Goal: Communication & Community: Connect with others

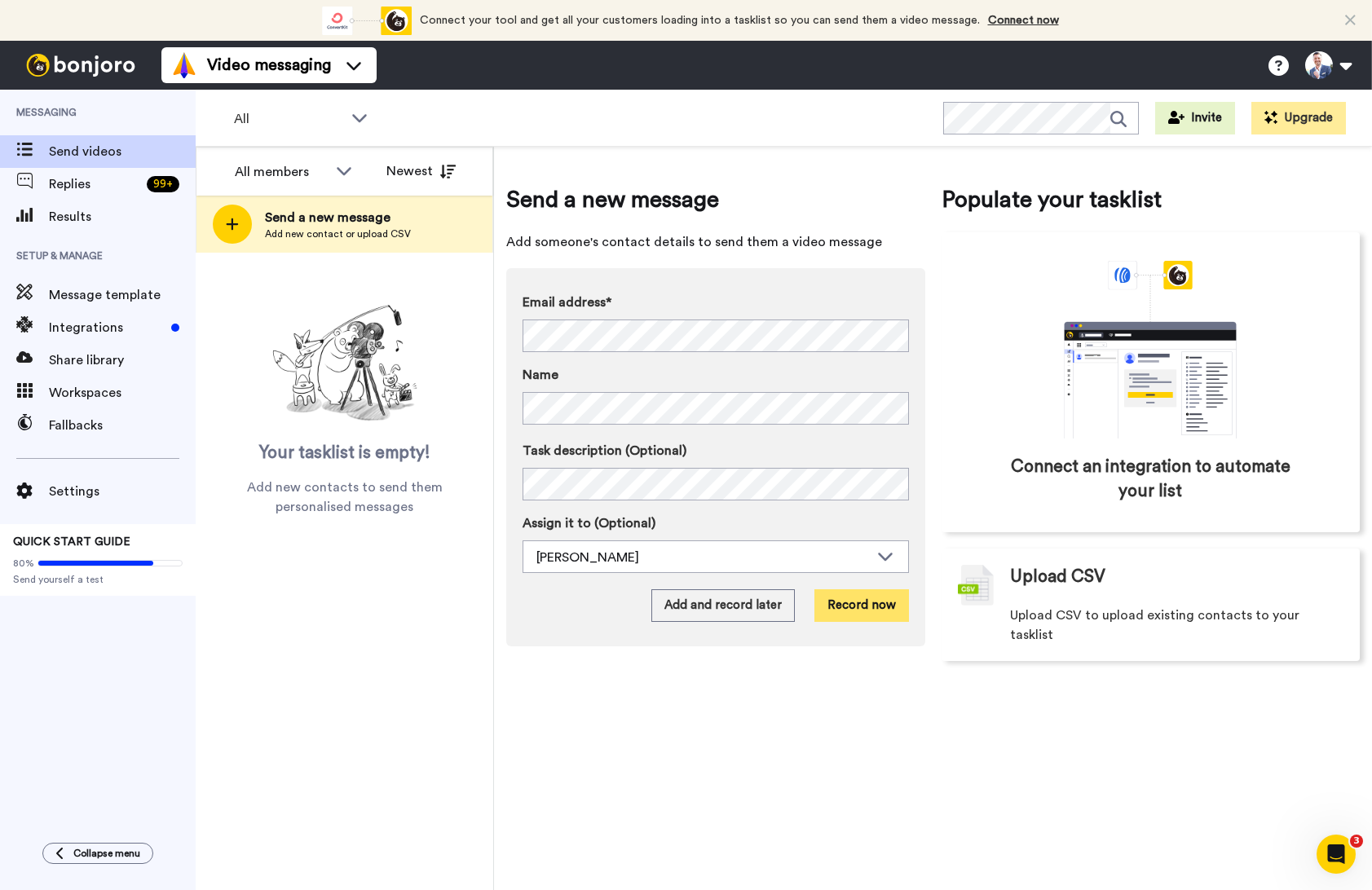
click at [859, 616] on button "Record now" at bounding box center [861, 605] width 94 height 33
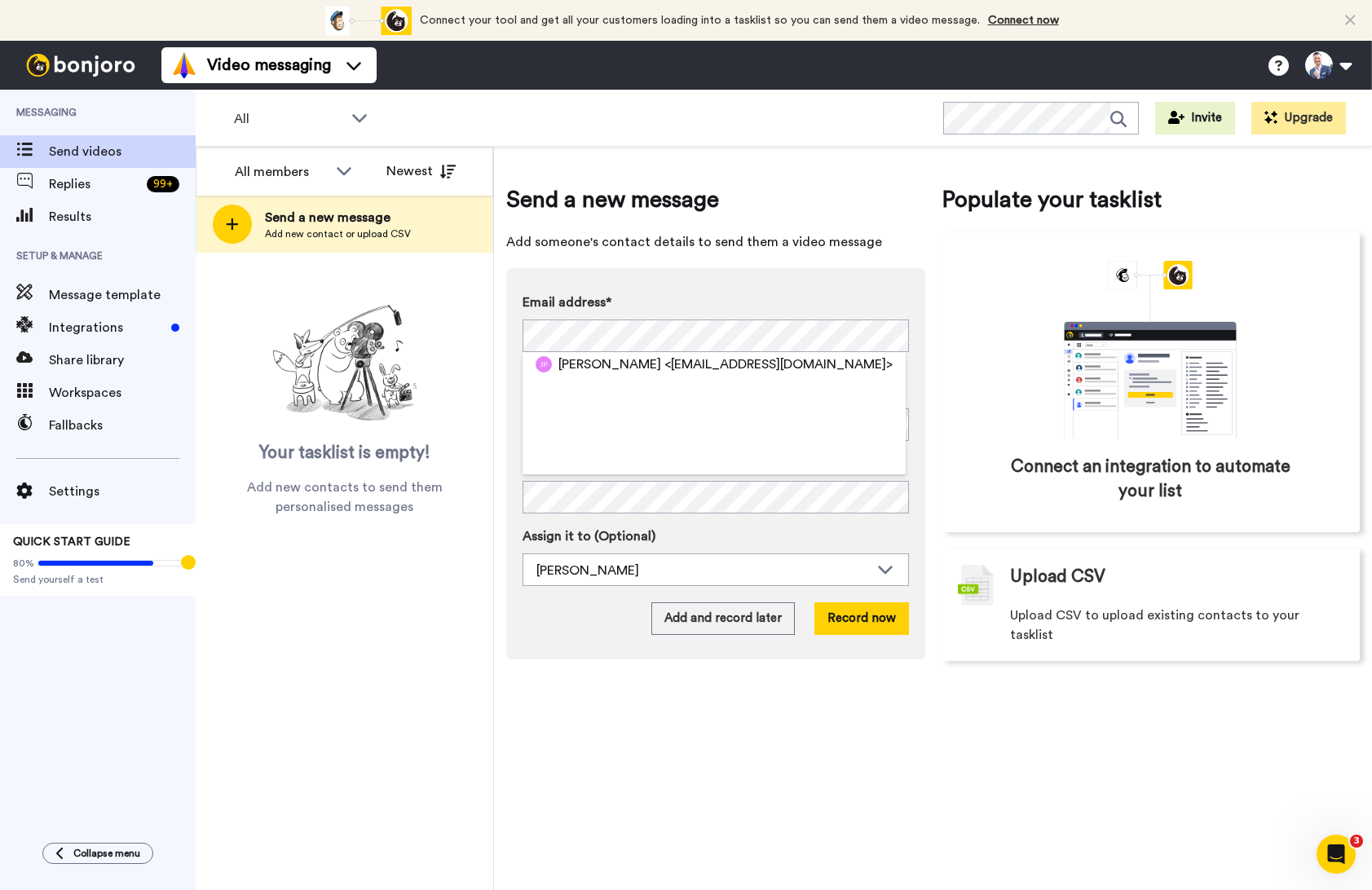
click at [712, 291] on div "Email address* [PERSON_NAME] <[EMAIL_ADDRESS][DOMAIN_NAME]> Invalid email addre…" at bounding box center [716, 464] width 419 height 391
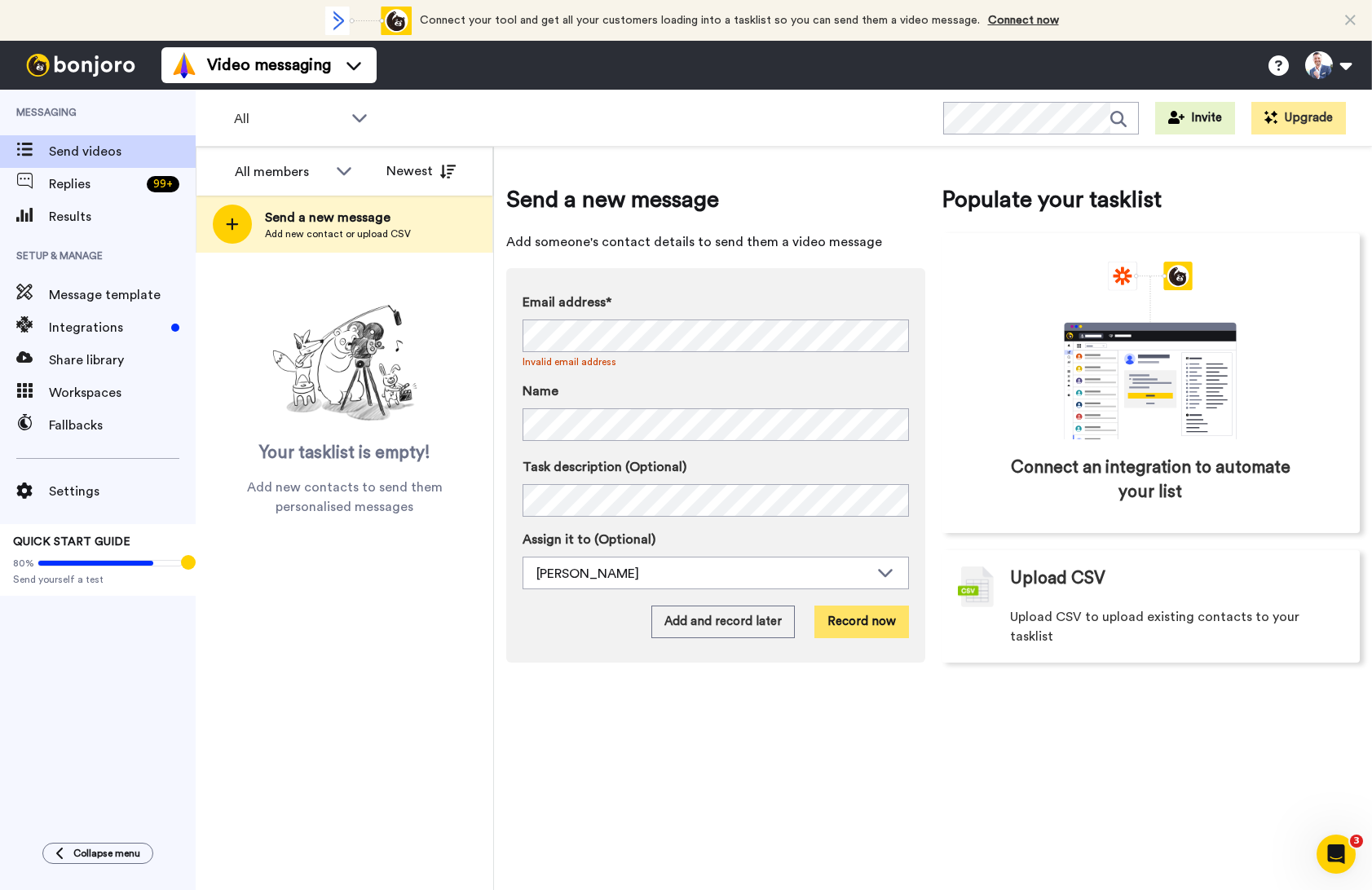
click at [864, 622] on button "Record now" at bounding box center [861, 622] width 94 height 33
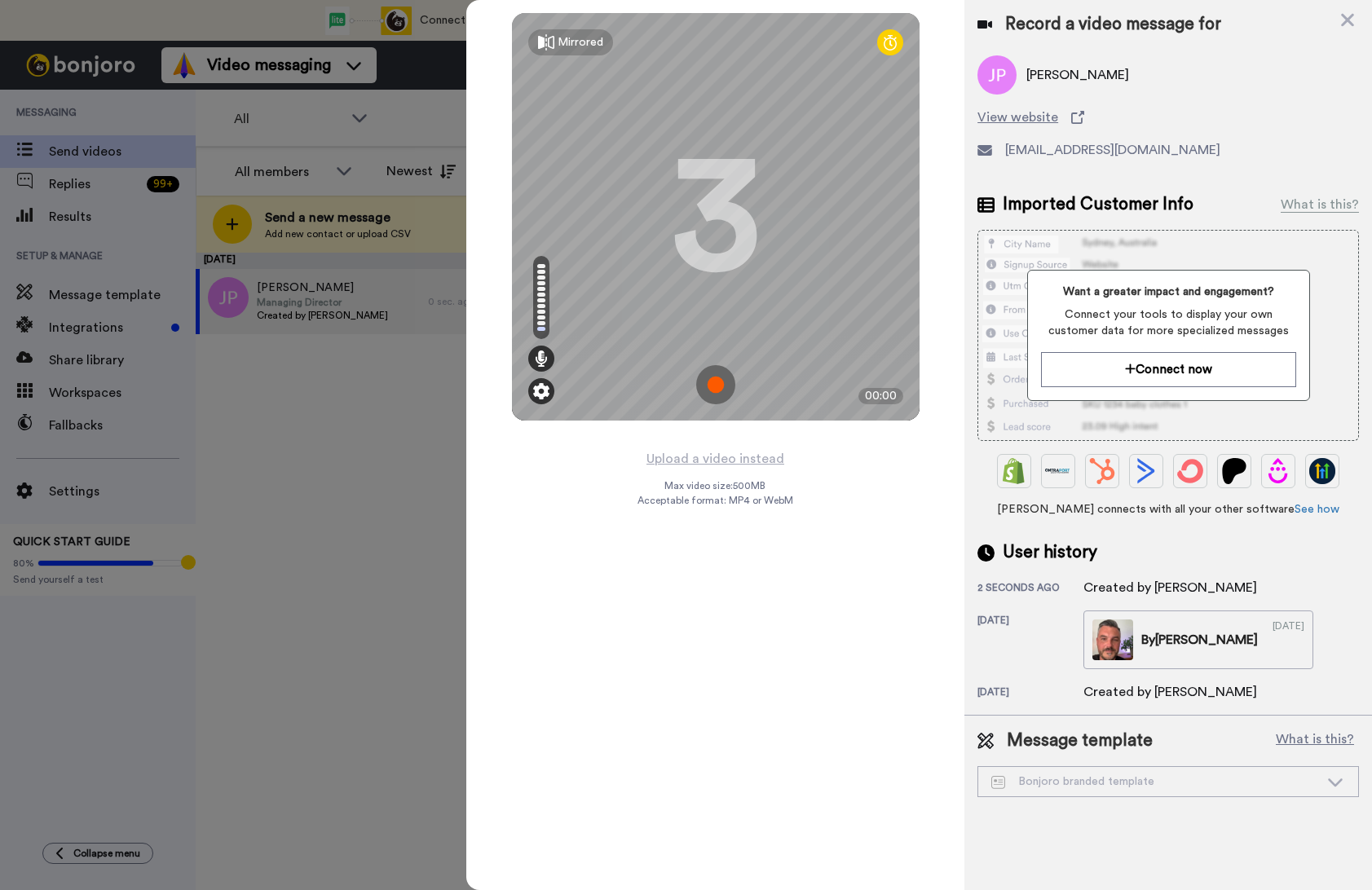
click at [542, 392] on img at bounding box center [541, 391] width 16 height 16
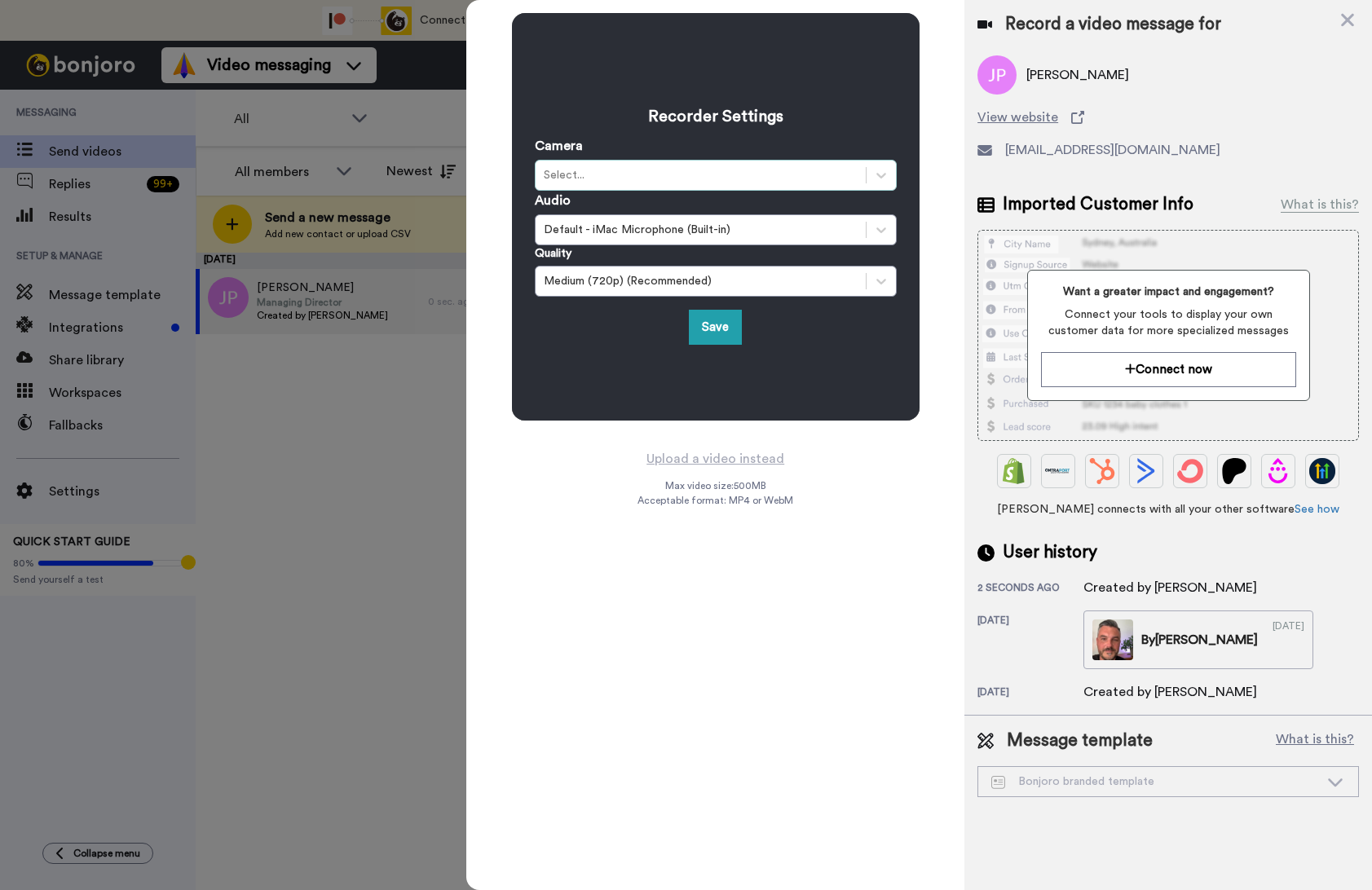
click at [648, 178] on div "Select..." at bounding box center [700, 175] width 314 height 16
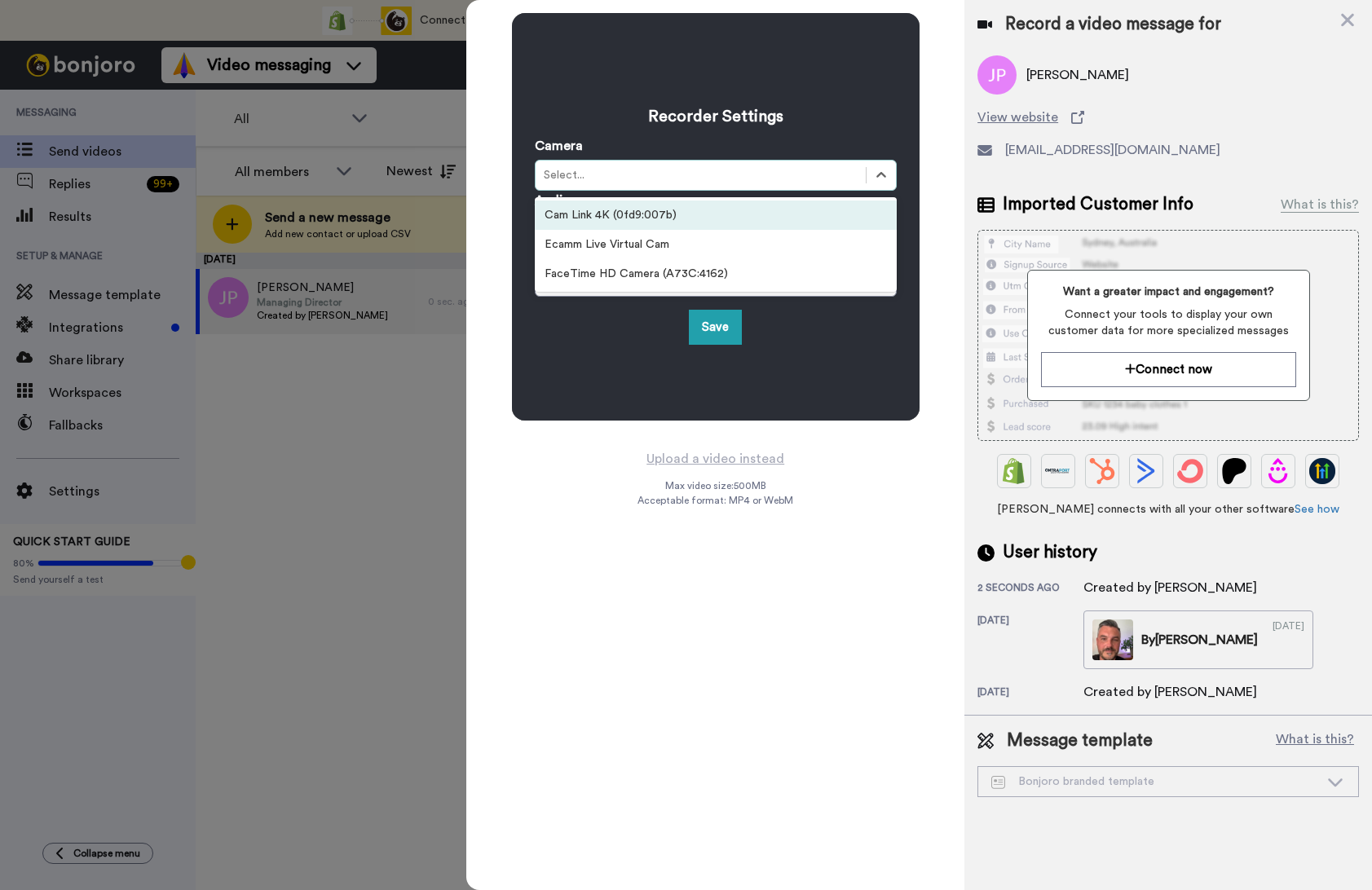
click at [649, 226] on div "Cam Link 4K (0fd9:007b)" at bounding box center [715, 216] width 362 height 30
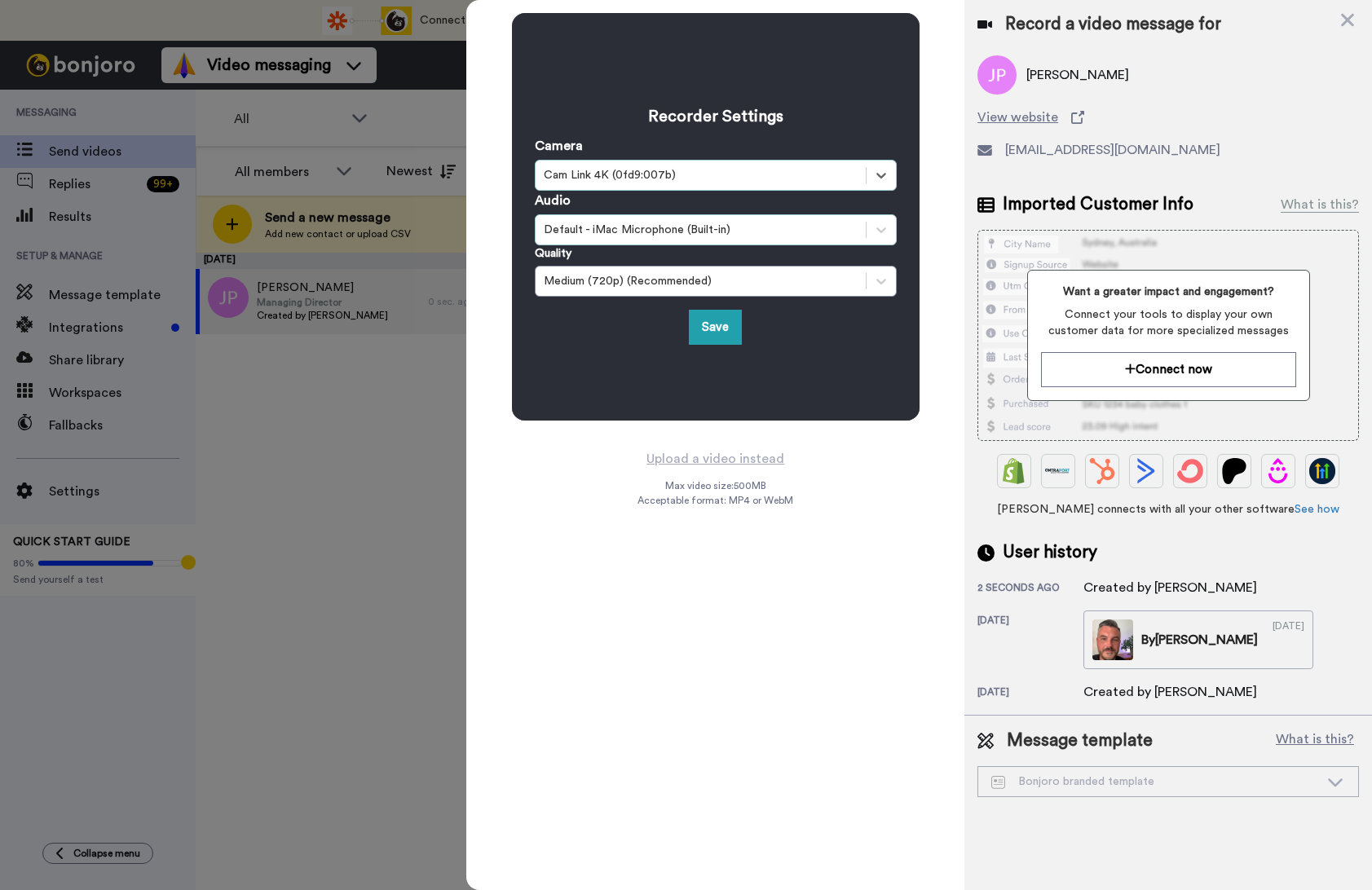
click at [644, 233] on div "Default - iMac Microphone (Built-in)" at bounding box center [700, 229] width 314 height 16
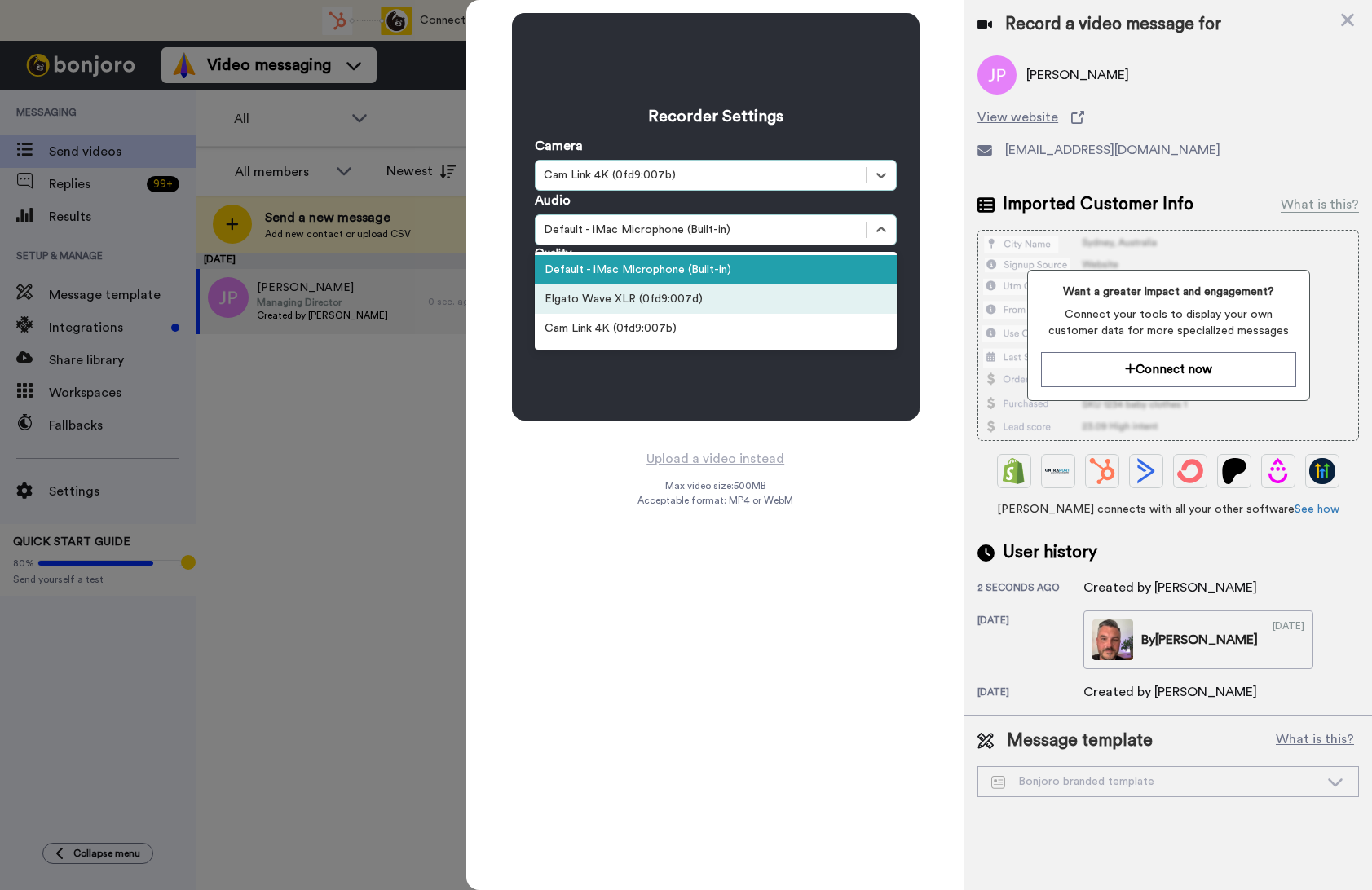
click at [642, 302] on div "Elgato Wave XLR (0fd9:007d)" at bounding box center [715, 299] width 362 height 30
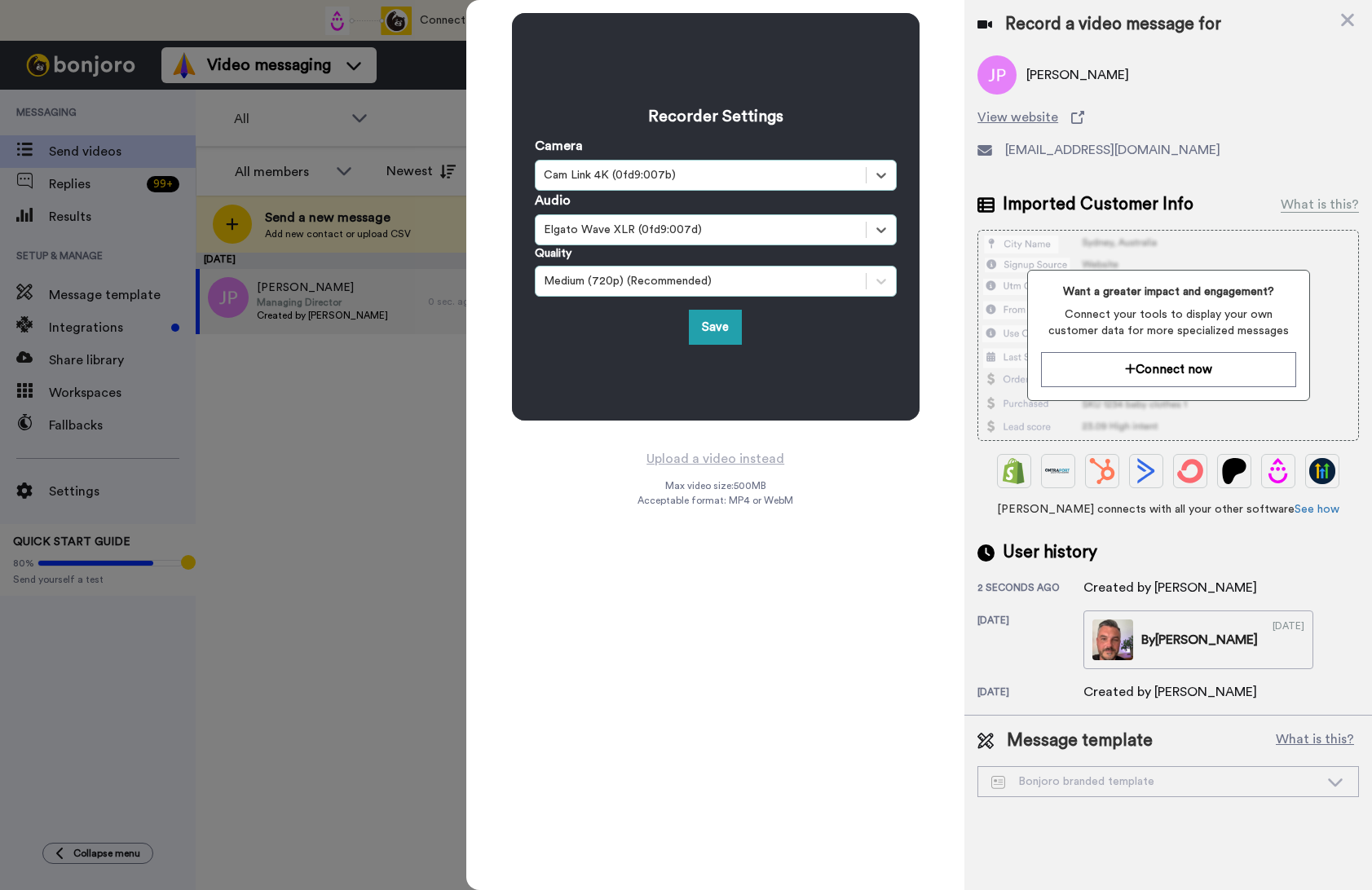
click at [639, 287] on div "Medium (720p) (Recommended)" at bounding box center [700, 281] width 314 height 16
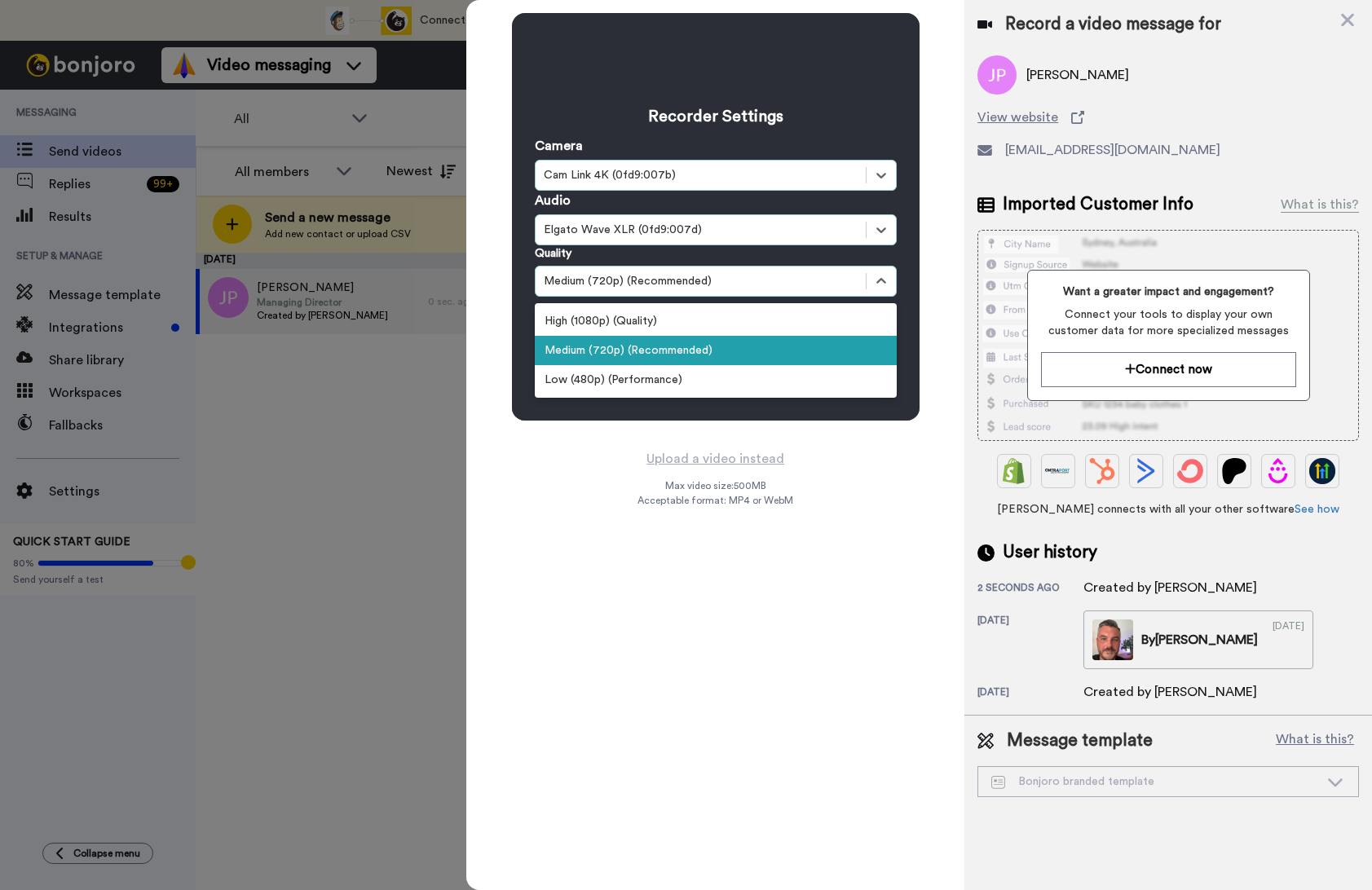
click at [630, 354] on div "Medium (720p) (Recommended)" at bounding box center [715, 351] width 362 height 30
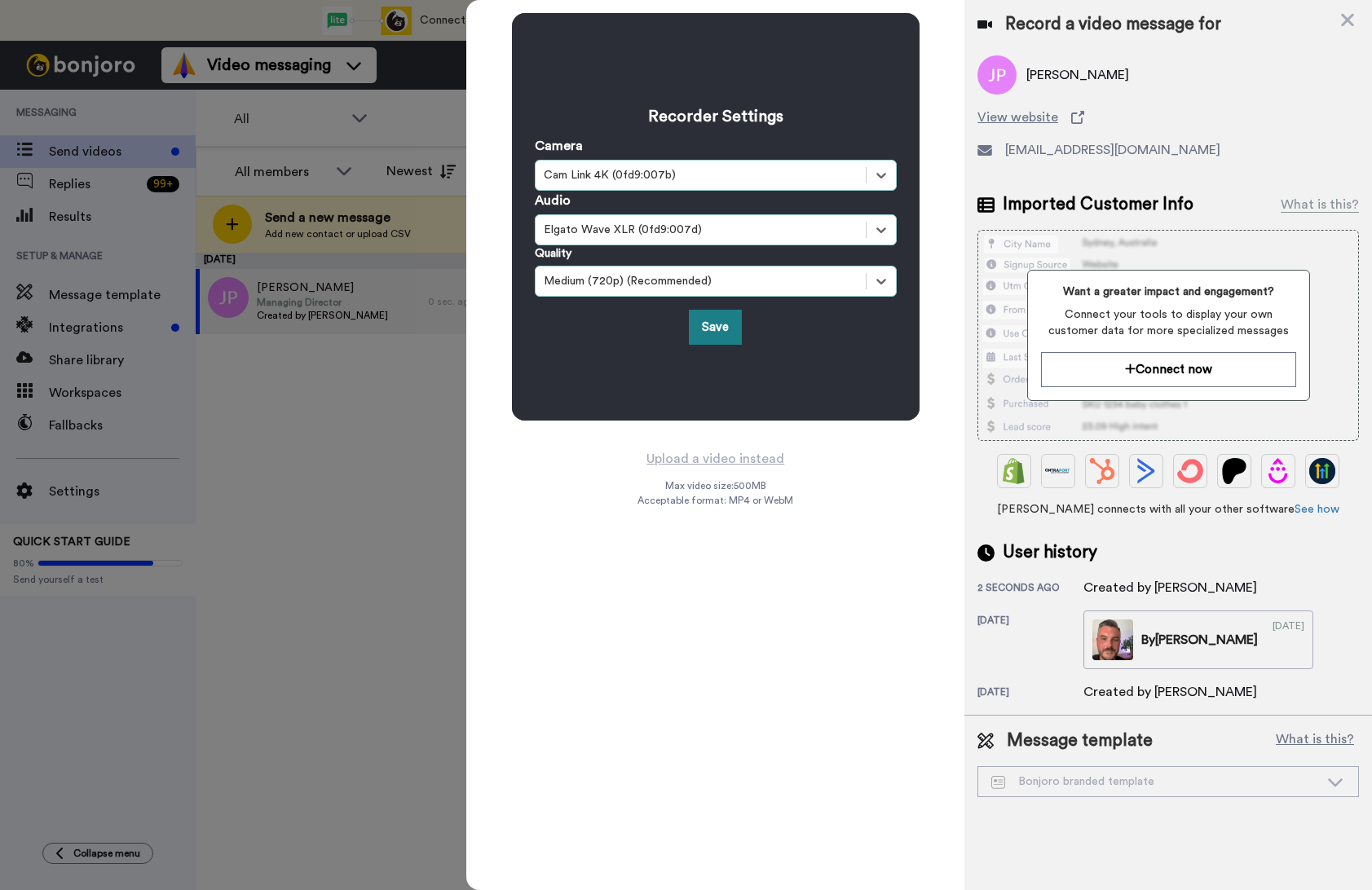
click at [707, 334] on button "Save" at bounding box center [714, 327] width 53 height 35
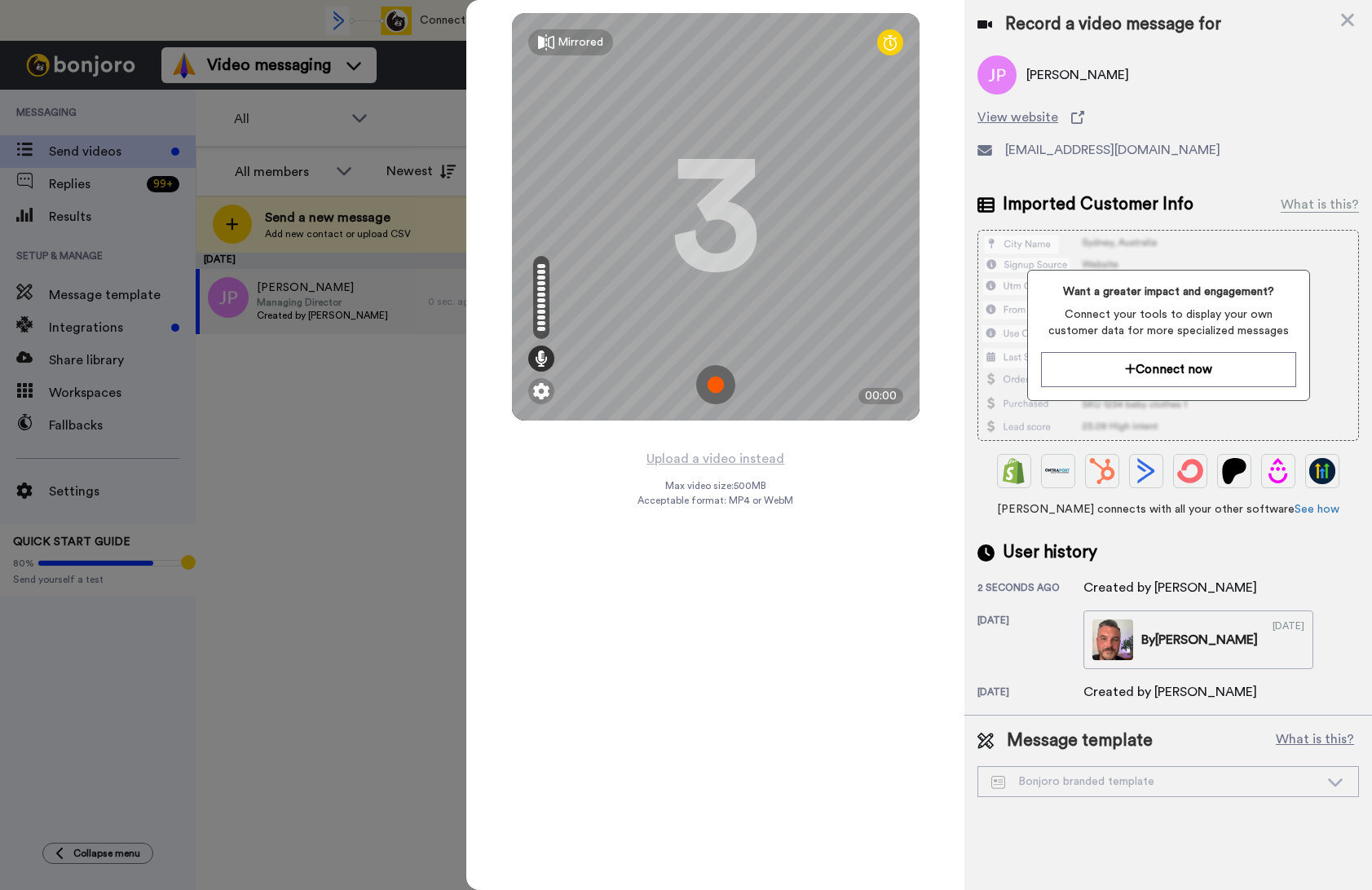
click at [713, 386] on img at bounding box center [715, 384] width 39 height 39
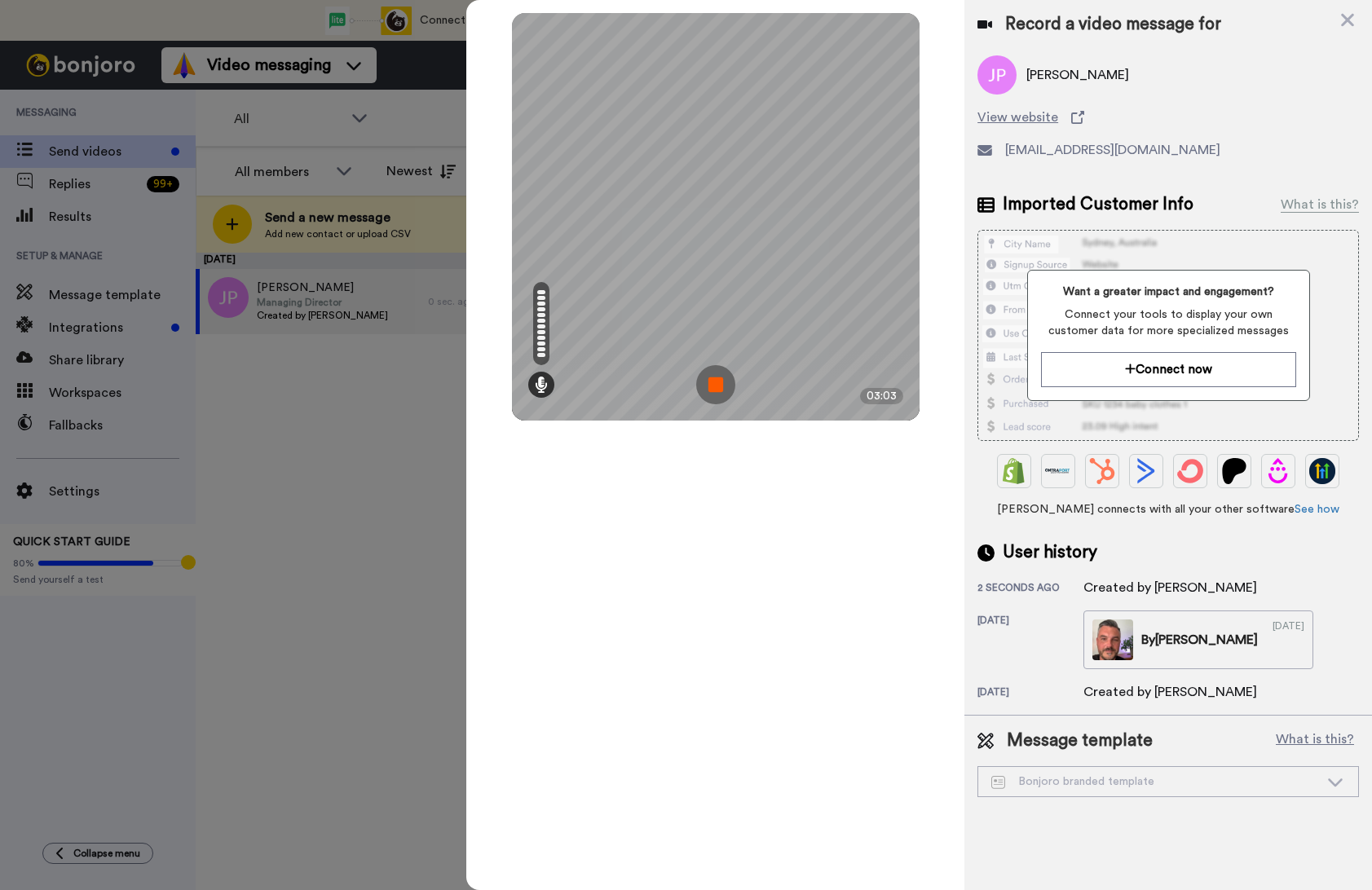
click at [713, 386] on img at bounding box center [715, 384] width 39 height 39
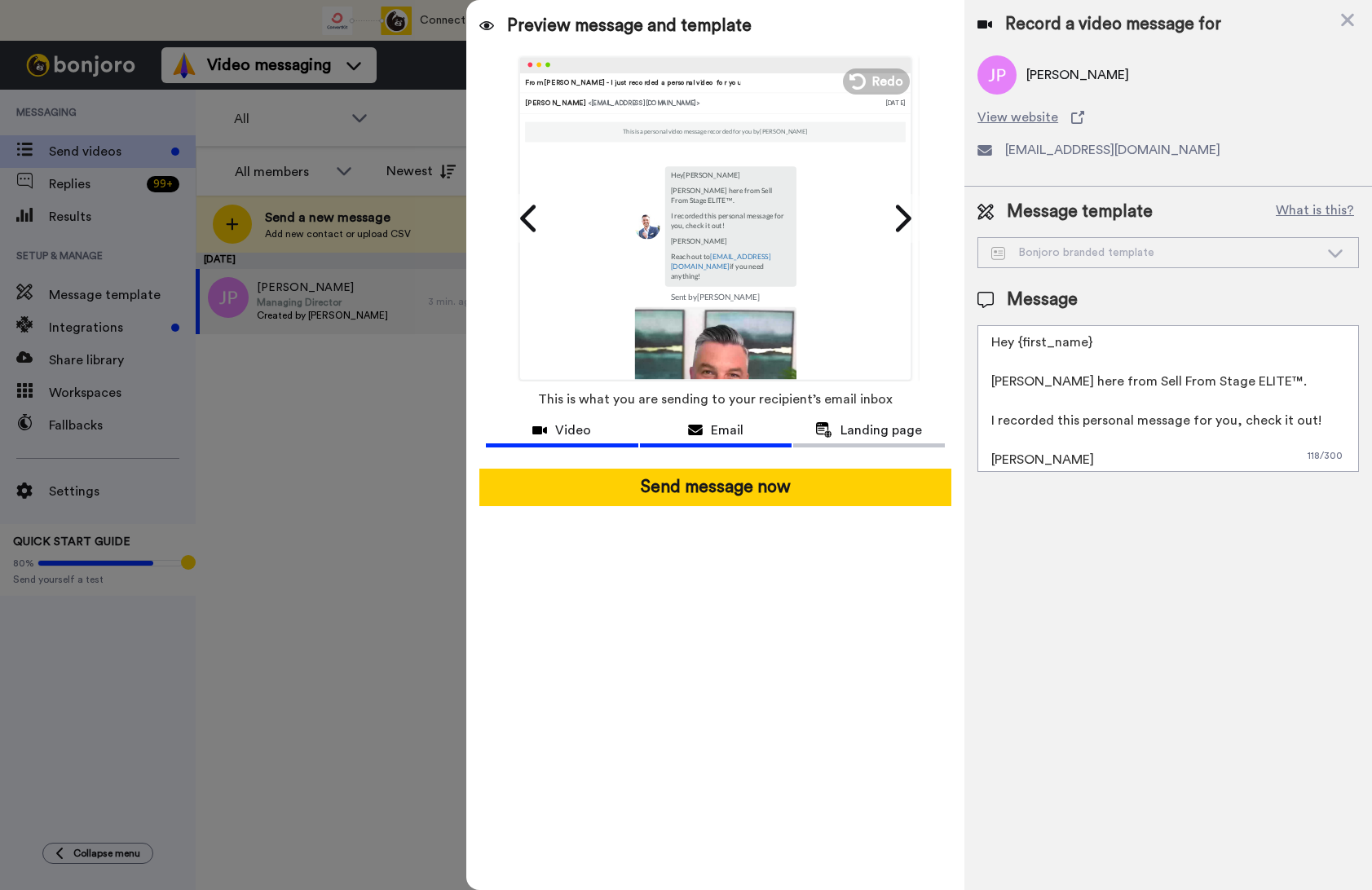
click at [586, 428] on span "Video" at bounding box center [573, 430] width 36 height 20
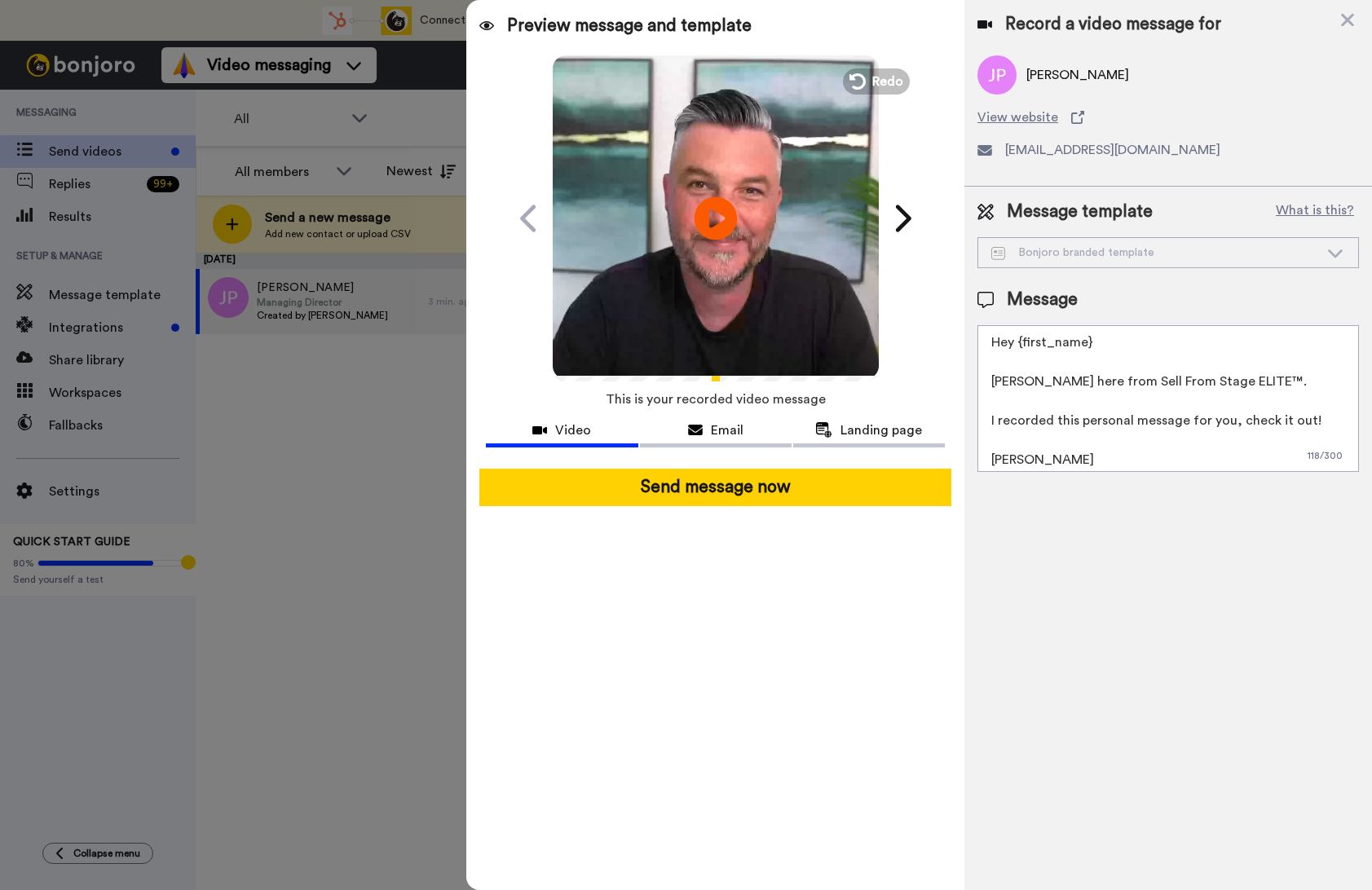
click at [720, 209] on icon at bounding box center [714, 218] width 43 height 43
drag, startPoint x: 1025, startPoint y: 458, endPoint x: 967, endPoint y: 386, distance: 92.5
click at [967, 386] on div "Message template What is this? Bonjoro branded template Bonjoro branded templat…" at bounding box center [1168, 336] width 407 height 298
drag, startPoint x: 1041, startPoint y: 445, endPoint x: 976, endPoint y: 410, distance: 73.8
click at [976, 410] on div "Message template What is this? Bonjoro branded template Bonjoro branded templat…" at bounding box center [1168, 336] width 407 height 298
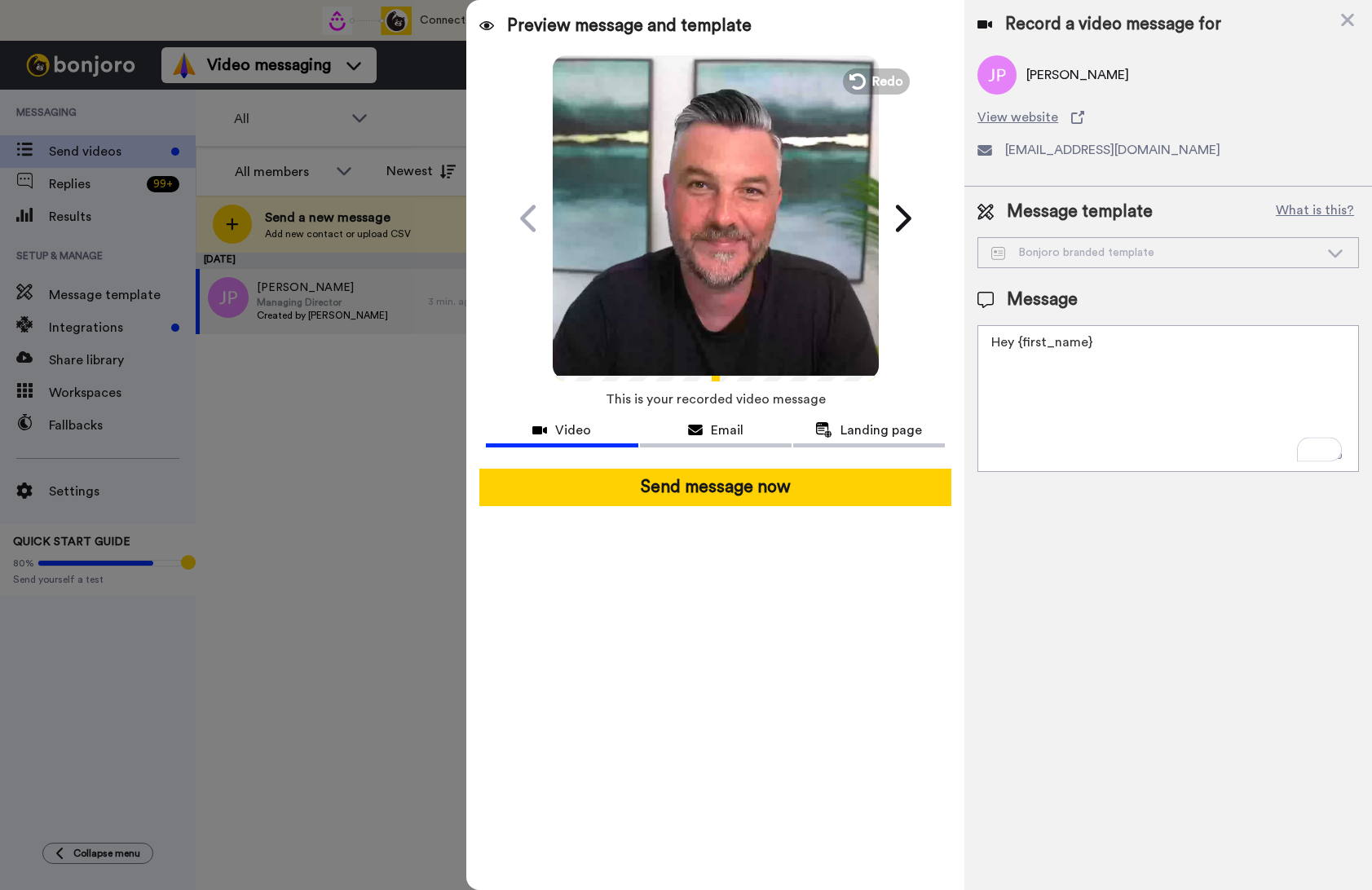
click at [966, 343] on div "Preview message and template Play/Pause From Colin - I just recorded a personal…" at bounding box center [919, 445] width 906 height 890
type textarea ";"
paste textarea "Hey I wanted to reach out to you personally in regard to an invitation to check…"
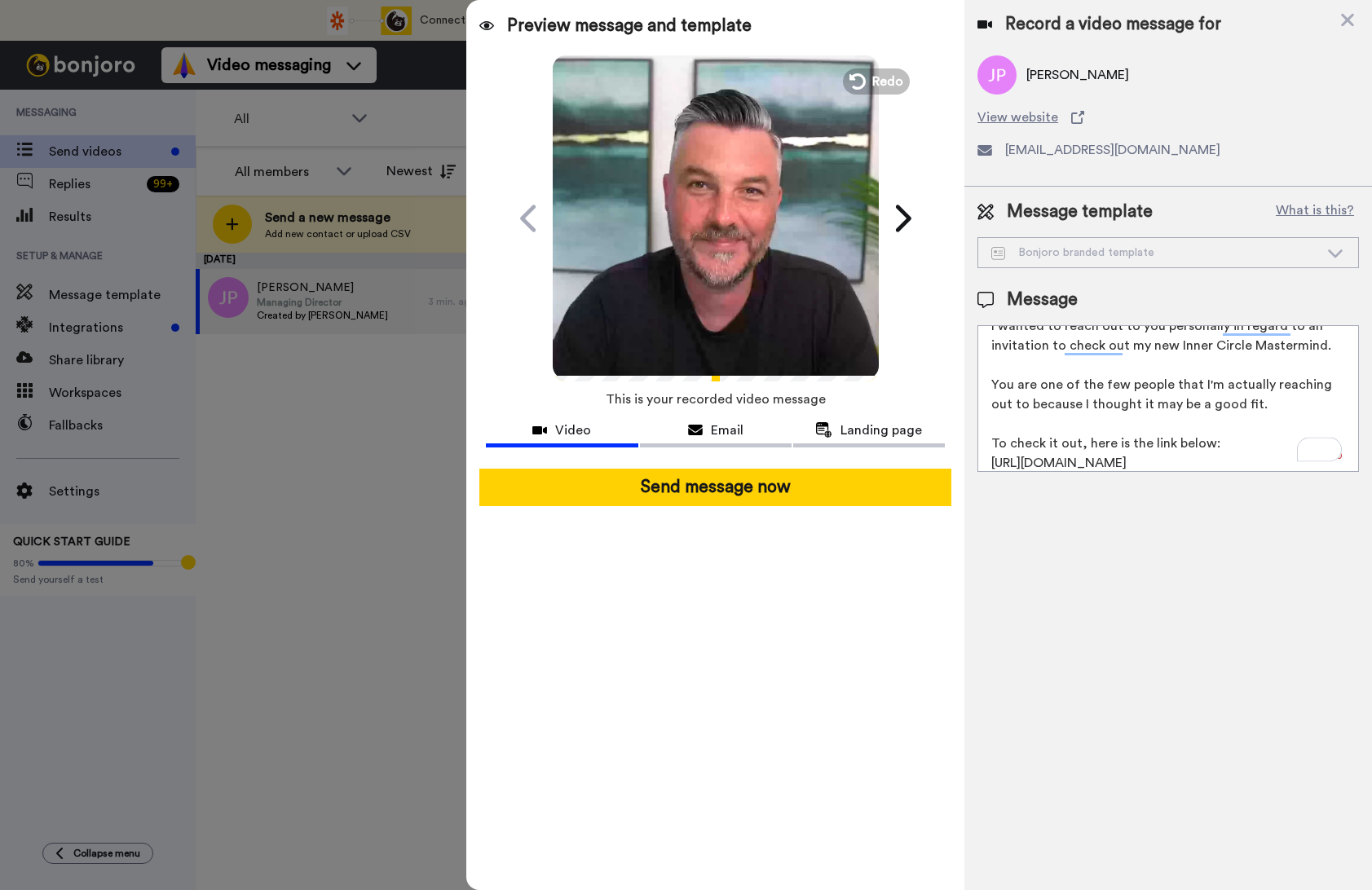
scroll to position [64, 0]
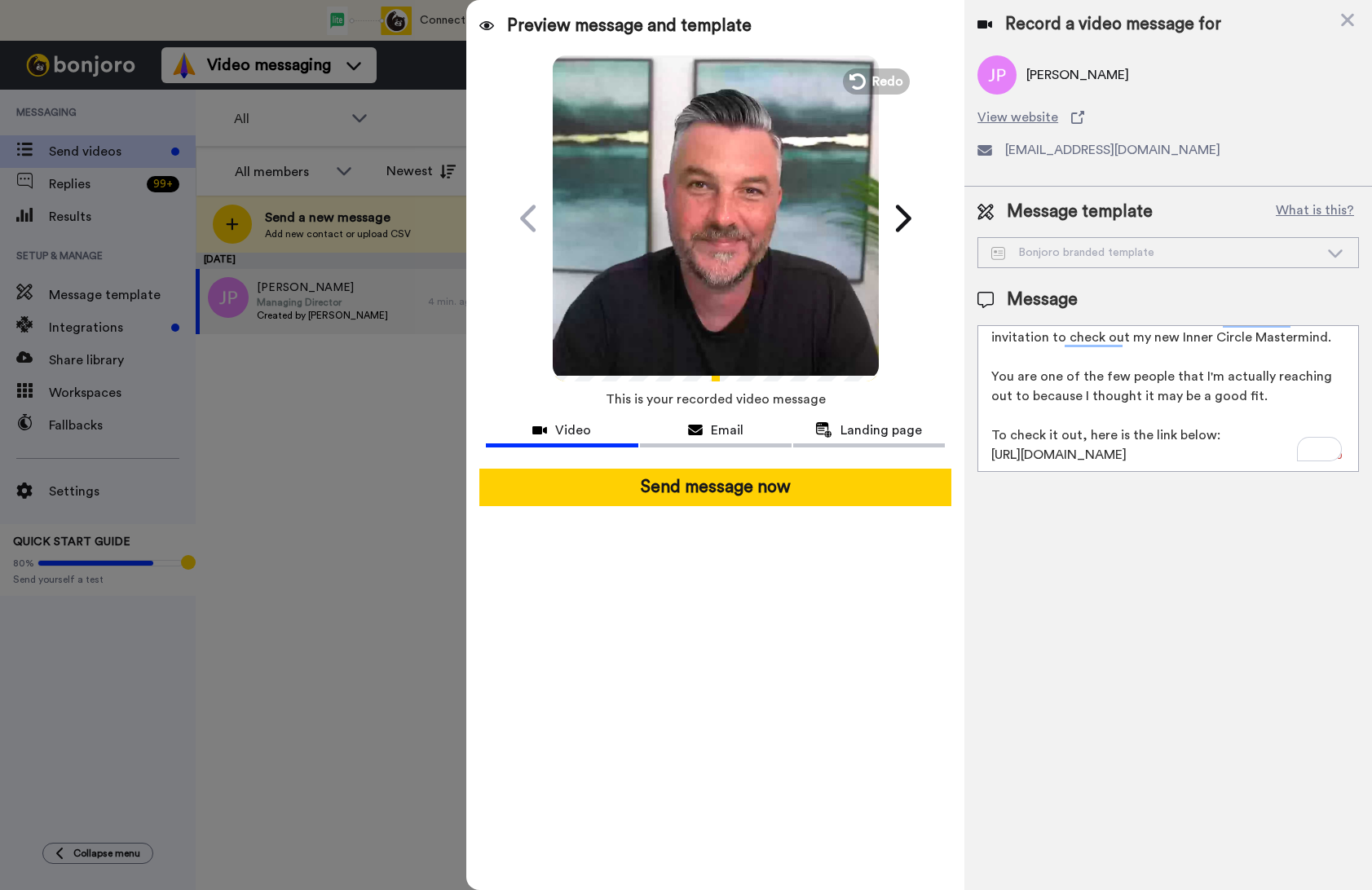
drag, startPoint x: 1192, startPoint y: 456, endPoint x: 978, endPoint y: 463, distance: 214.1
click at [978, 463] on textarea "Hey I wanted to reach out to you personally in regard to an invitation to check…" at bounding box center [1168, 398] width 381 height 147
click at [1073, 420] on textarea "Hey I wanted to reach out to you personally in regard to an invitation to check…" at bounding box center [1168, 398] width 381 height 147
drag, startPoint x: 1184, startPoint y: 456, endPoint x: 984, endPoint y: 448, distance: 200.2
click at [984, 448] on textarea "Hey I wanted to reach out to you personally in regard to an invitation to check…" at bounding box center [1168, 398] width 381 height 147
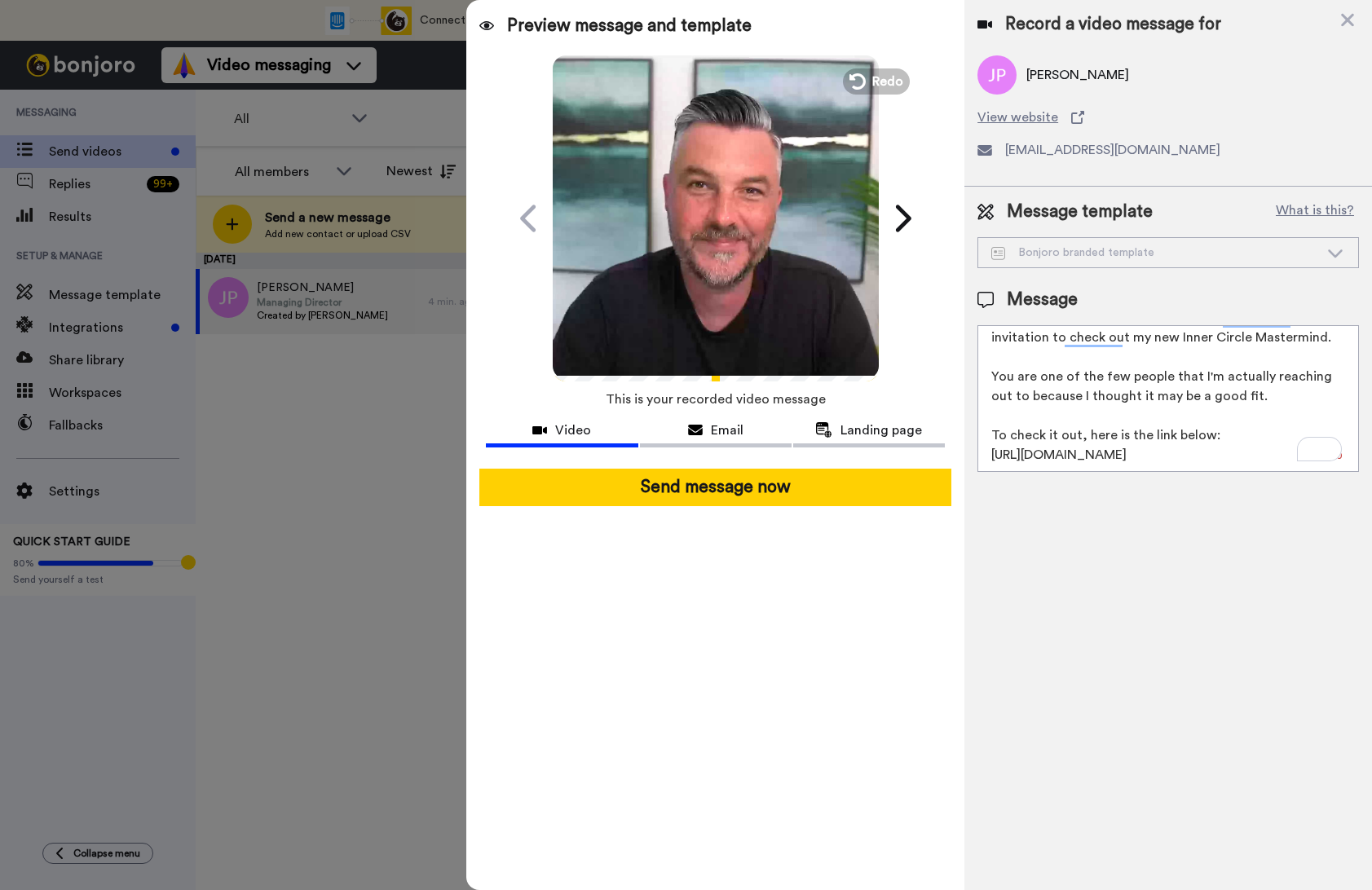
click at [971, 437] on div "Preview message and template Play/Pause From Colin - I just recorded a personal…" at bounding box center [919, 445] width 906 height 890
drag, startPoint x: 1190, startPoint y: 456, endPoint x: 953, endPoint y: 463, distance: 237.1
click at [953, 463] on div "Preview message and template Play/Pause From Colin - I just recorded a personal…" at bounding box center [919, 445] width 906 height 890
paste textarea "er-circle-masterm"
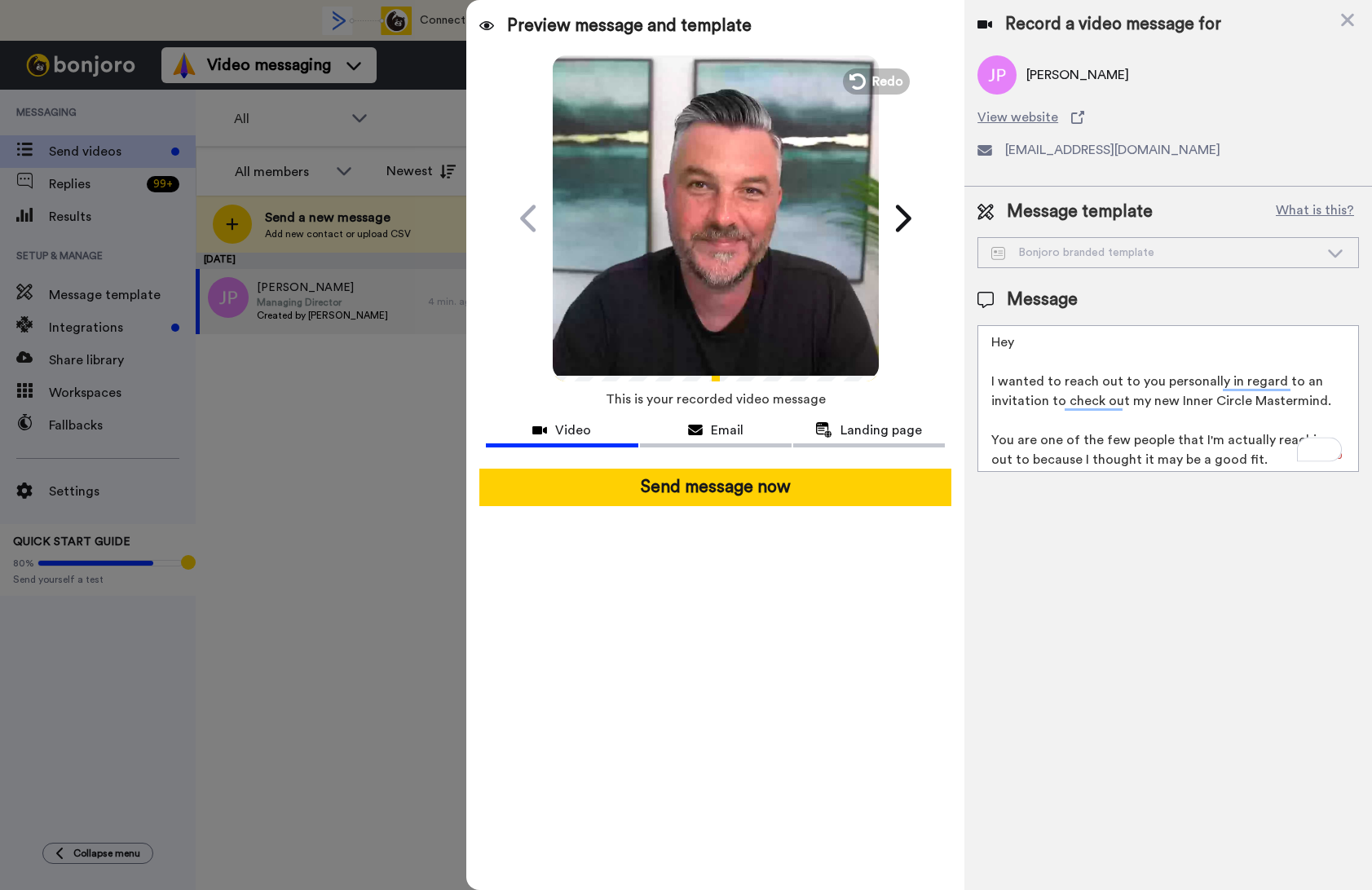
scroll to position [1, 0]
click at [1058, 347] on textarea "Hey I wanted to reach out to you personally in regard to an invitation to check…" at bounding box center [1168, 398] width 381 height 147
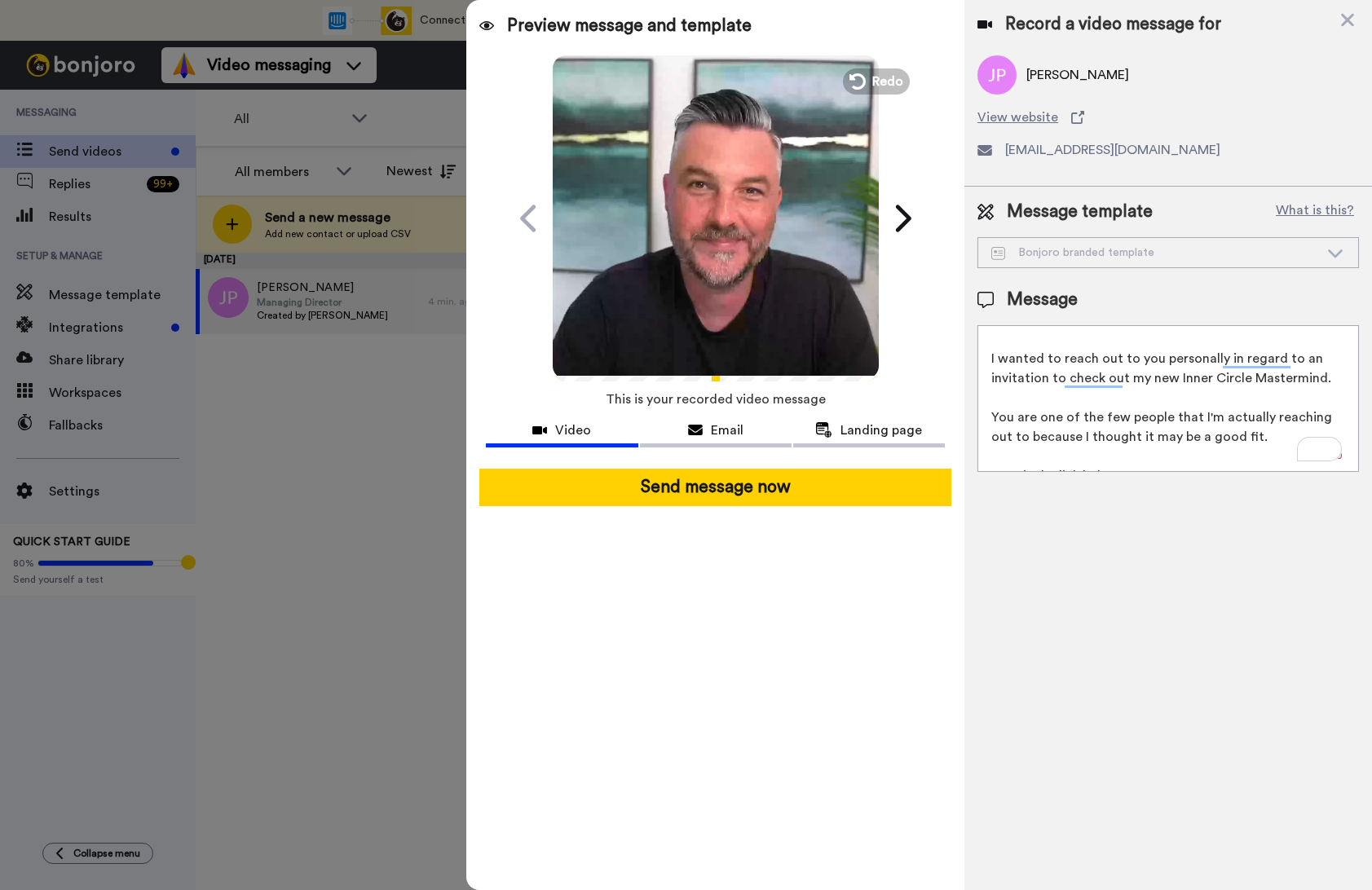
click at [698, 245] on icon "Play/Pause" at bounding box center [714, 219] width 43 height 77
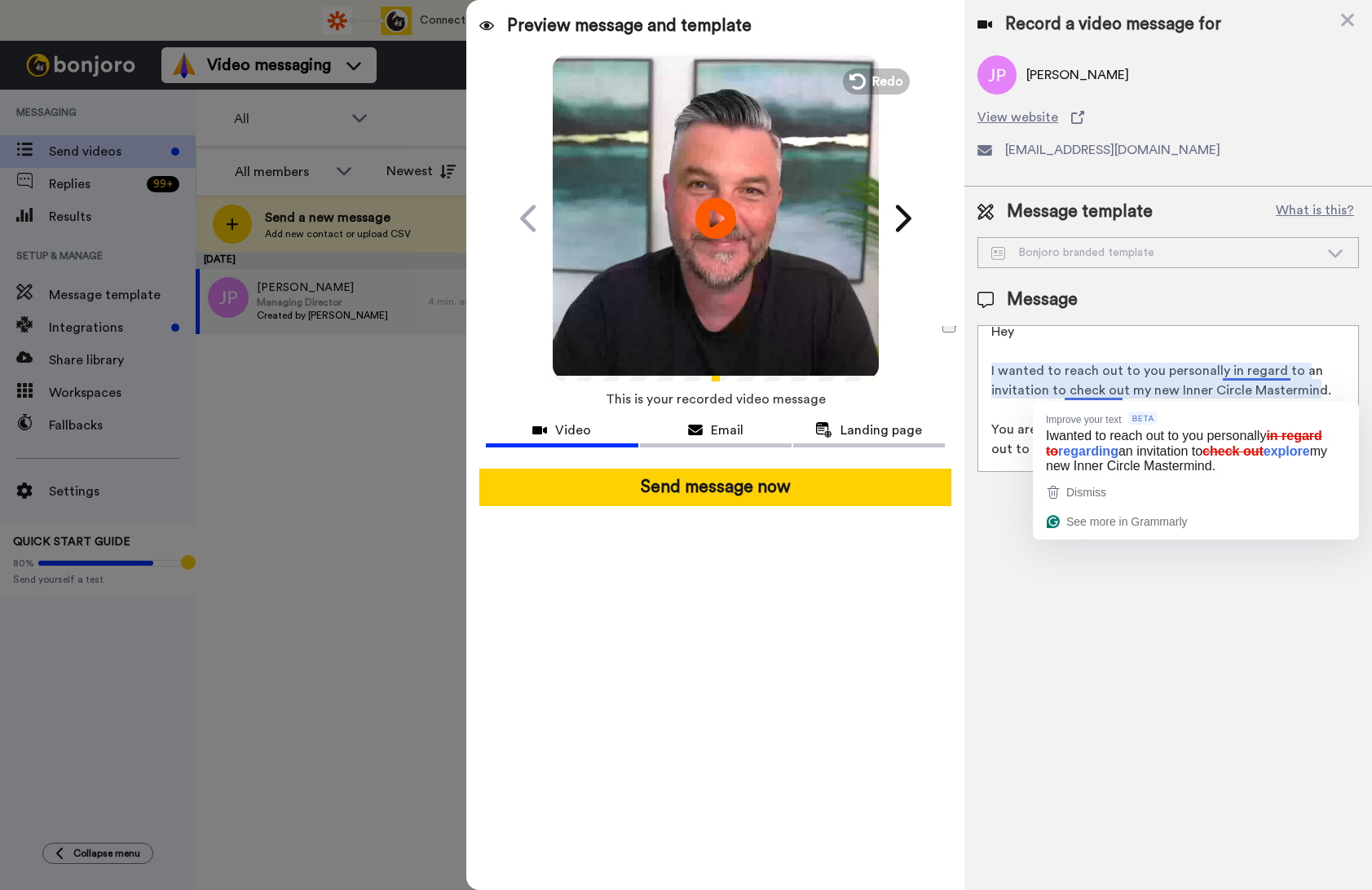
drag, startPoint x: 1129, startPoint y: 390, endPoint x: 1068, endPoint y: 391, distance: 61.0
click at [1068, 391] on textarea "Hey I wanted to reach out to you personally in regard to an invitation to check…" at bounding box center [1168, 398] width 381 height 147
click at [1143, 374] on textarea "Hey I wanted to reach out to you personally in regard to an invitation to check…" at bounding box center [1168, 398] width 381 height 147
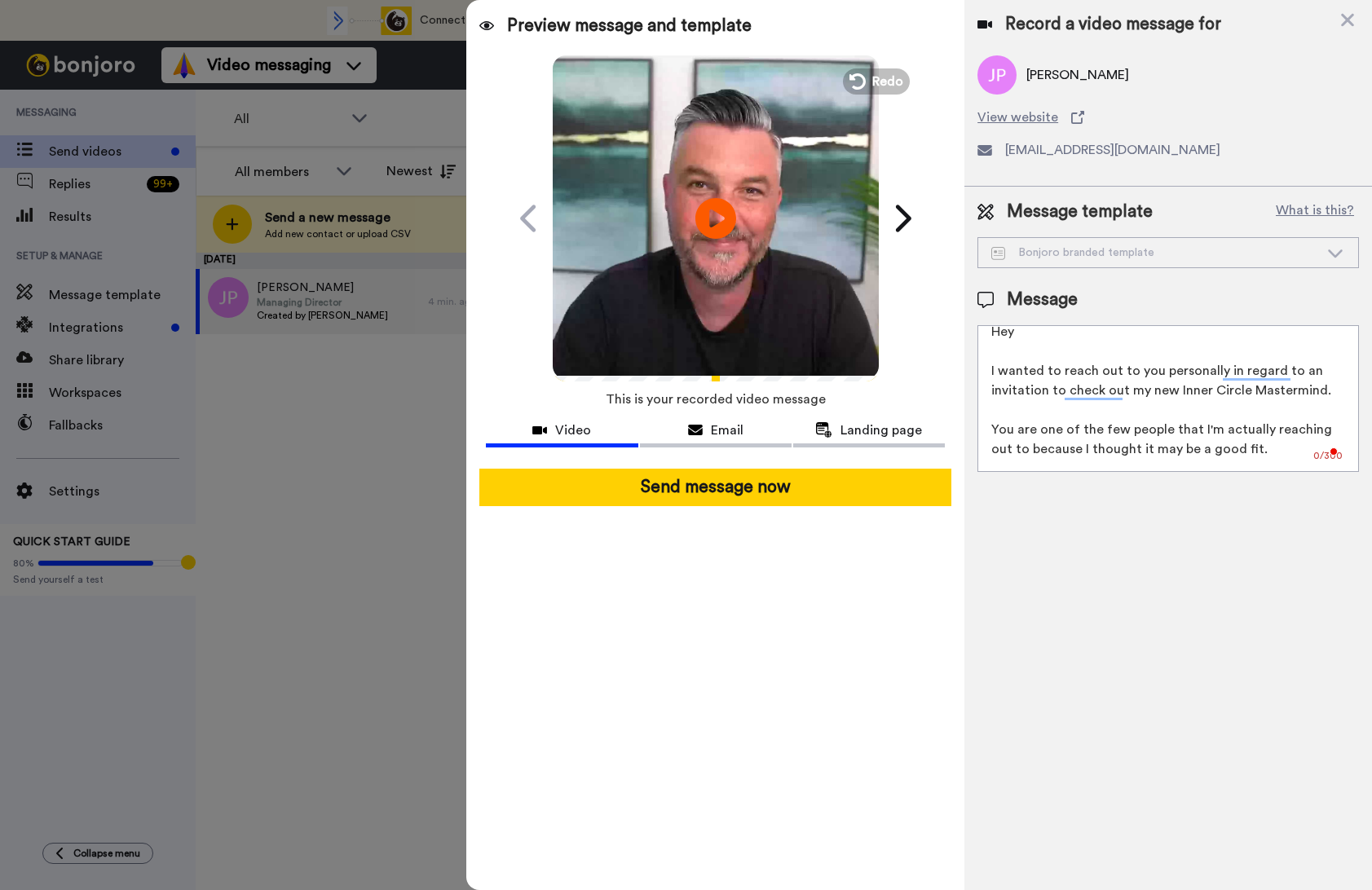
click at [1162, 392] on textarea "Hey I wanted to reach out to you personally in regard to an invitation to check…" at bounding box center [1168, 398] width 381 height 147
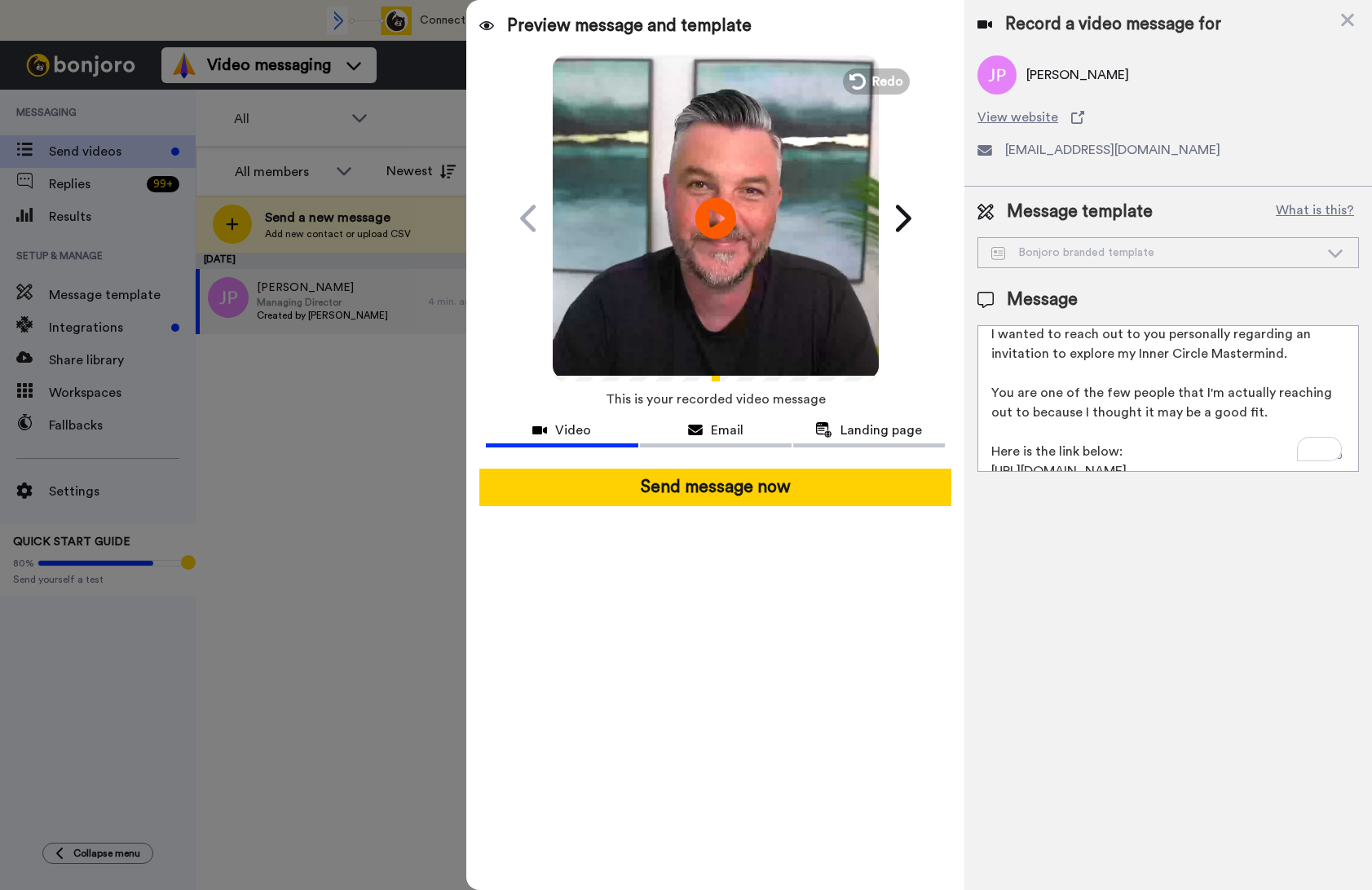
click at [1236, 353] on textarea "Hey I wanted to reach out to you personally regarding an invitation to explore …" at bounding box center [1168, 398] width 381 height 147
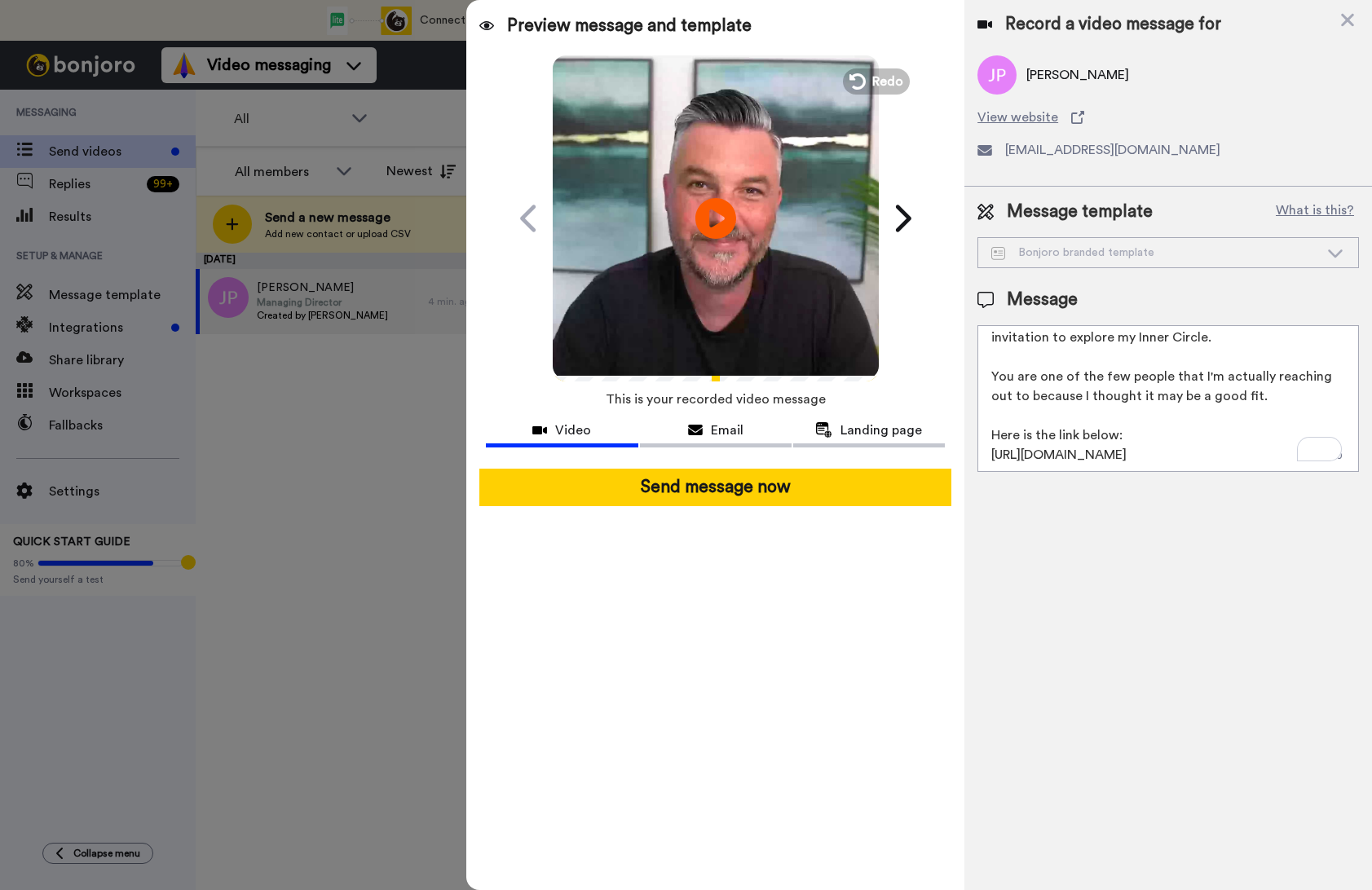
click at [1117, 412] on textarea "Hey I wanted to reach out to you personally regarding an invitation to explore …" at bounding box center [1168, 398] width 381 height 147
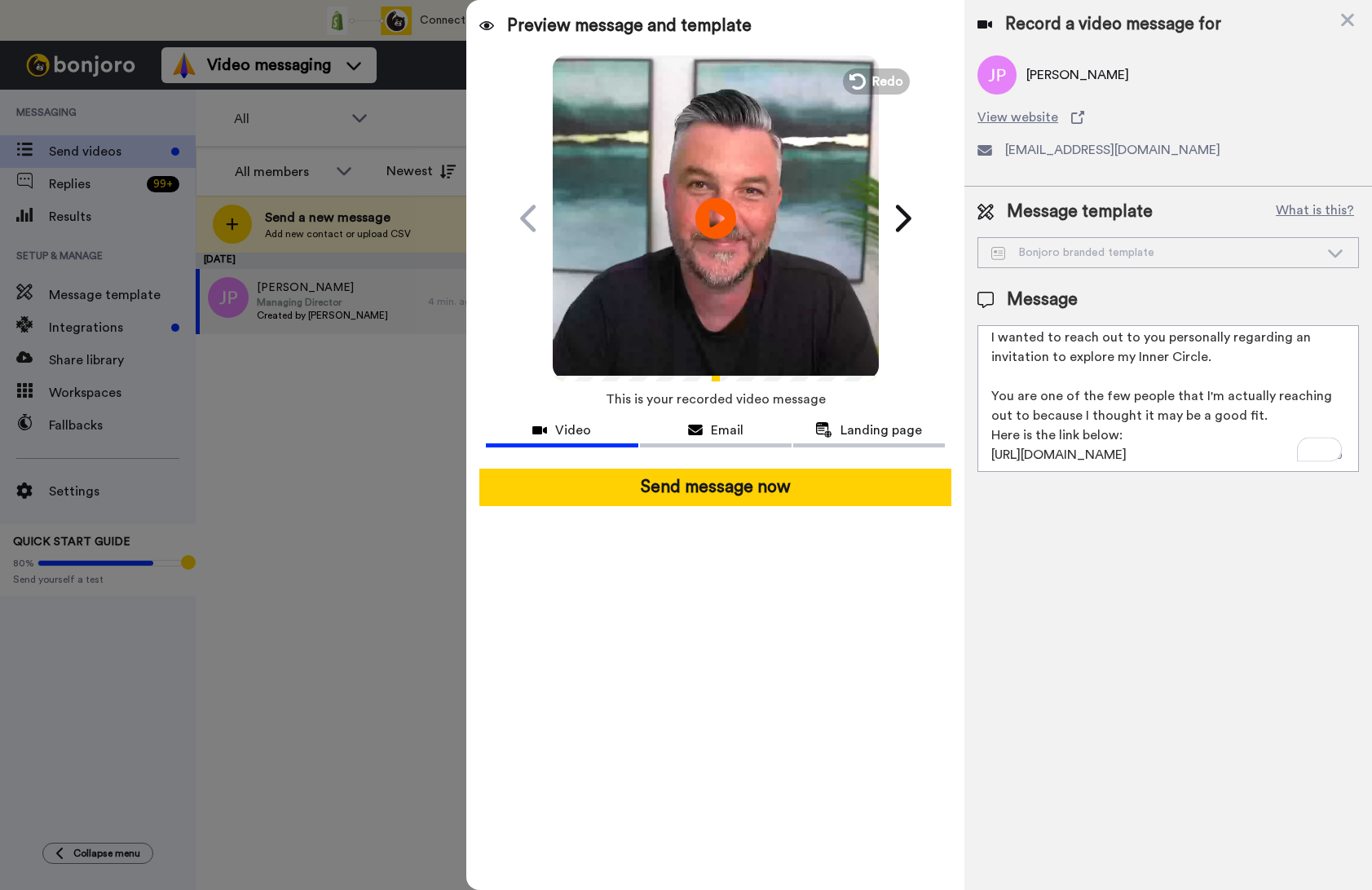
drag, startPoint x: 1285, startPoint y: 455, endPoint x: 919, endPoint y: 465, distance: 366.1
click at [918, 465] on div "Preview message and template Play/Pause From Colin - I just recorded a personal…" at bounding box center [919, 445] width 906 height 890
click at [919, 465] on div at bounding box center [715, 462] width 459 height 13
drag, startPoint x: 990, startPoint y: 457, endPoint x: 1313, endPoint y: 452, distance: 323.0
click at [1313, 452] on div "Message Hey I wanted to reach out to you personally regarding an invitation to …" at bounding box center [1168, 379] width 381 height 184
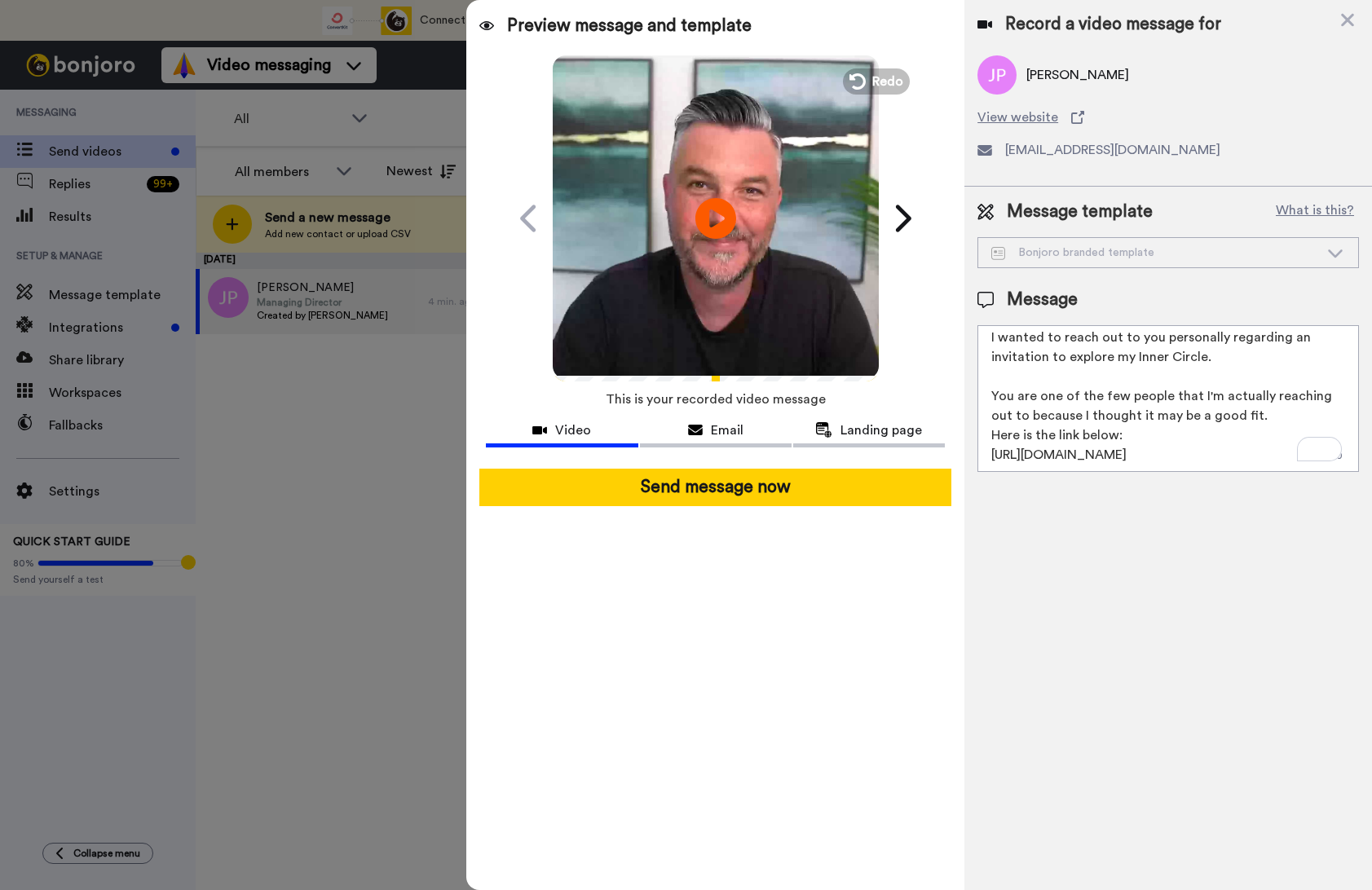
paste textarea "ind-application"
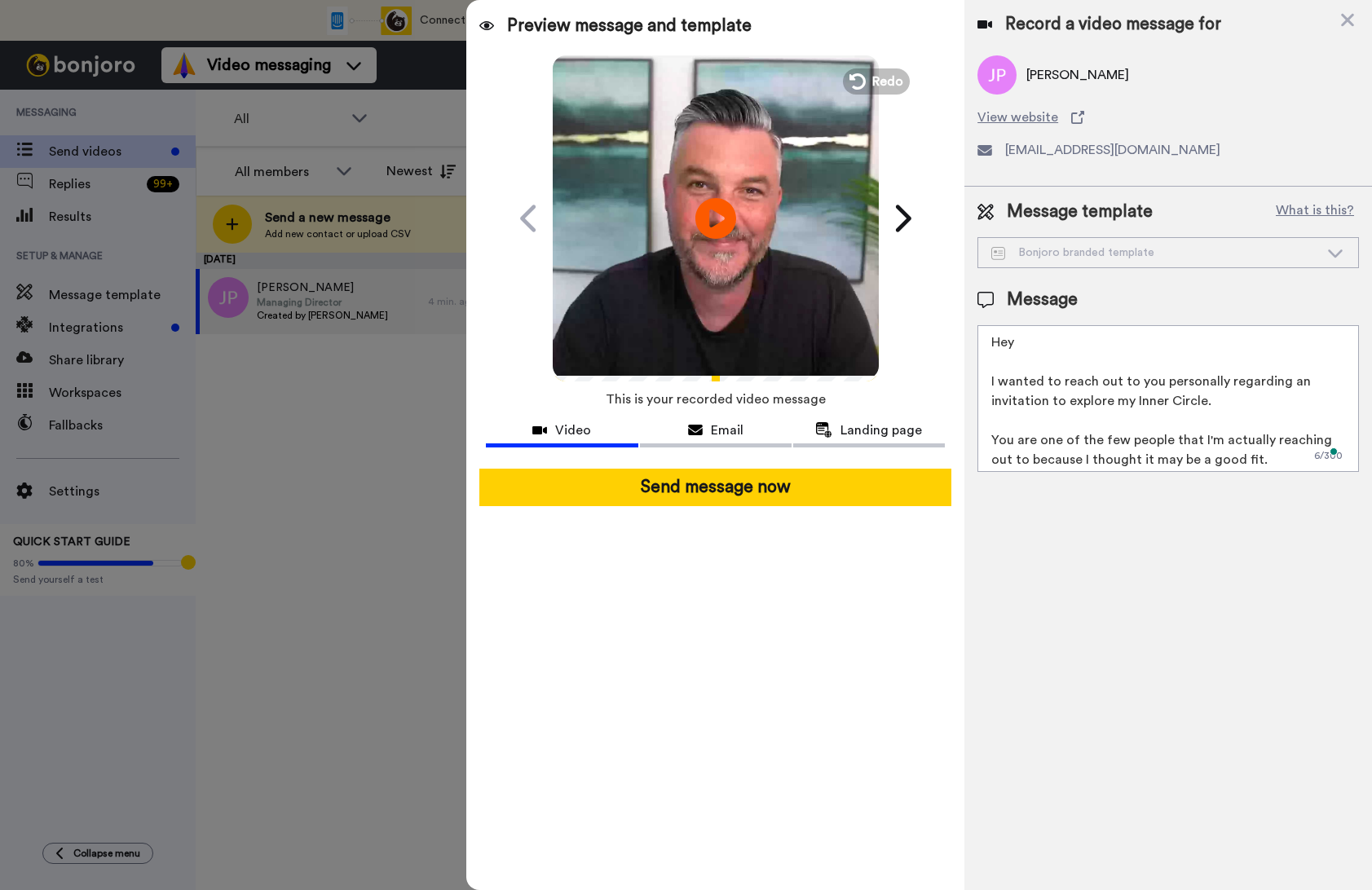
click at [1110, 355] on textarea "Hey I wanted to reach out to you personally regarding an invitation to explore …" at bounding box center [1168, 398] width 381 height 147
click at [1103, 346] on textarea "Hey I wanted to reach out to you personally regarding an invitation to explore …" at bounding box center [1168, 398] width 381 height 147
drag, startPoint x: 1068, startPoint y: 452, endPoint x: 985, endPoint y: 300, distance: 173.2
click at [985, 299] on div "Message Hey Jeanne I wanted to reach out to you personally regarding an invitat…" at bounding box center [1168, 379] width 381 height 184
type textarea "Hey {first_name} [PERSON_NAME] here from Sell From Stage ELITE™. I recorded thi…"
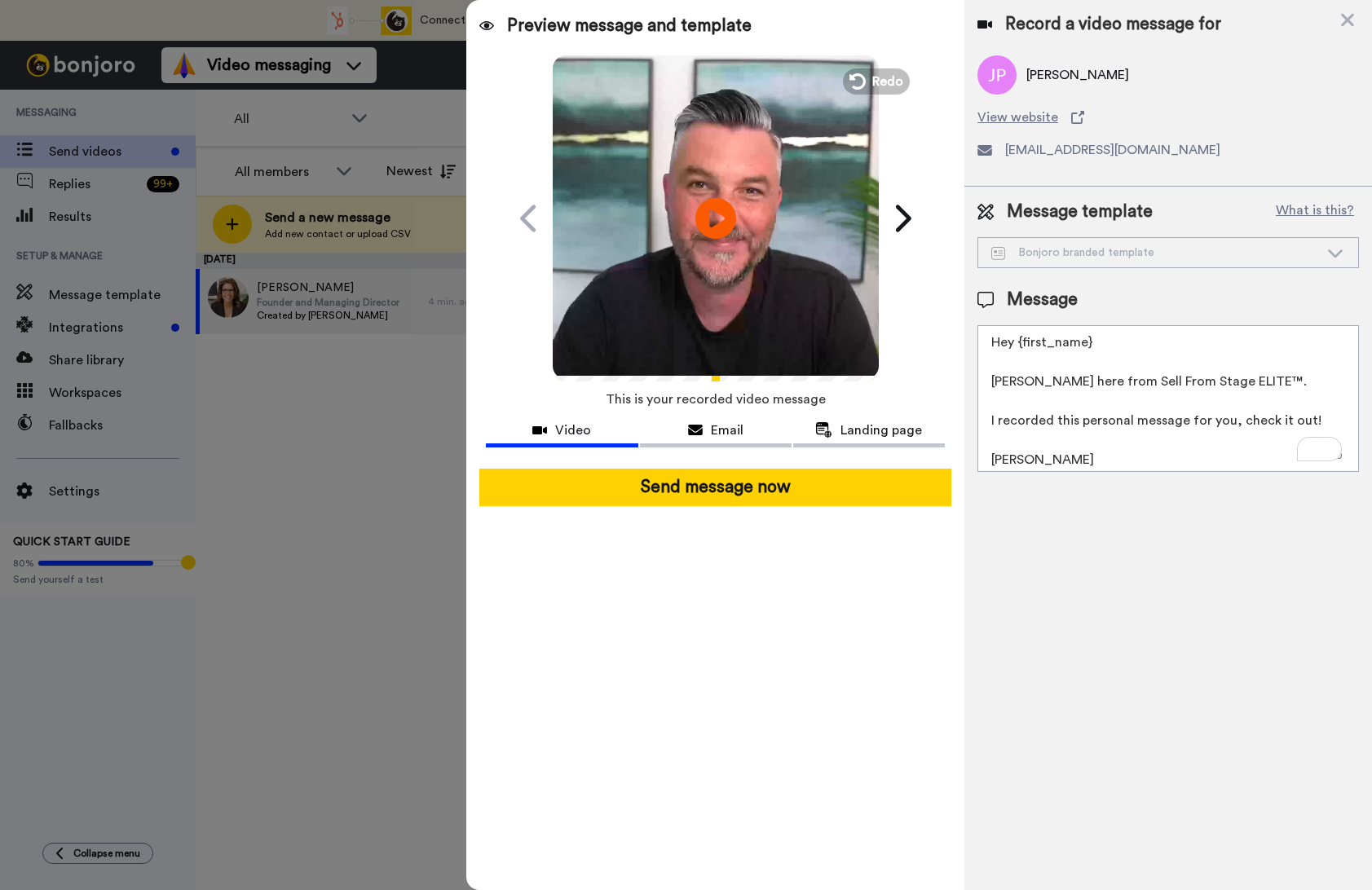
click at [1061, 402] on textarea "Hey {first_name} [PERSON_NAME] here from Sell From Stage ELITE™. I recorded thi…" at bounding box center [1168, 398] width 381 height 147
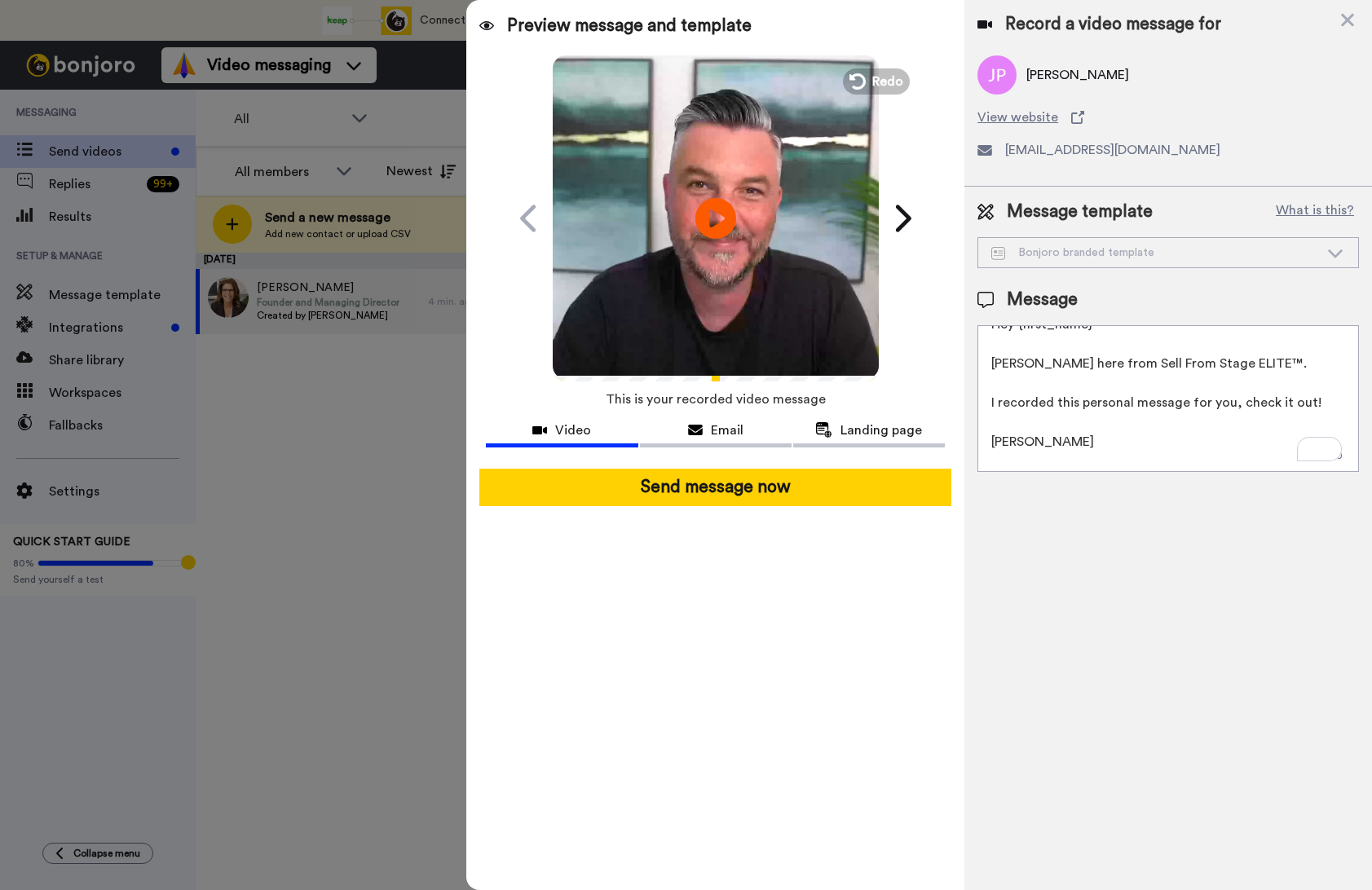
scroll to position [44, 0]
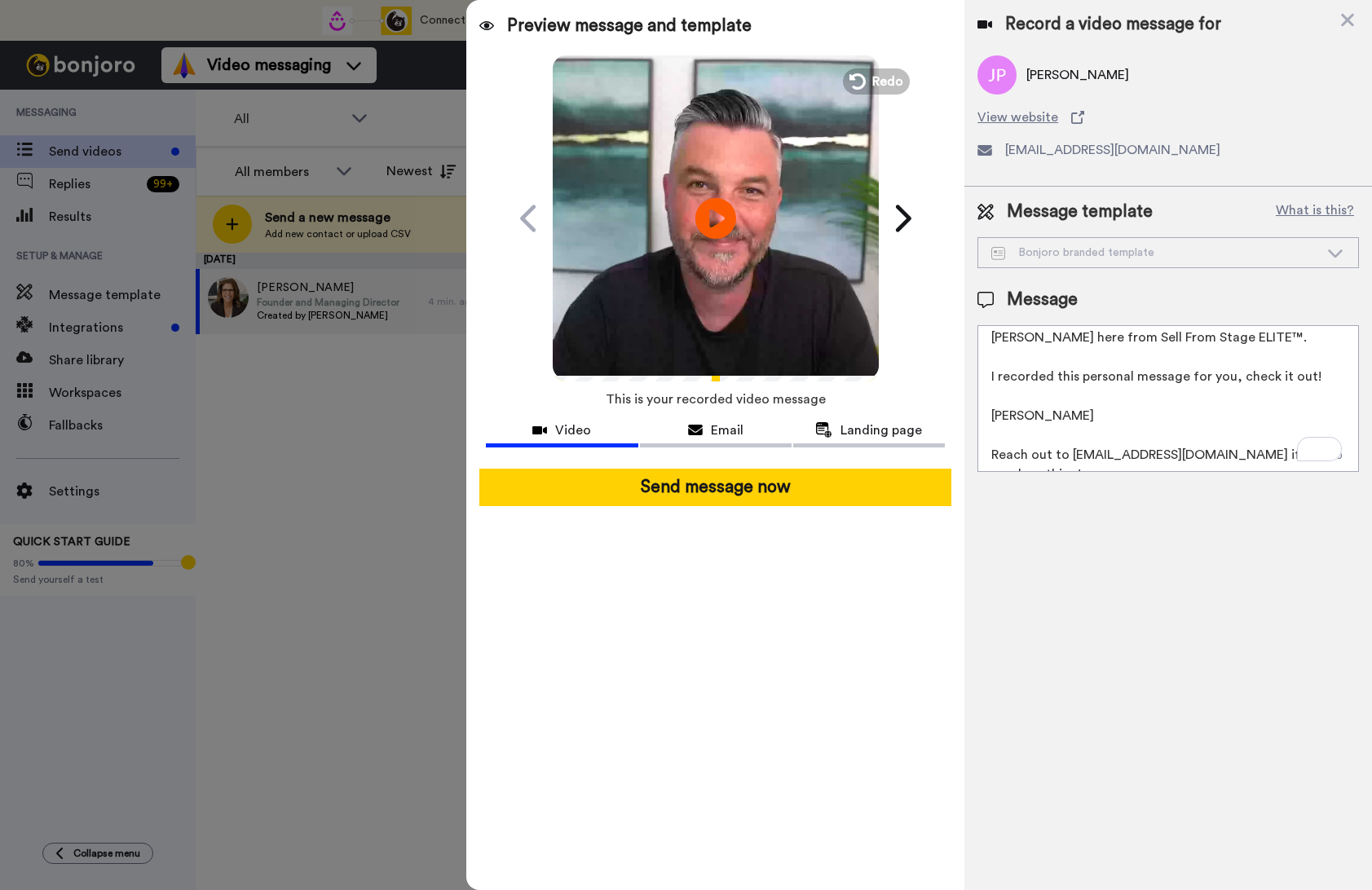
click at [1061, 402] on textarea "Hey {first_name} [PERSON_NAME] here from Sell From Stage ELITE™. I recorded thi…" at bounding box center [1168, 398] width 381 height 147
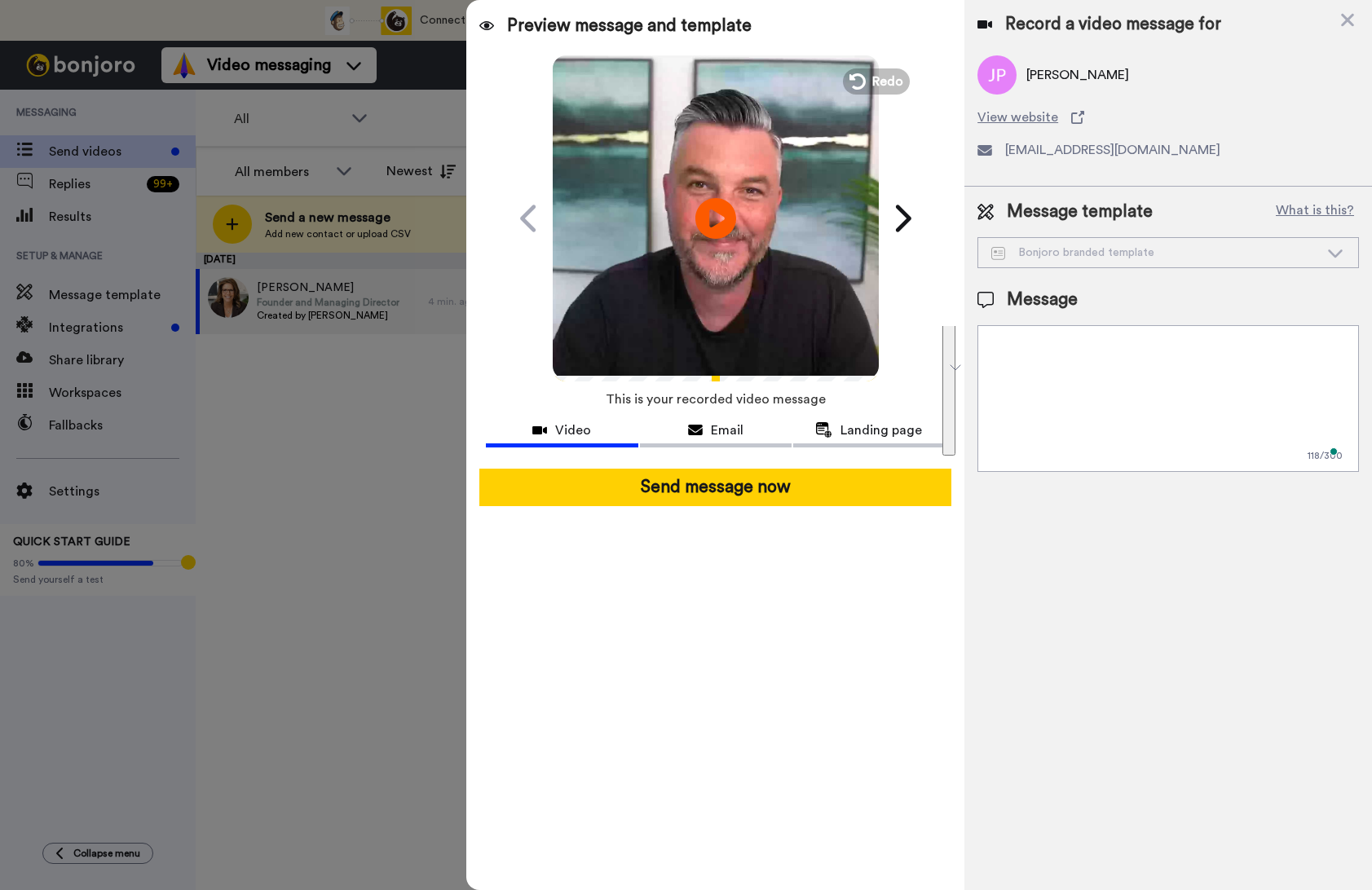
scroll to position [0, 0]
type textarea ";"
click at [1092, 413] on textarea "To enrich screen reader interactions, please activate Accessibility in Grammarl…" at bounding box center [1168, 398] width 381 height 147
type textarea ";"
paste textarea "Hey I wanted to reach out to you personally regarding an invitation to explore …"
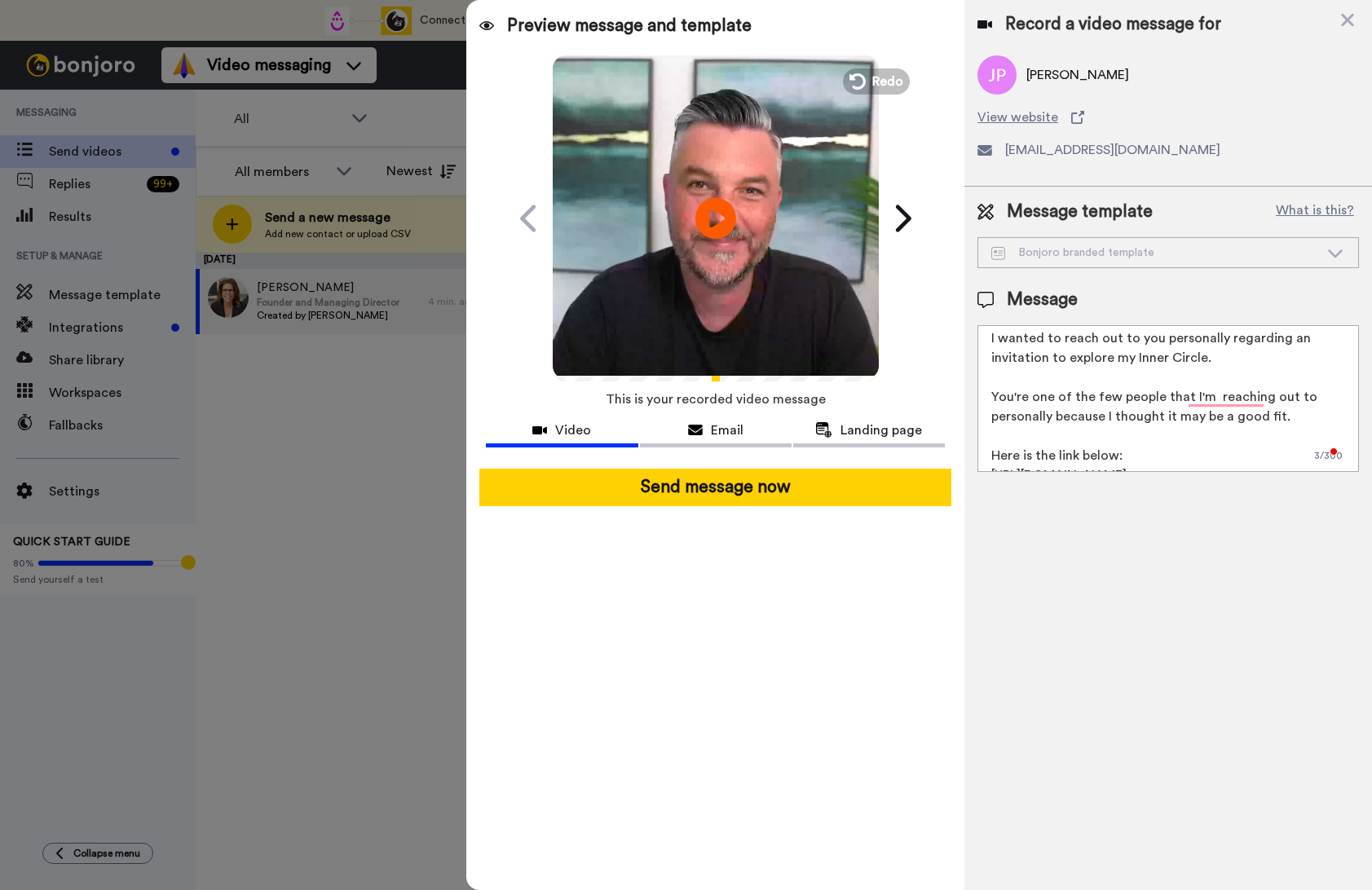
scroll to position [39, 0]
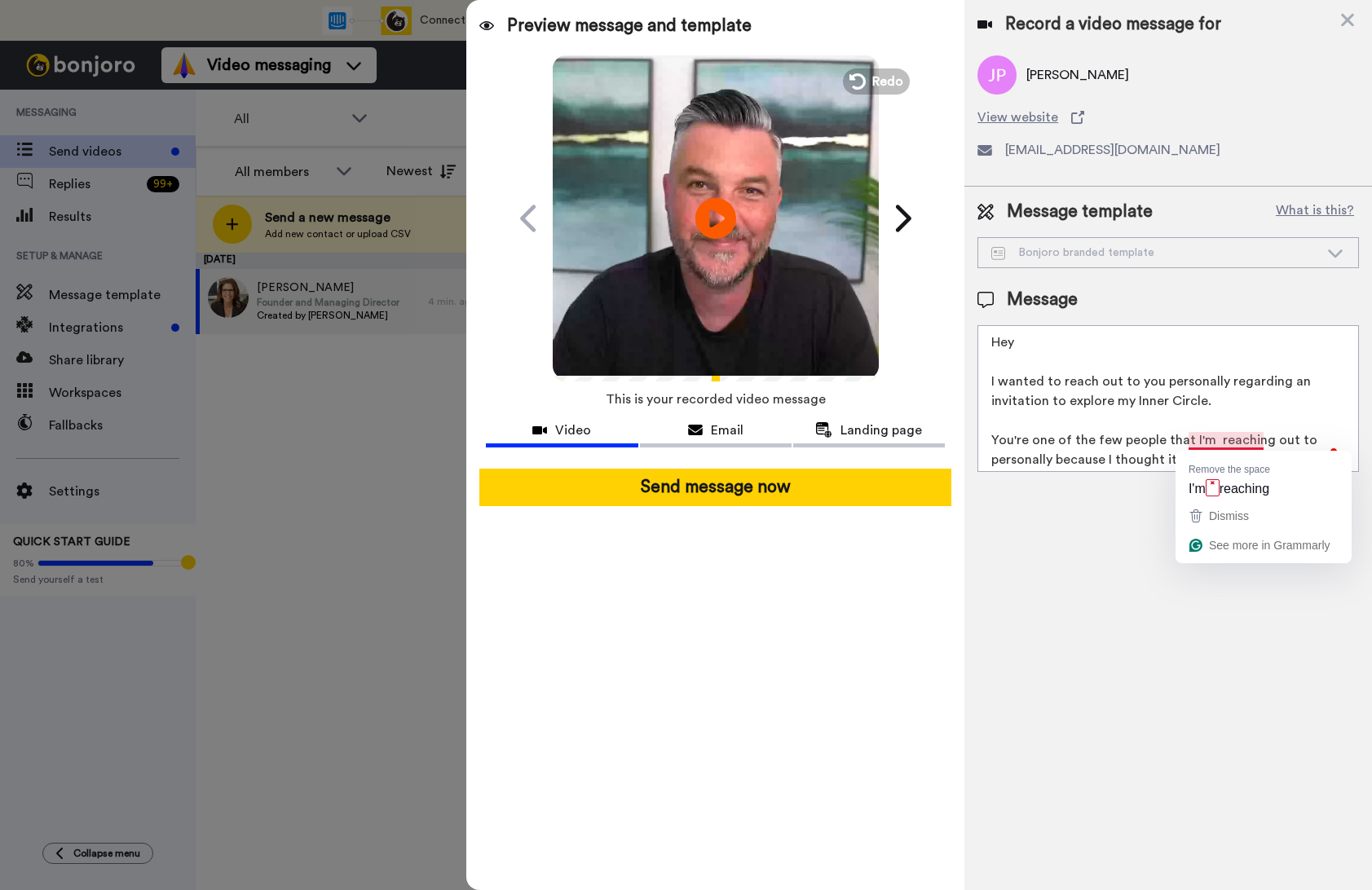
click at [1211, 440] on textarea "Hey I wanted to reach out to you personally regarding an invitation to explore …" at bounding box center [1168, 398] width 381 height 147
click at [1041, 340] on textarea "Hey I wanted to reach out to you personally regarding an invitation to explore …" at bounding box center [1168, 398] width 381 height 147
click at [1019, 344] on textarea "Hey Jean I wanted to reach out to you personally regarding an invitation to exp…" at bounding box center [1168, 398] width 381 height 147
click at [1069, 344] on textarea "Jean I wanted to reach out to you personally regarding an invitation to explore…" at bounding box center [1168, 398] width 381 height 147
click at [1076, 366] on textarea "Jeanne! I wanted to reach out to you personally regarding an invitation to expl…" at bounding box center [1168, 398] width 381 height 147
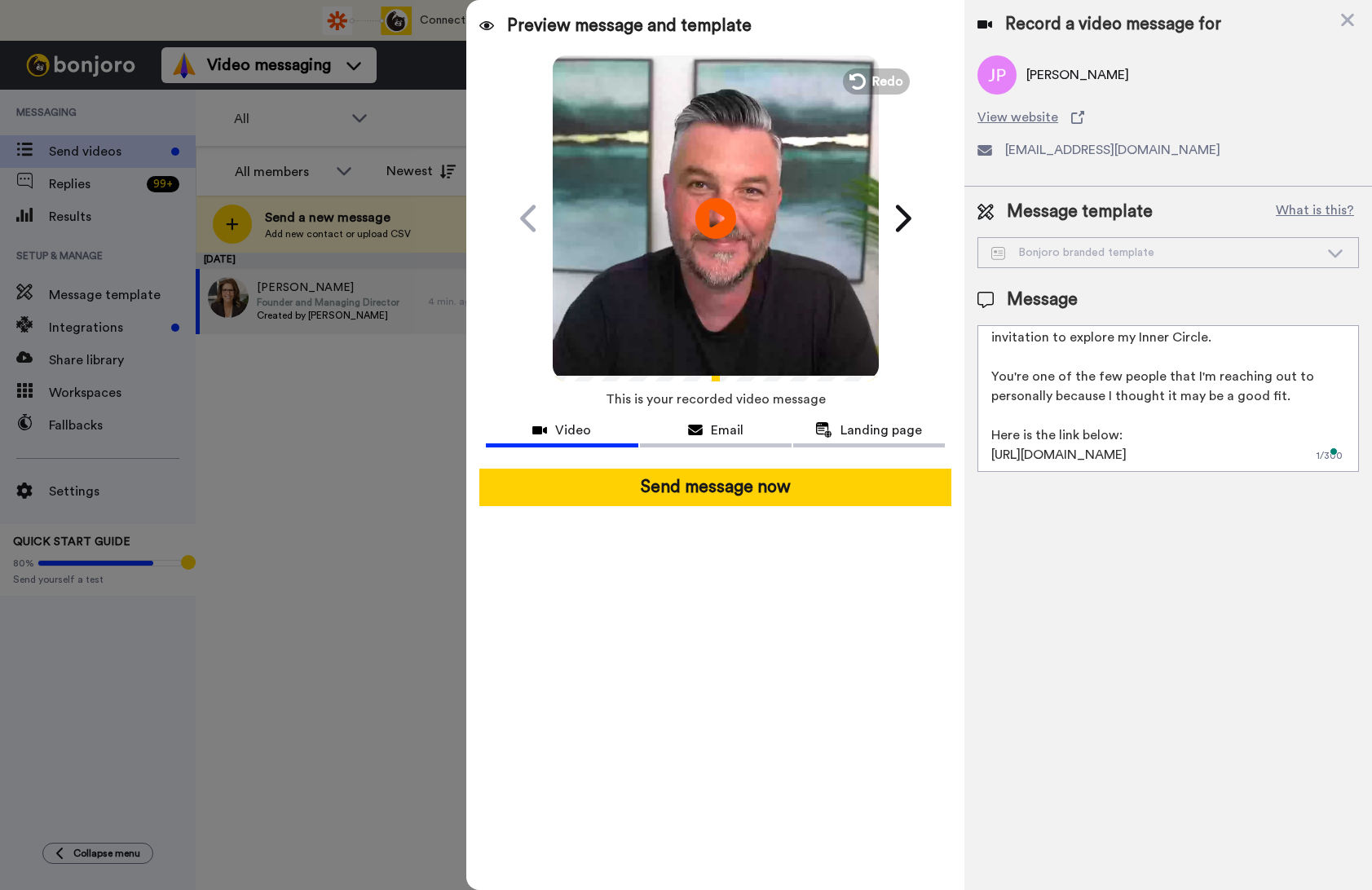
scroll to position [0, 0]
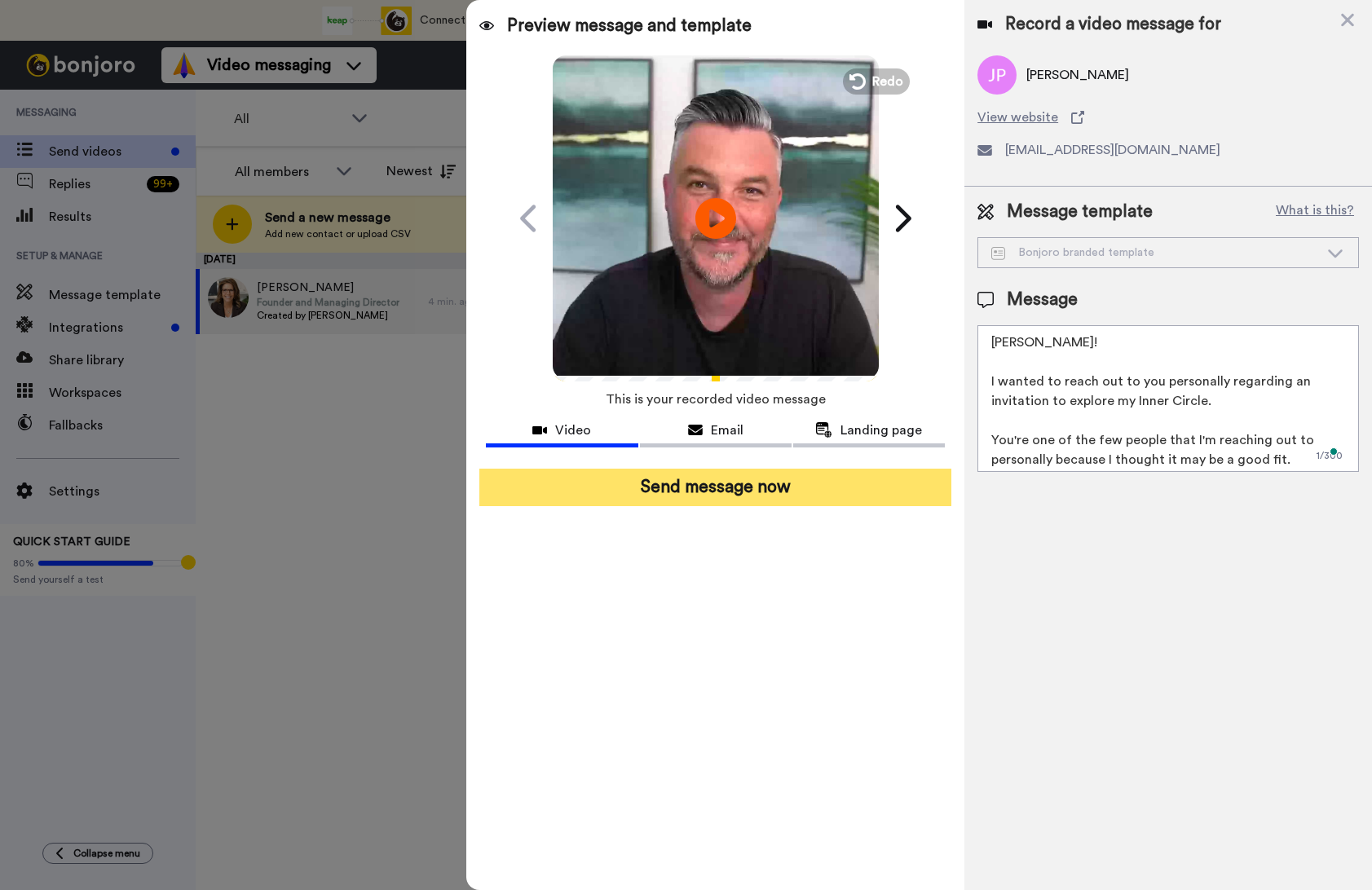
type textarea "Jeanne! I wanted to reach out to you personally regarding an invitation to expl…"
click at [833, 485] on button "Send message now" at bounding box center [715, 488] width 472 height 38
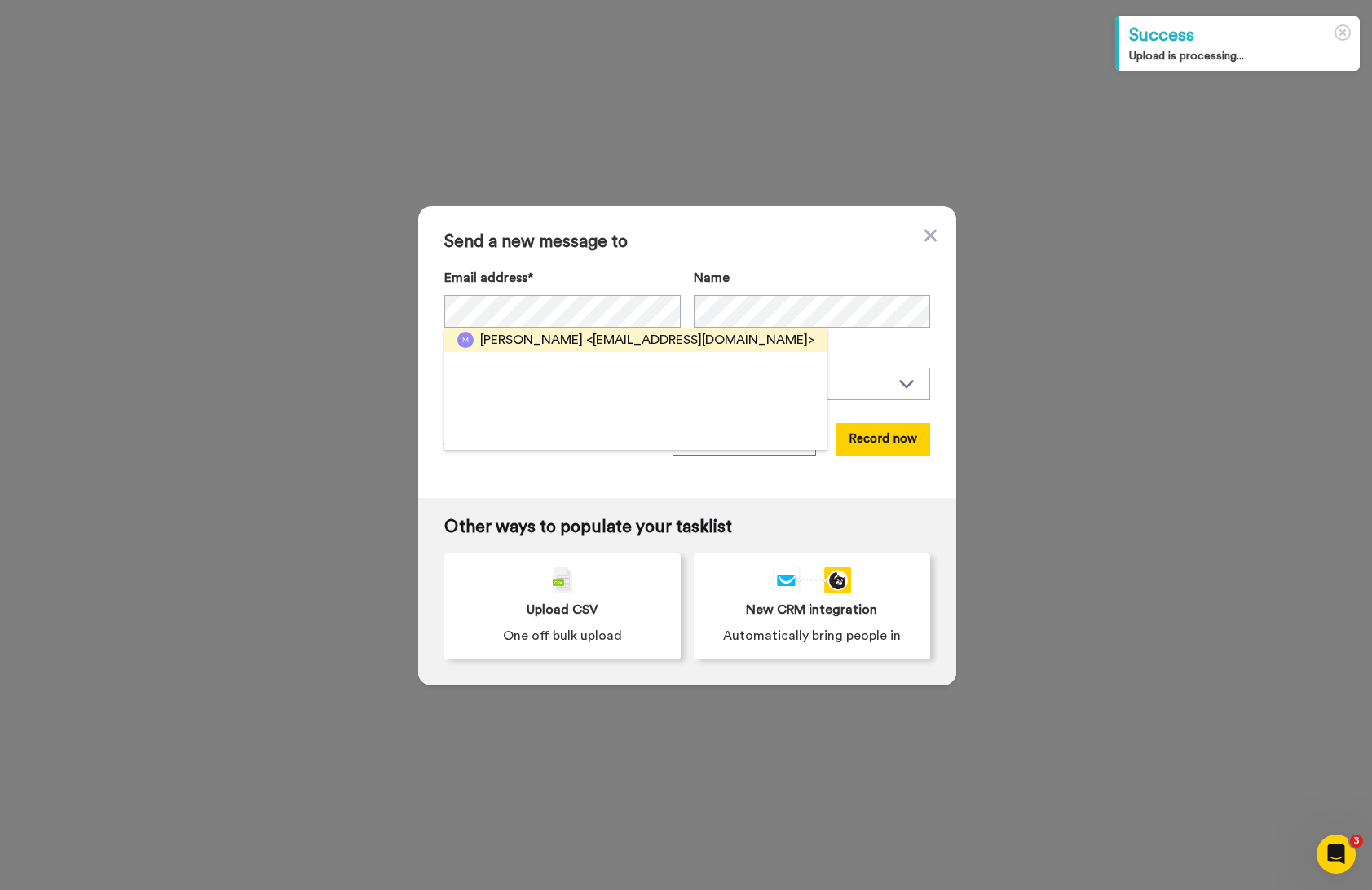
click at [692, 336] on span "<martinhuntbach@googlemail.com>" at bounding box center [700, 340] width 229 height 20
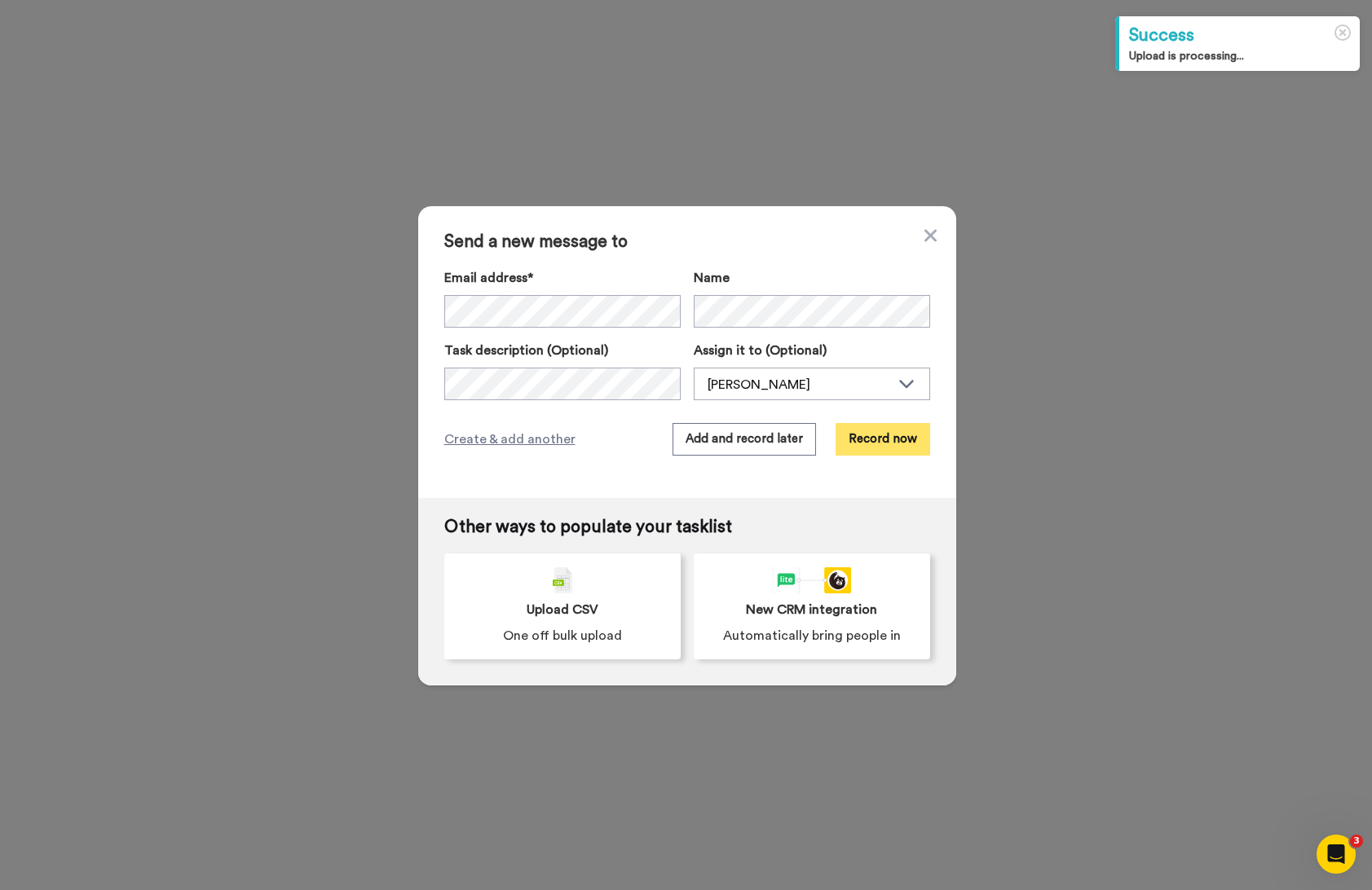
click at [878, 444] on button "Record now" at bounding box center [882, 439] width 94 height 33
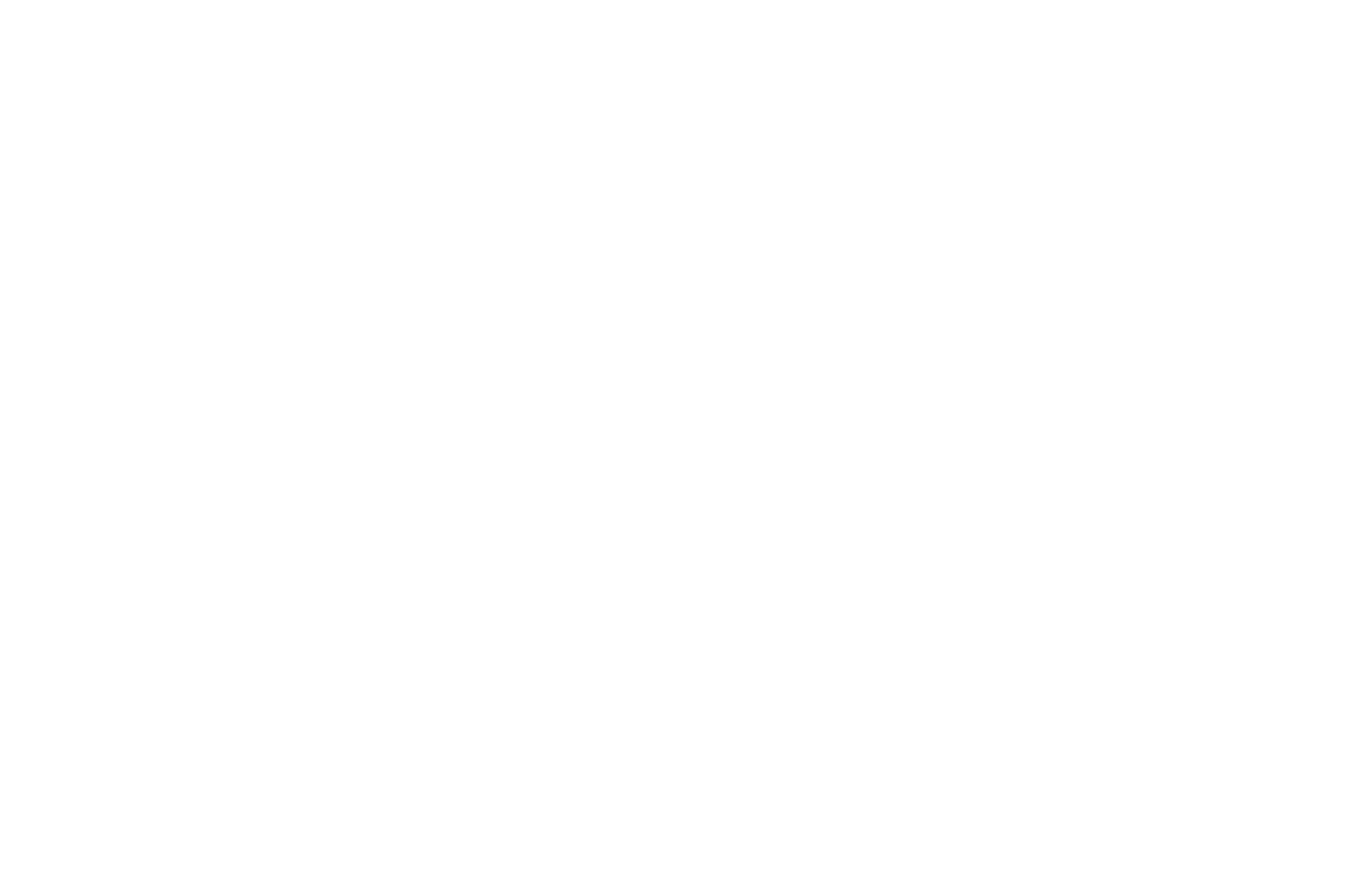
type textarea ";"
paste textarea "Hey I wanted to reach out to you personally regarding an invitation to explore …"
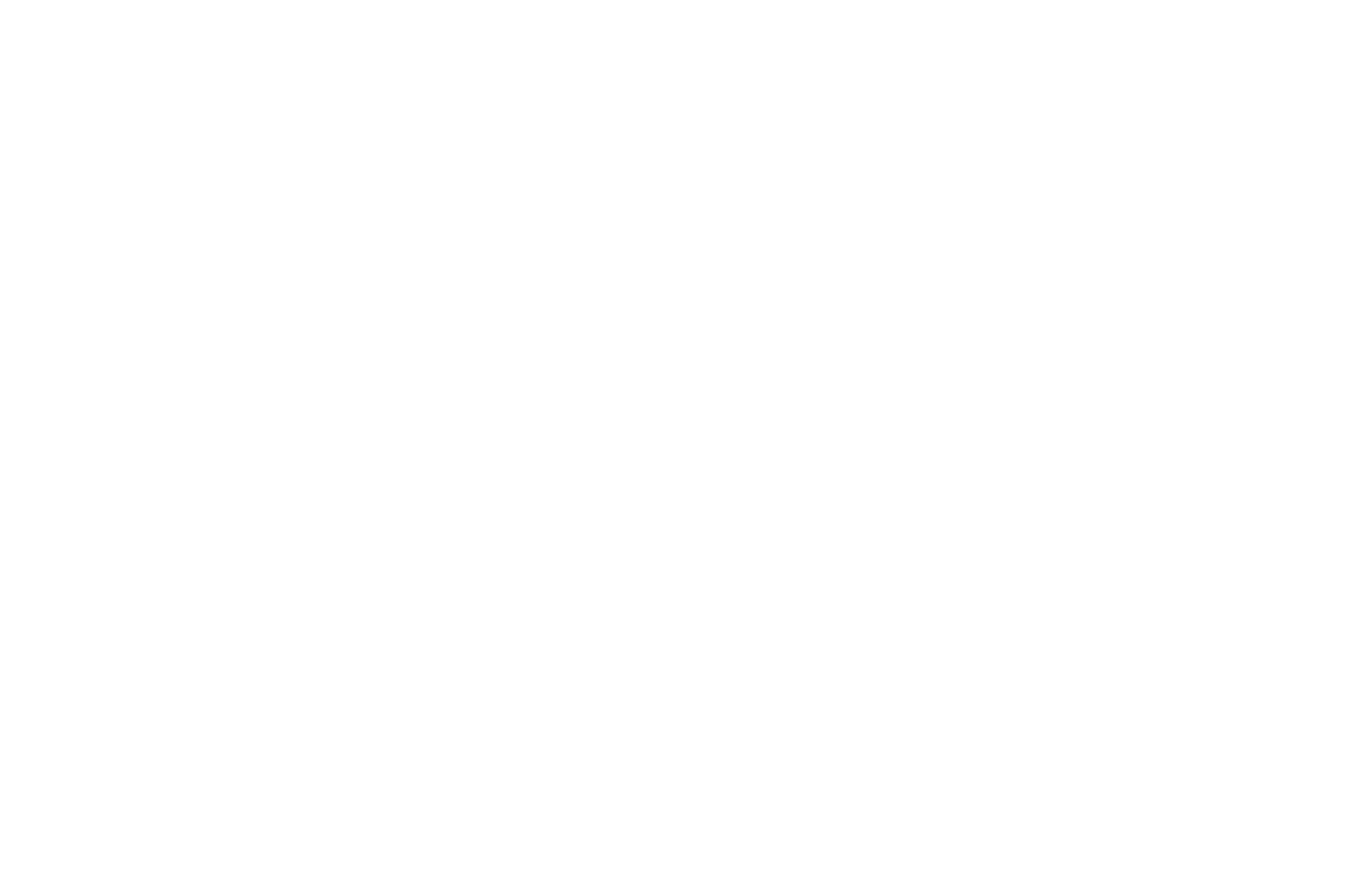
type textarea "Martin! I wanted to reach out to you personally regarding an invitation to expl…"
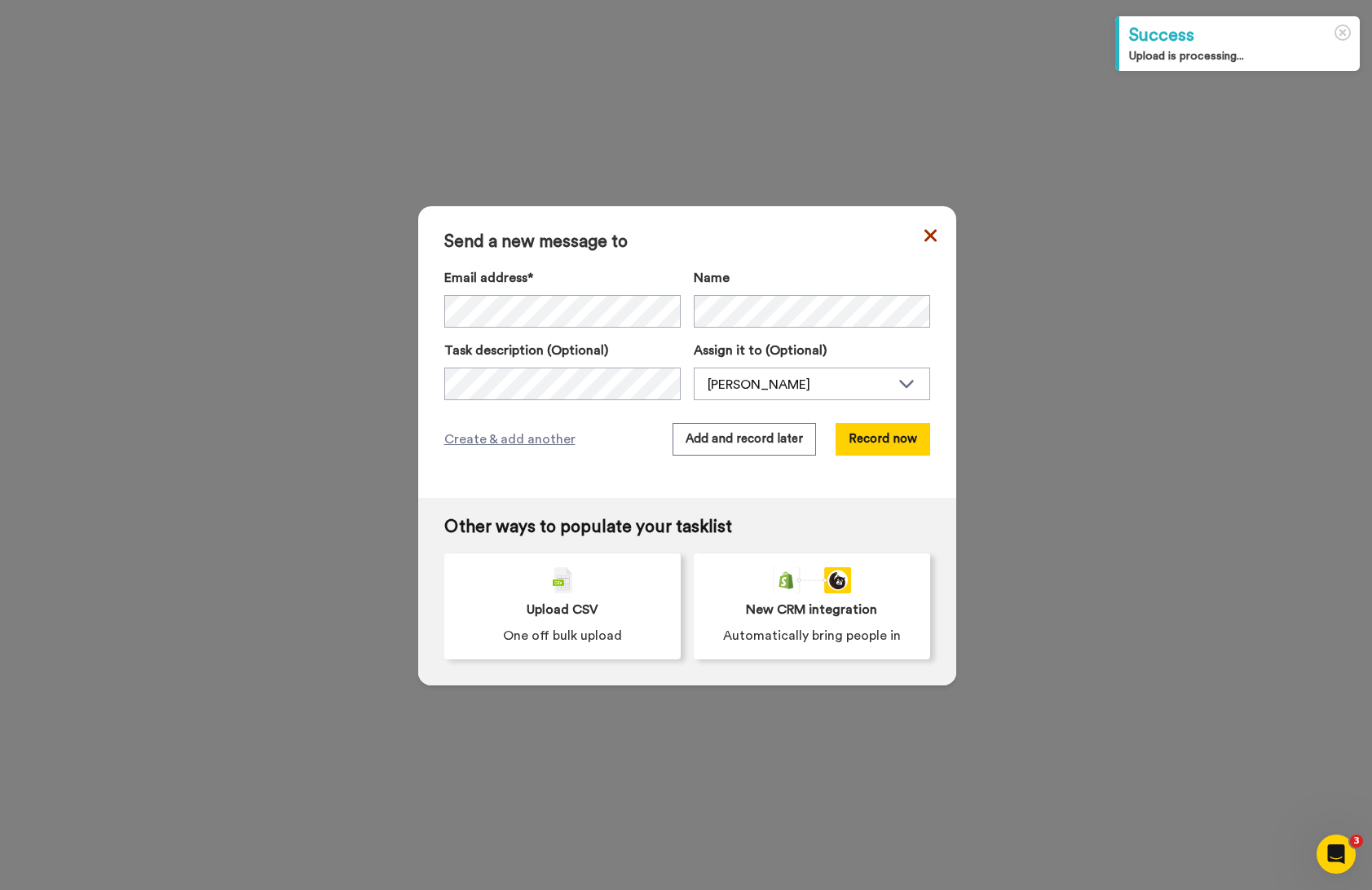
click at [931, 229] on icon at bounding box center [931, 235] width 12 height 20
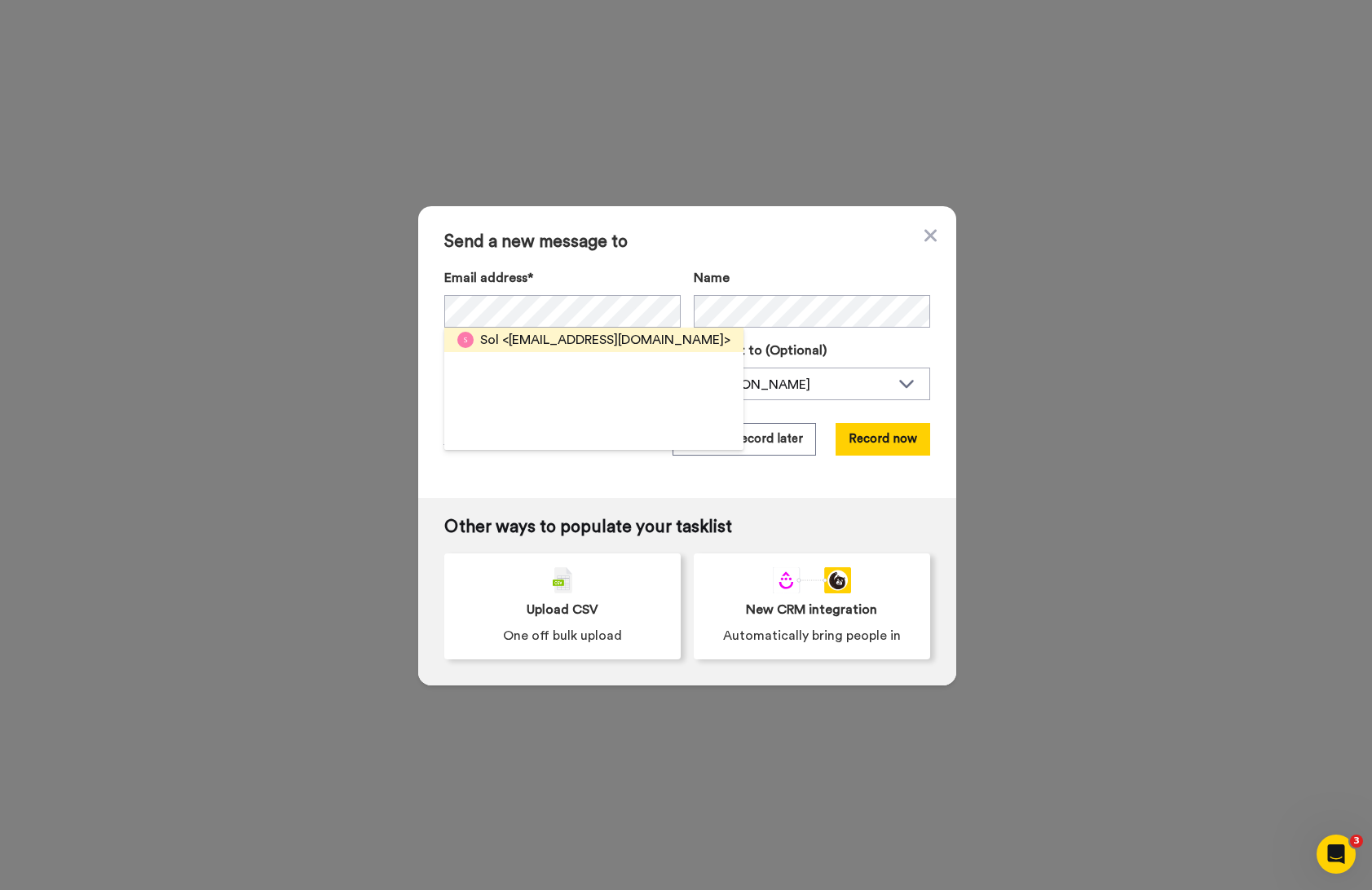
click at [566, 335] on span "<sol@solsomatics.no>" at bounding box center [617, 340] width 229 height 20
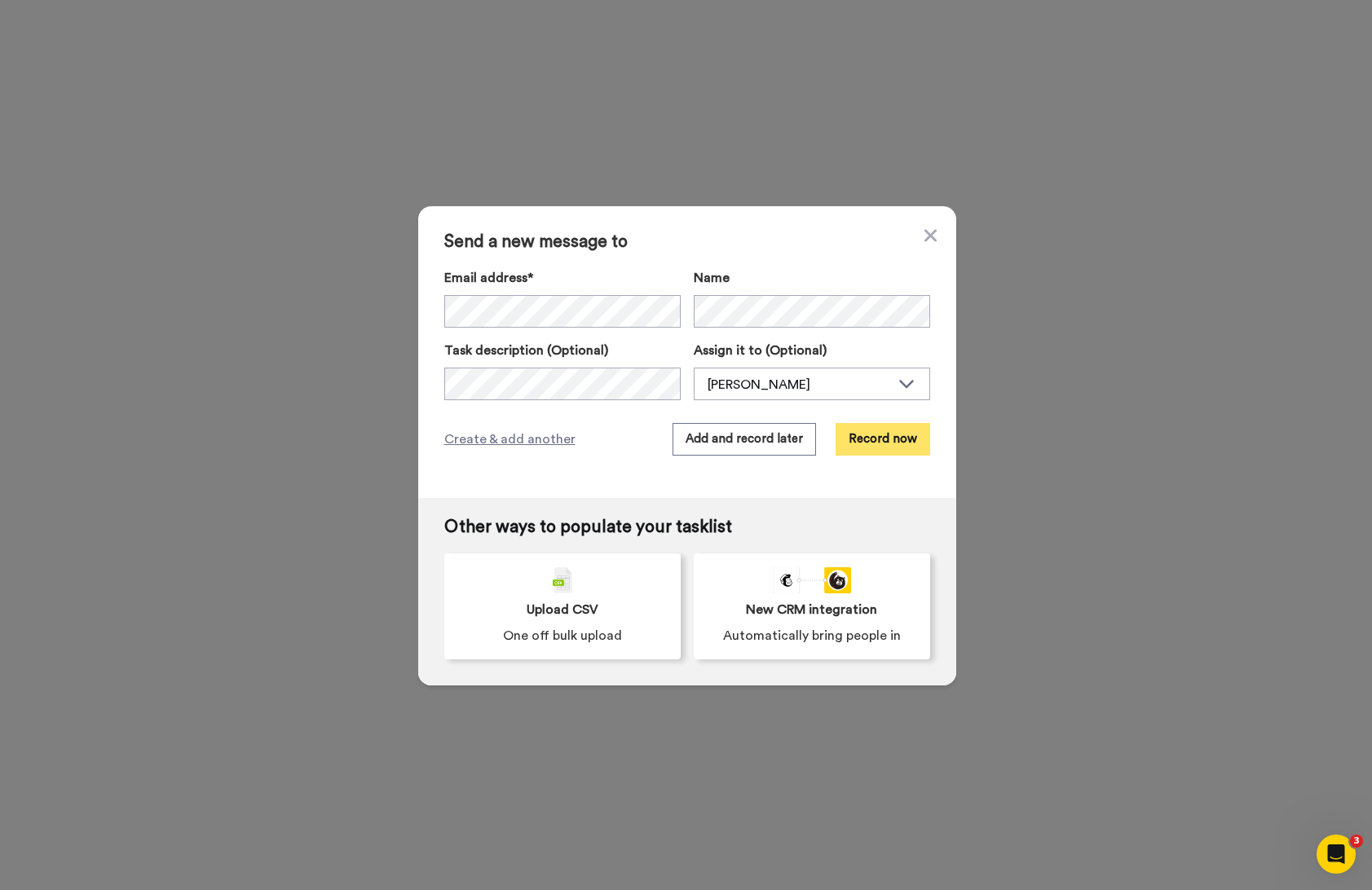
click at [875, 438] on button "Record now" at bounding box center [882, 439] width 94 height 33
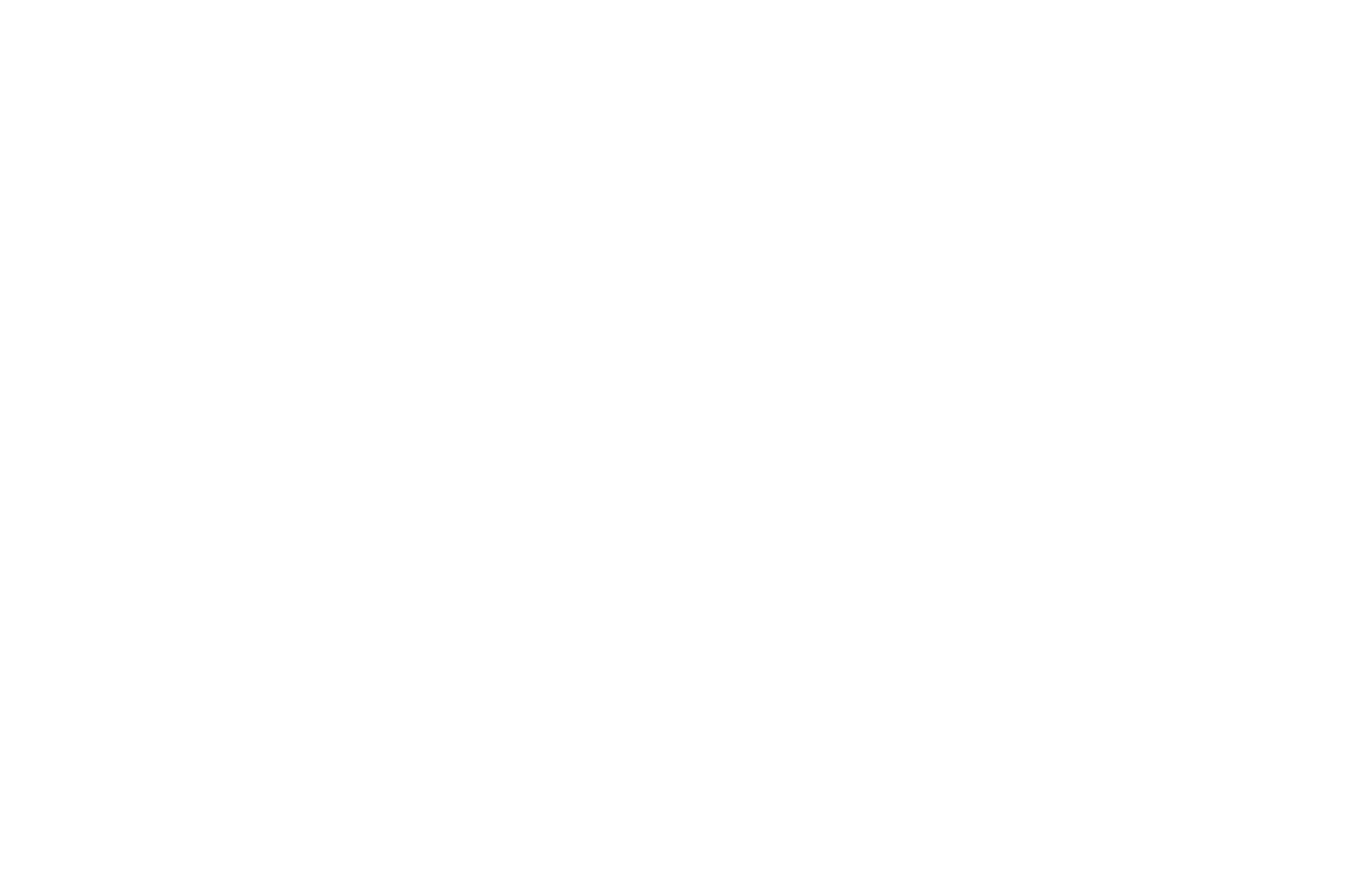
type textarea ";"
paste textarea "Hey I wanted to reach out to you personally regarding an invitation to explore …"
drag, startPoint x: 1018, startPoint y: 350, endPoint x: 976, endPoint y: 350, distance: 42.0
type textarea "Sol! I wanted to reach out to you personally regarding an invitation to explore…"
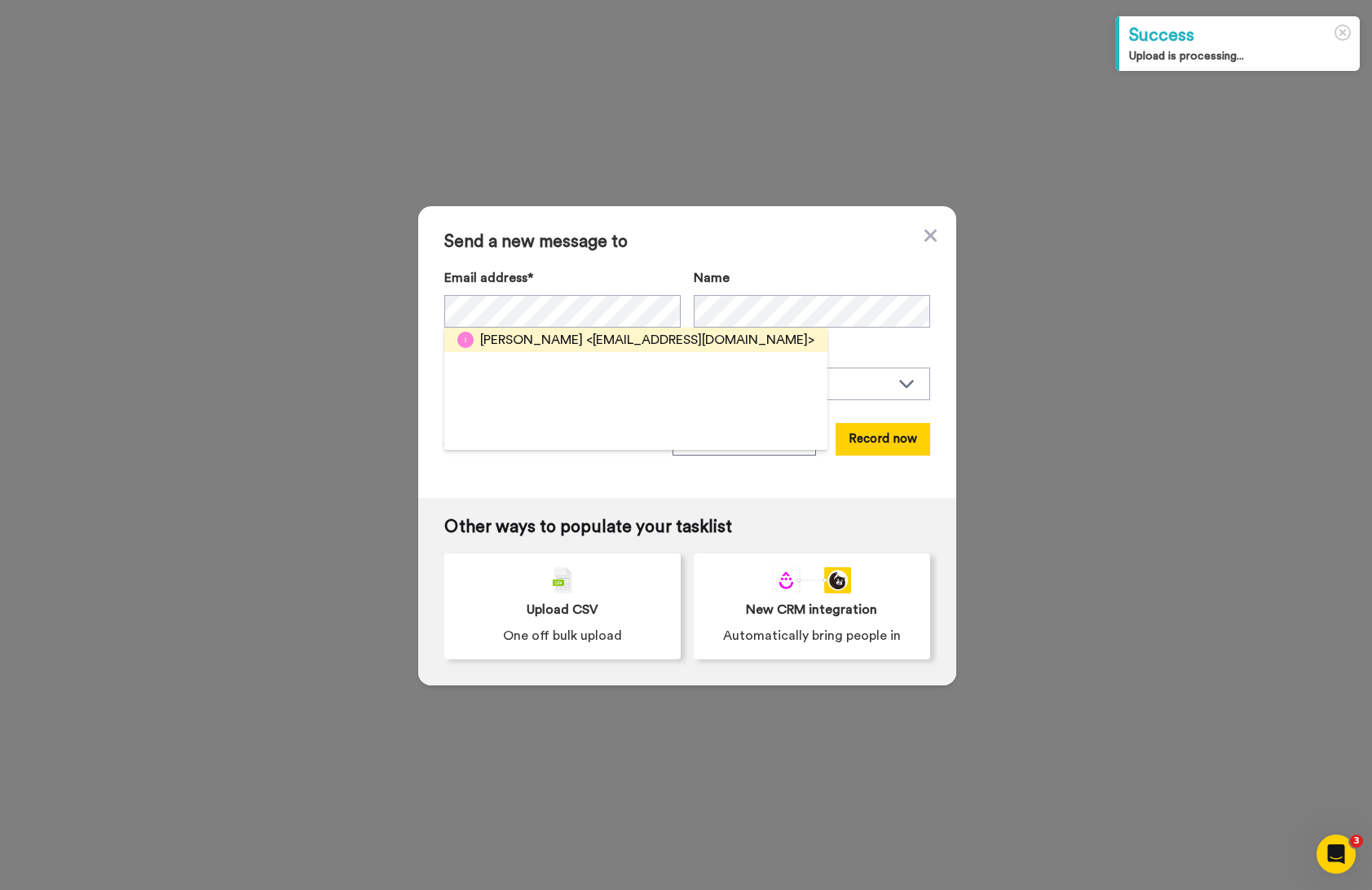
click at [591, 337] on span "<info@isacasas.com>" at bounding box center [700, 340] width 229 height 20
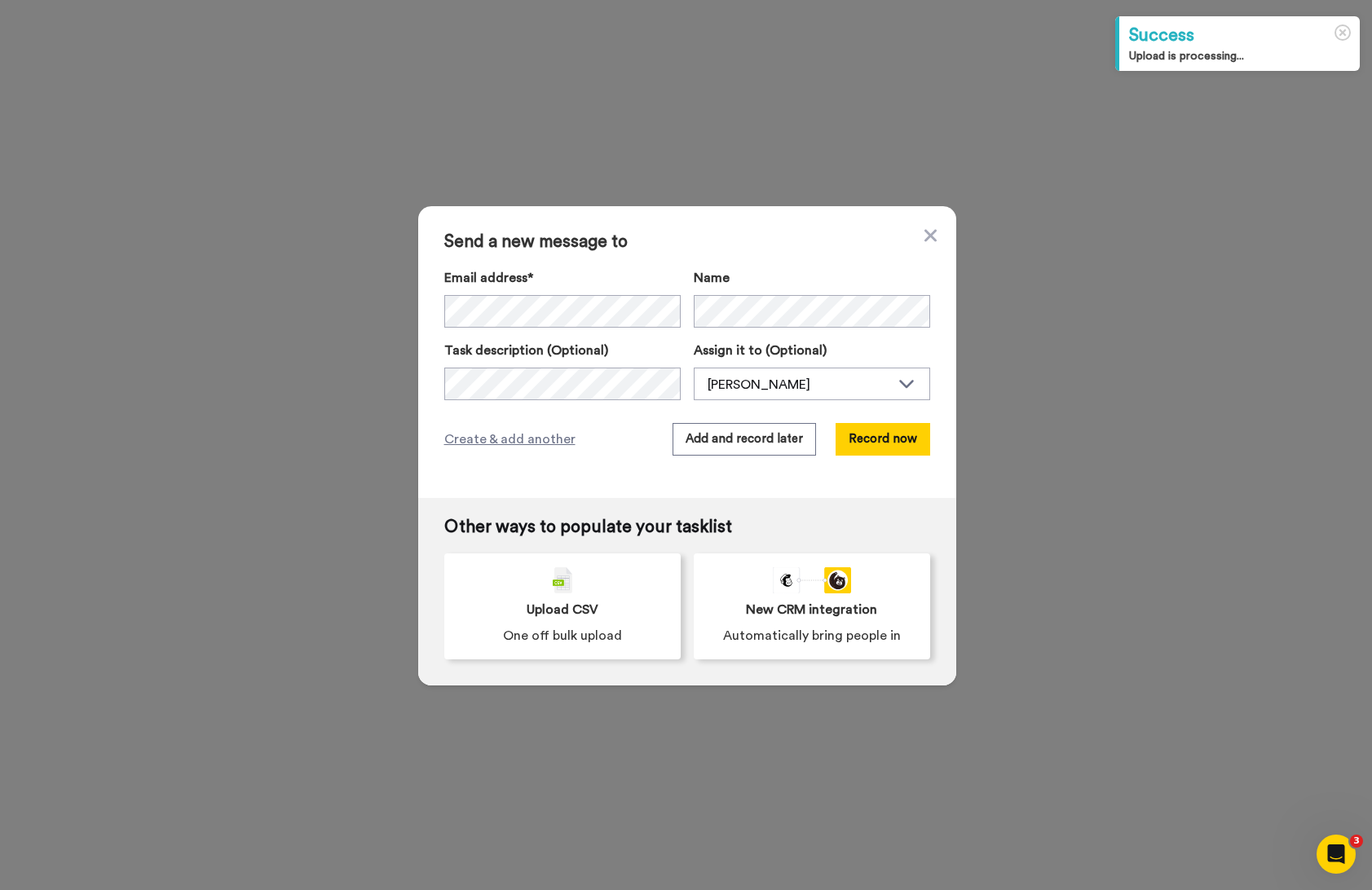
click at [812, 280] on label "Name" at bounding box center [812, 278] width 236 height 20
click at [889, 430] on button "Record now" at bounding box center [882, 439] width 94 height 33
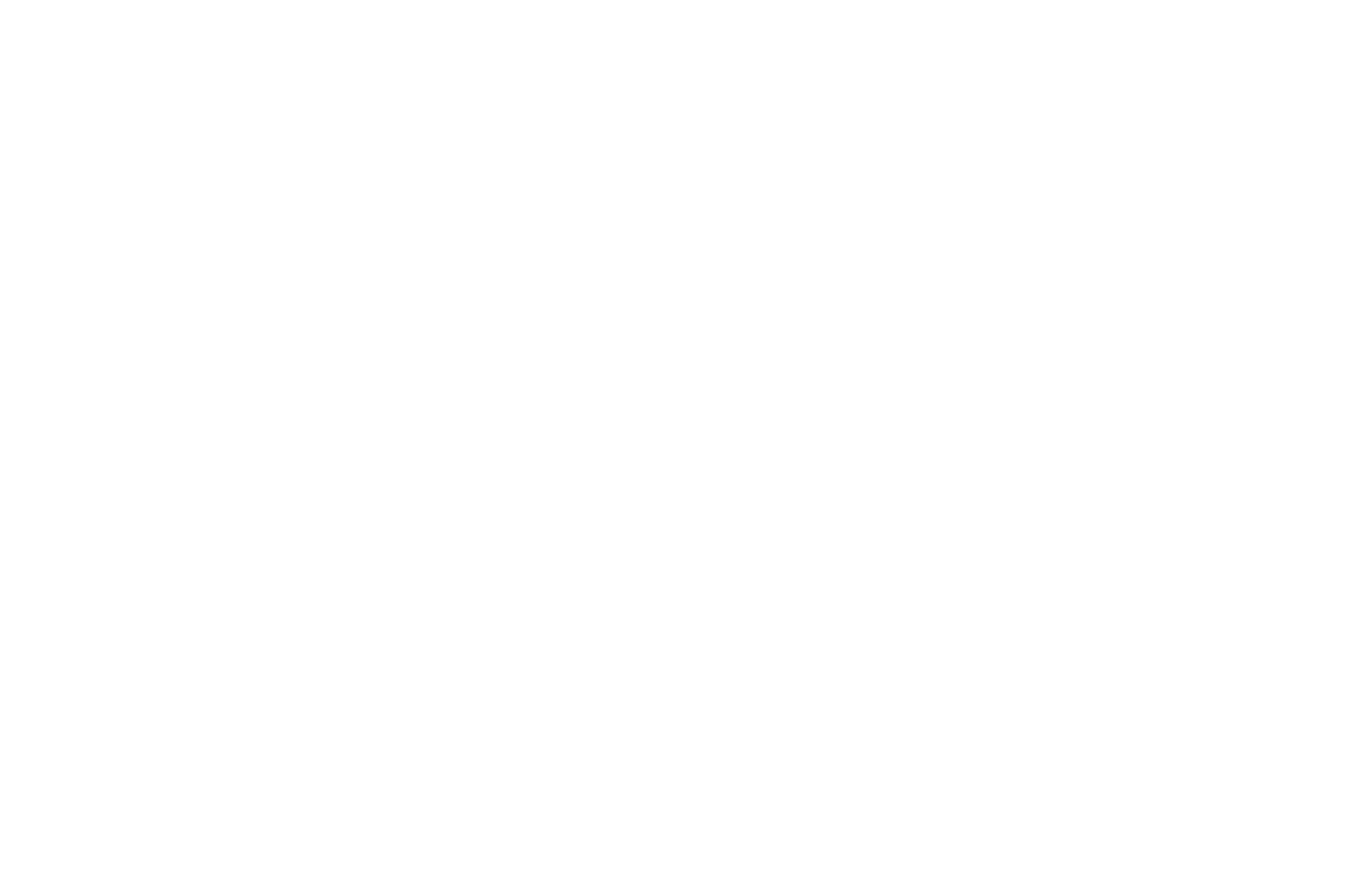
type textarea ";"
paste textarea "Hey I wanted to reach out to you personally regarding an invitation to explore …"
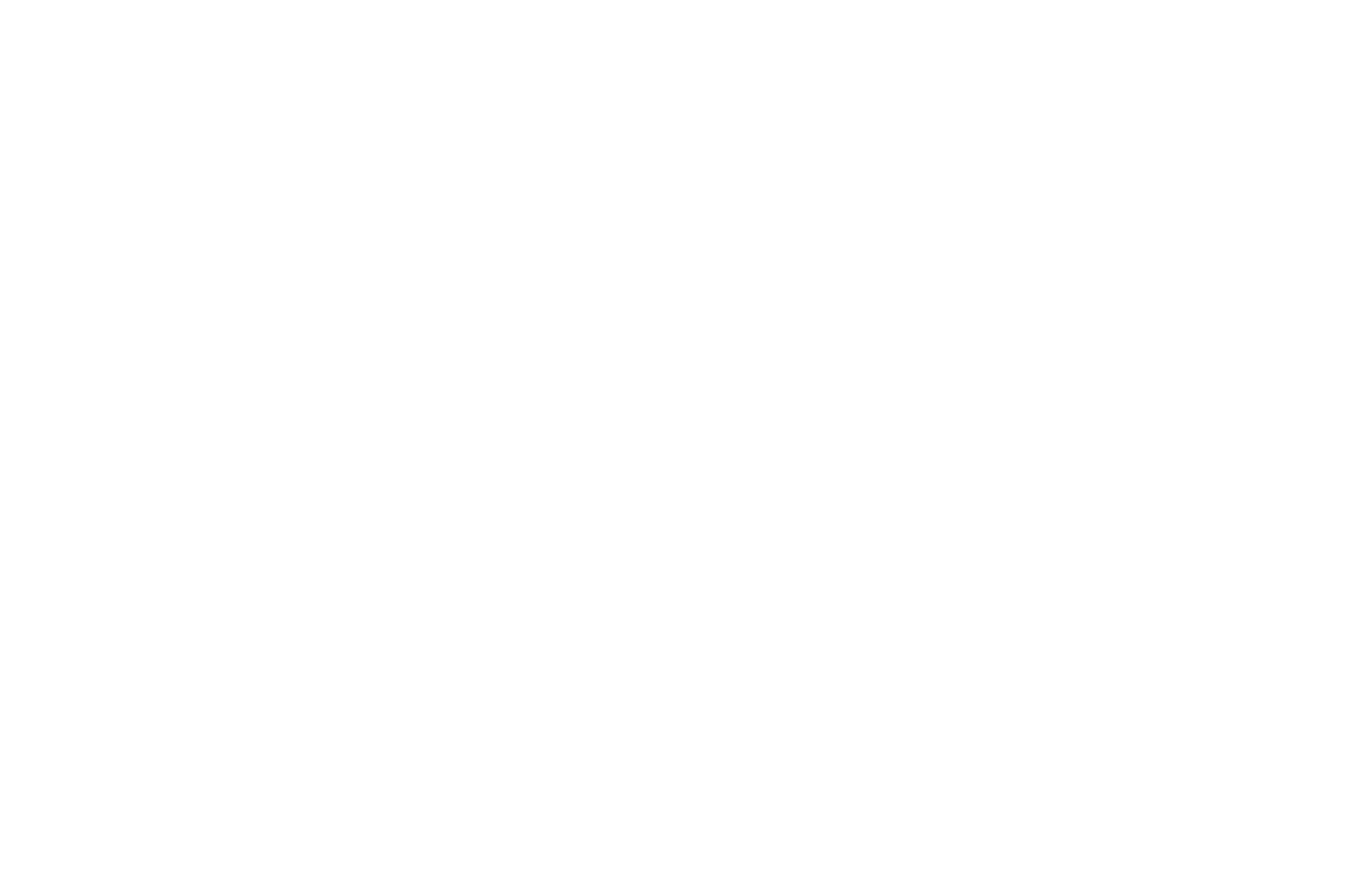
drag, startPoint x: 1022, startPoint y: 346, endPoint x: 974, endPoint y: 346, distance: 48.0
drag, startPoint x: 1061, startPoint y: 416, endPoint x: 980, endPoint y: 415, distance: 81.0
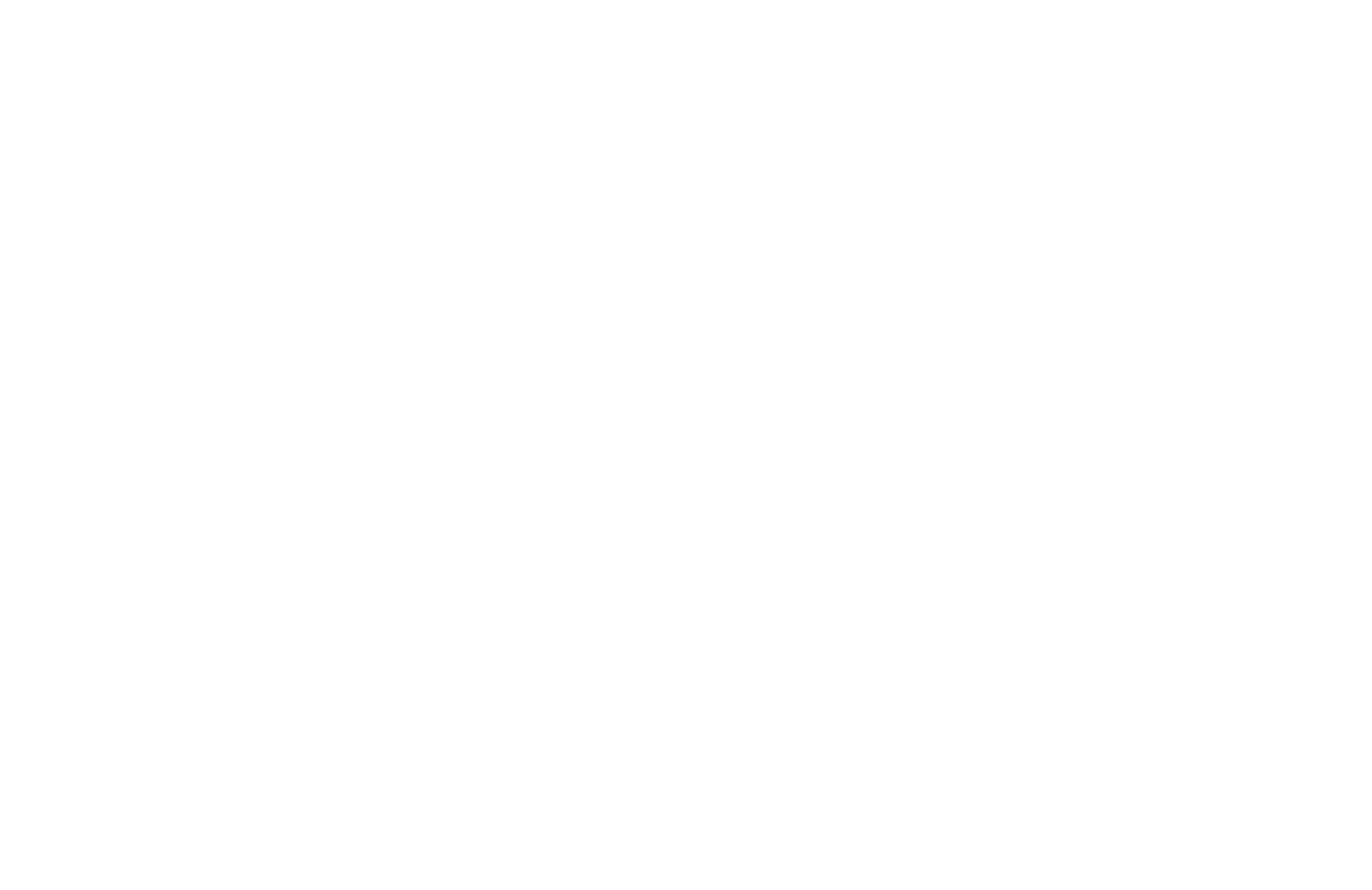
type textarea "Isa!!! I wanted to reach out to you personally regarding an invitation to explo…"
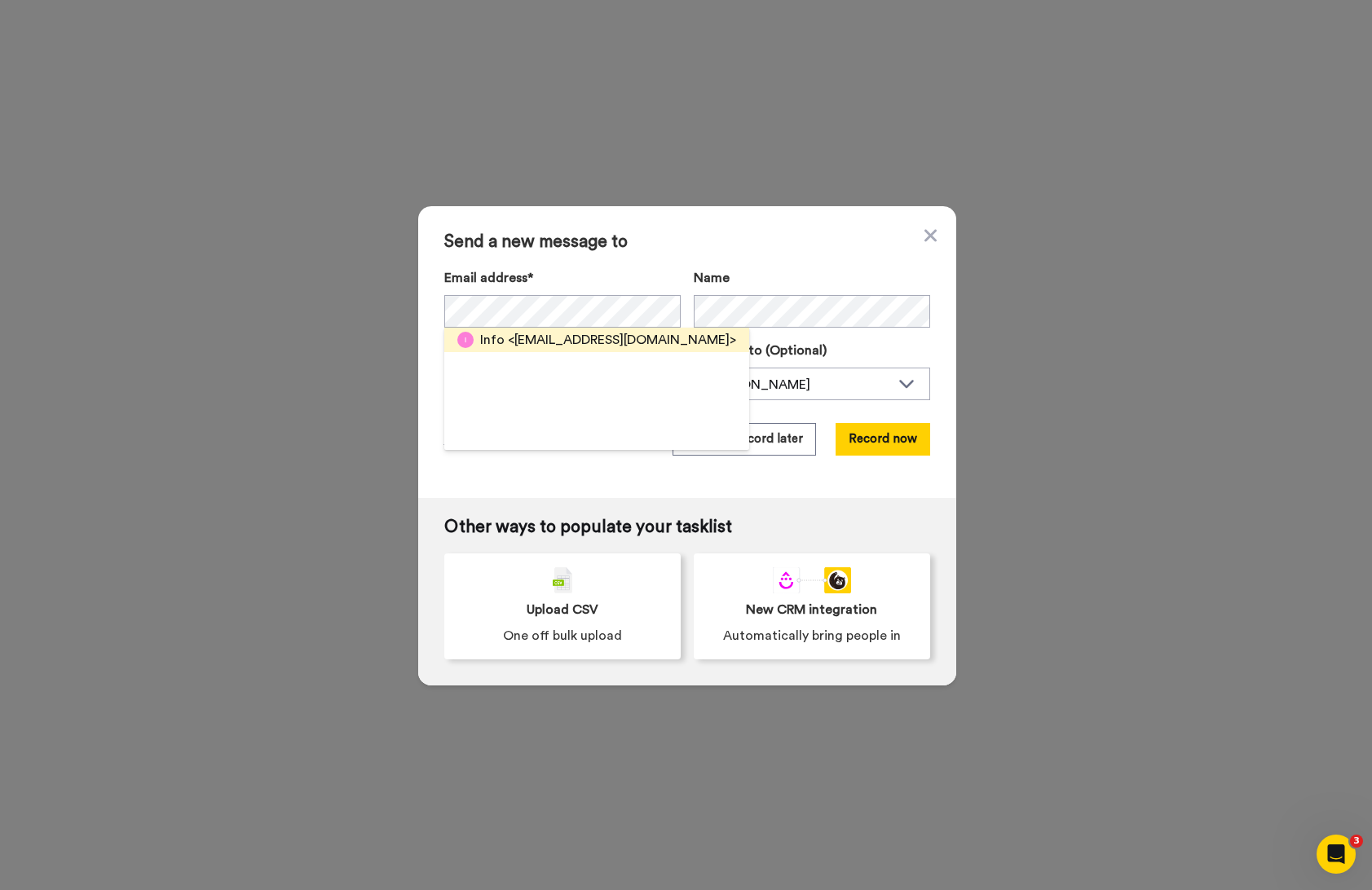
click at [518, 331] on span "<[EMAIL_ADDRESS][DOMAIN_NAME]>" at bounding box center [622, 340] width 229 height 20
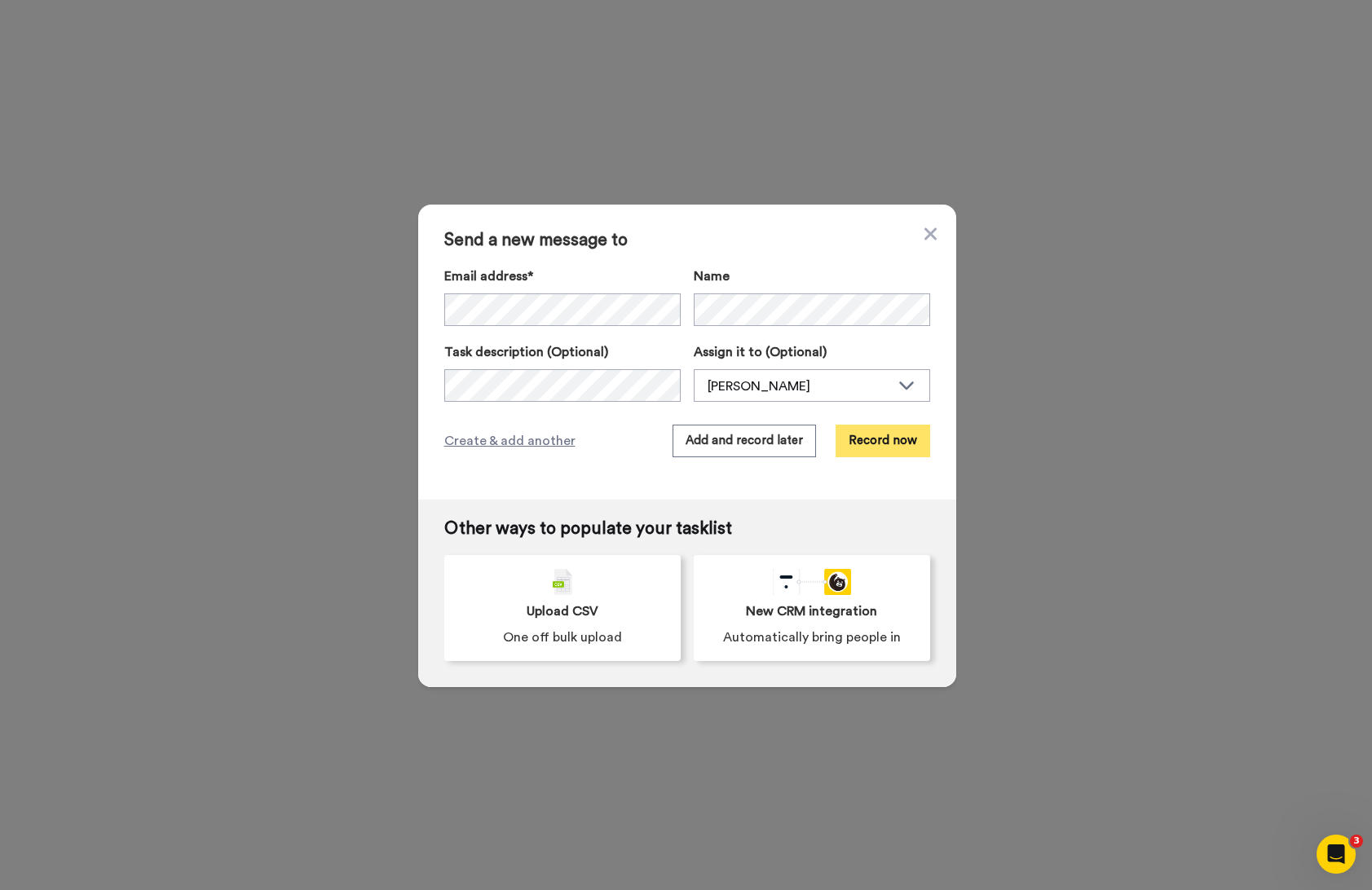
click at [893, 433] on button "Record now" at bounding box center [882, 441] width 94 height 33
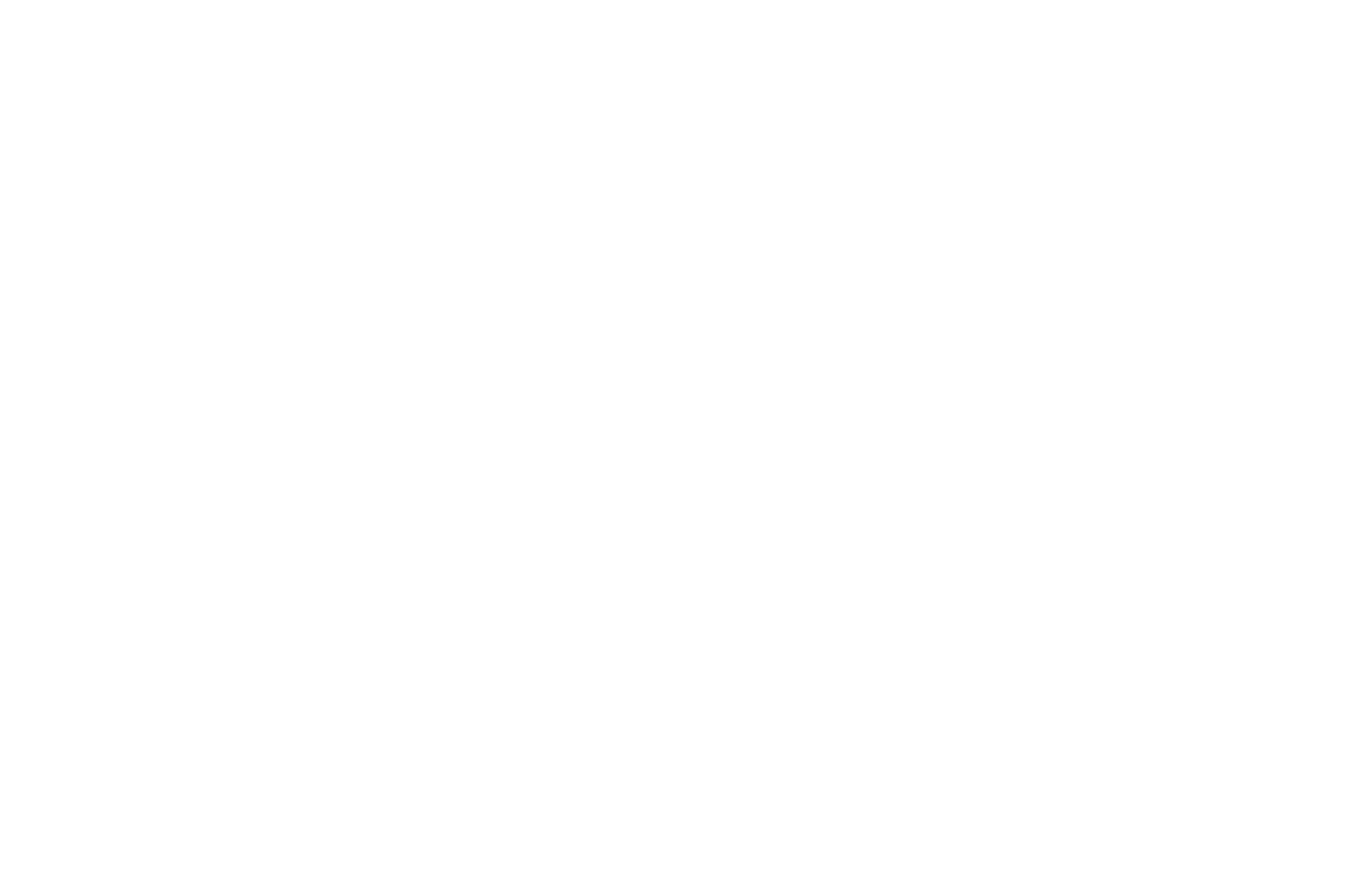
type textarea ";"
paste textarea "Hey I wanted to reach out to you personally regarding an invitation to explore …"
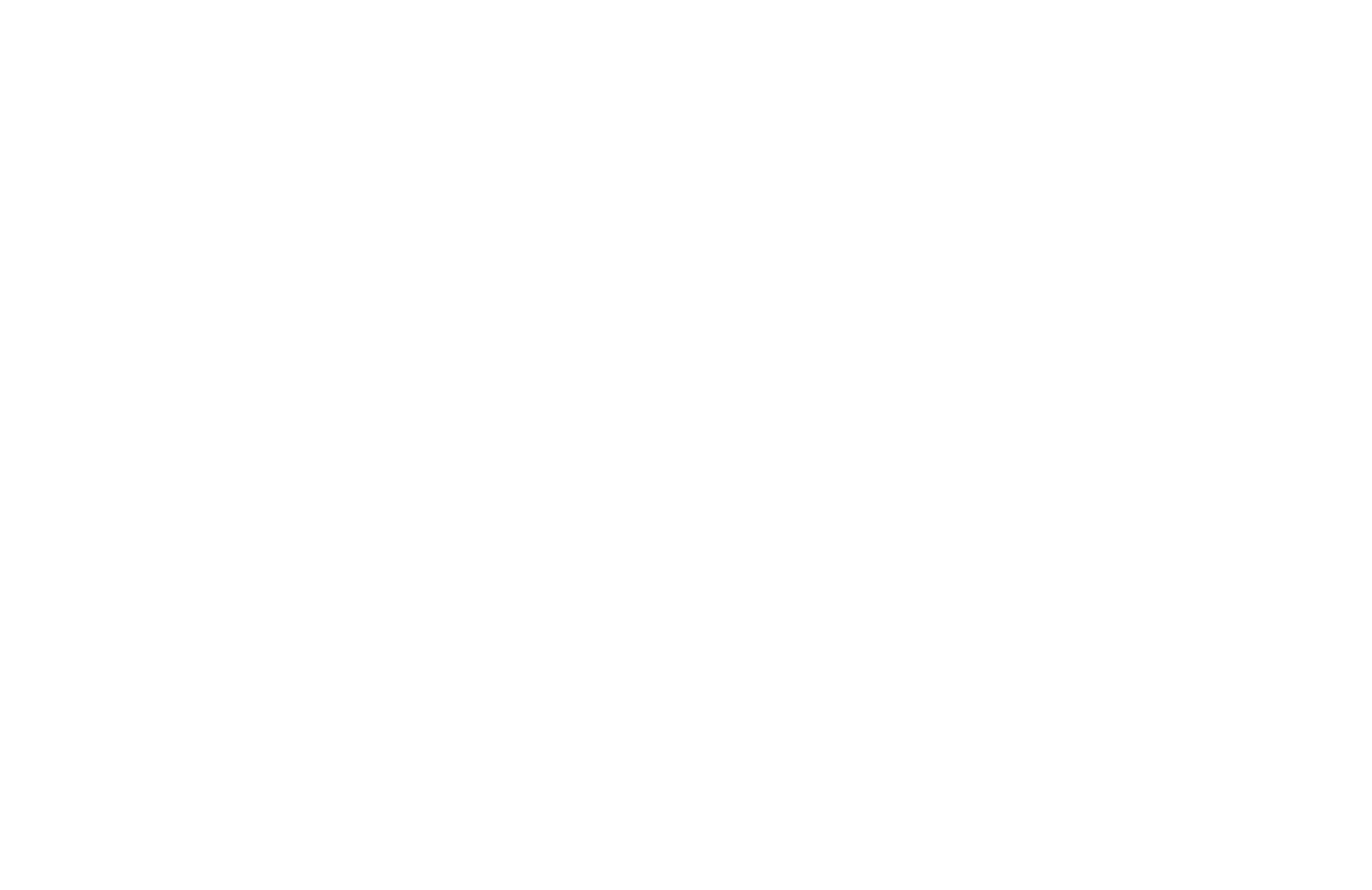
drag, startPoint x: 1021, startPoint y: 339, endPoint x: 978, endPoint y: 339, distance: 43.0
type textarea "Verena!! I wanted to reach out to you personally regarding an invitation to exp…"
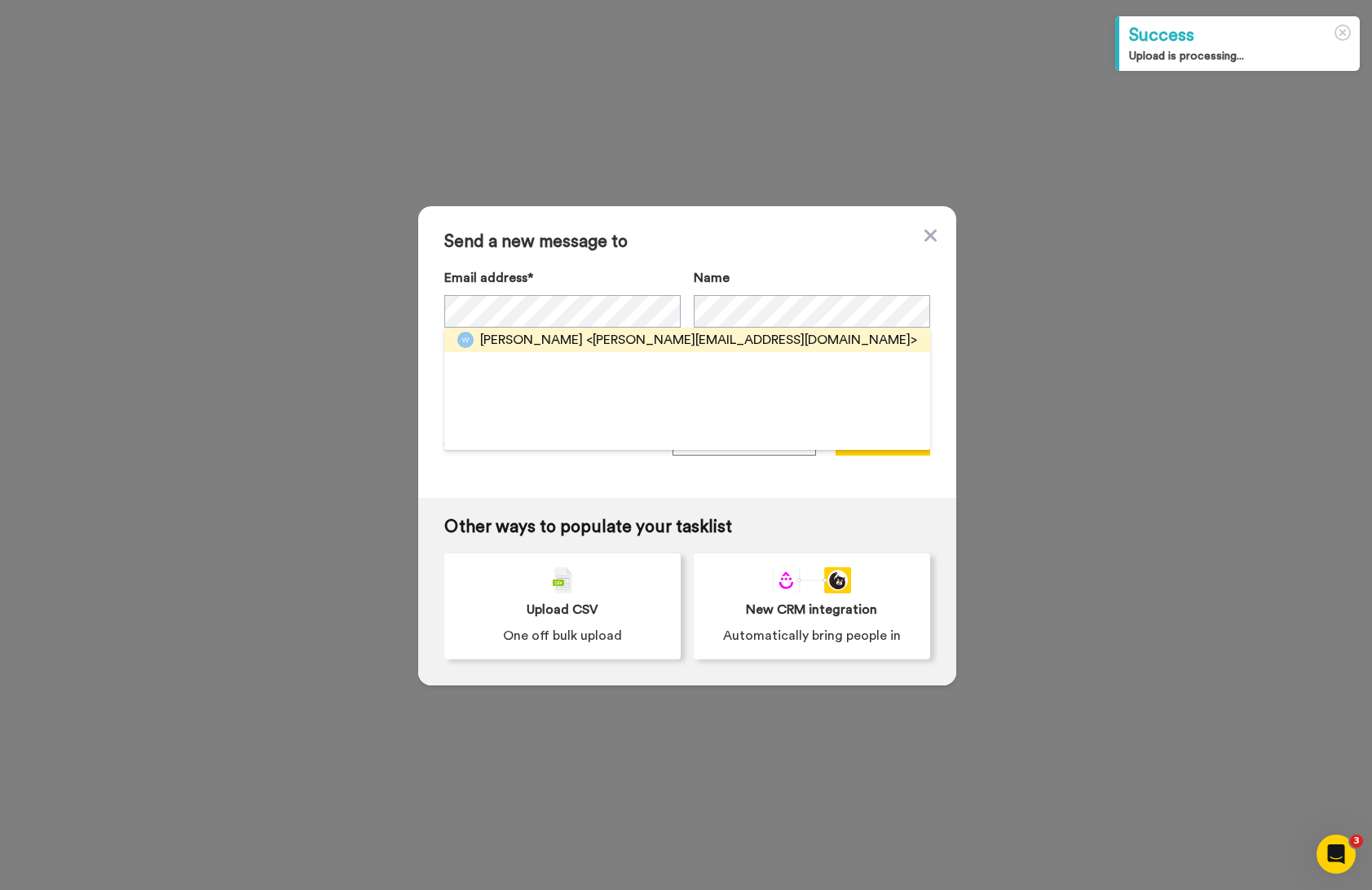
click at [671, 339] on span "<[PERSON_NAME][EMAIL_ADDRESS][DOMAIN_NAME]>" at bounding box center [751, 340] width 331 height 20
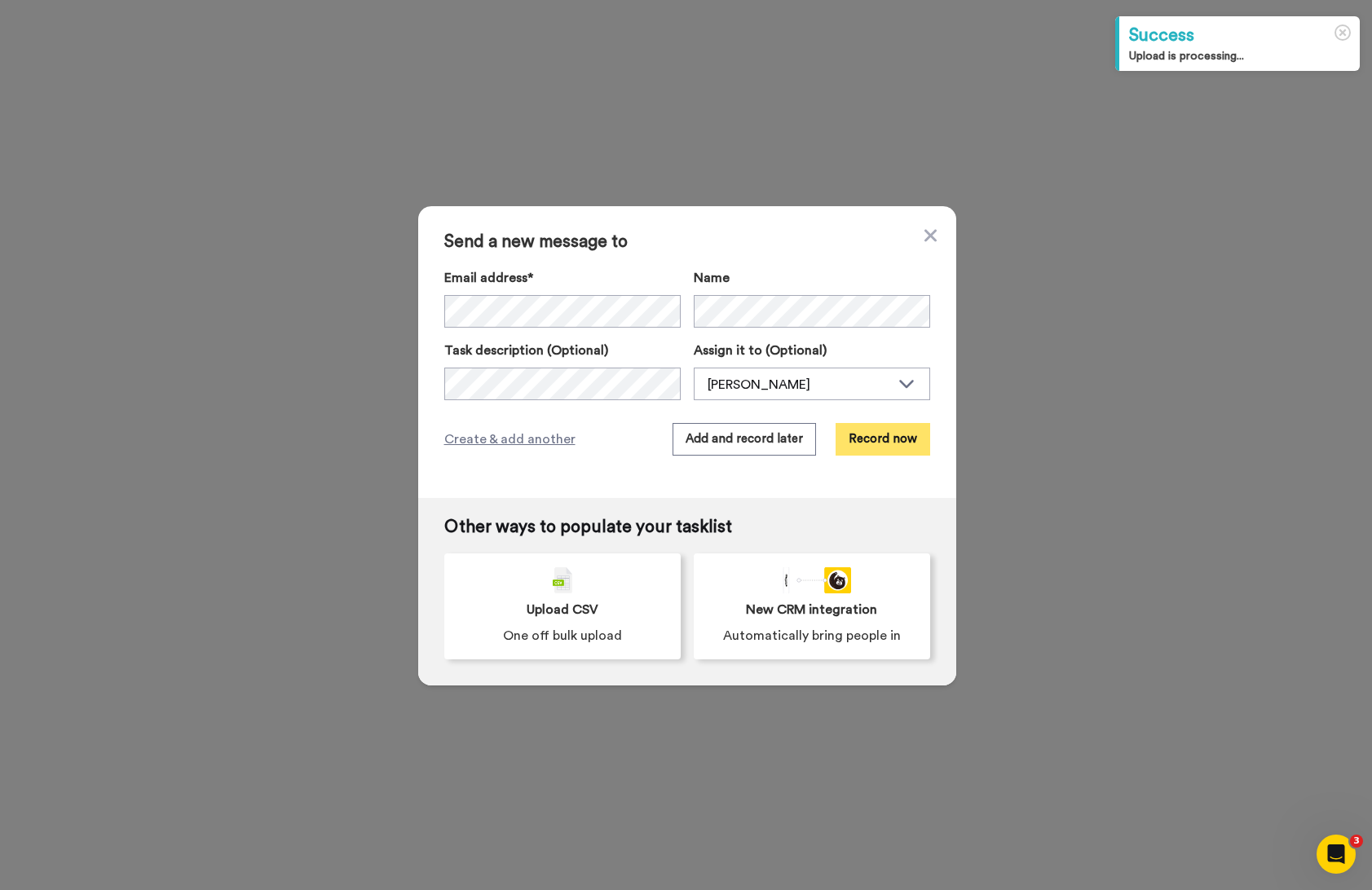
click at [860, 432] on button "Record now" at bounding box center [882, 439] width 94 height 33
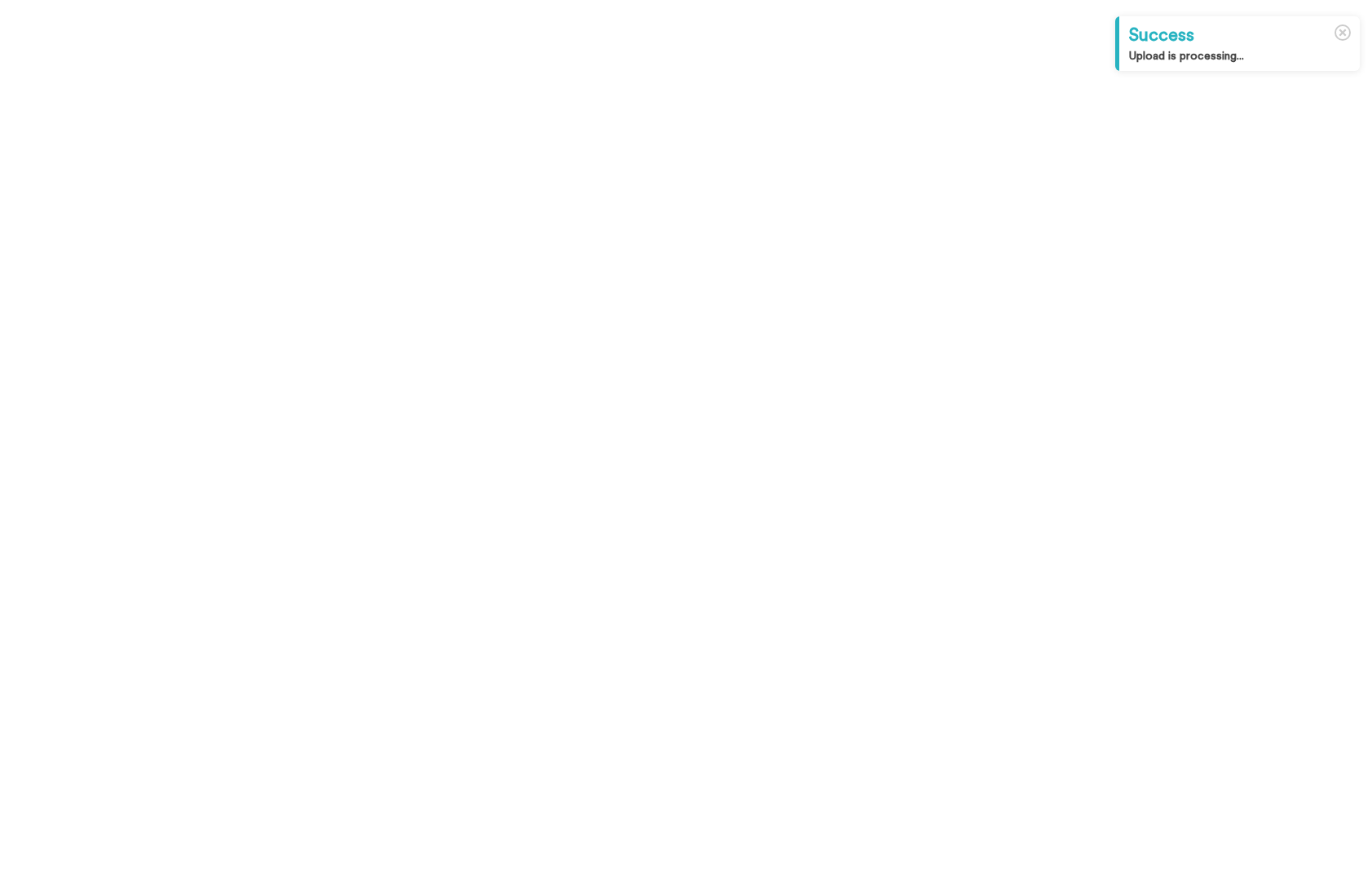
type textarea ";"
paste textarea "Hey I wanted to reach out to you personally regarding an invitation to explore …"
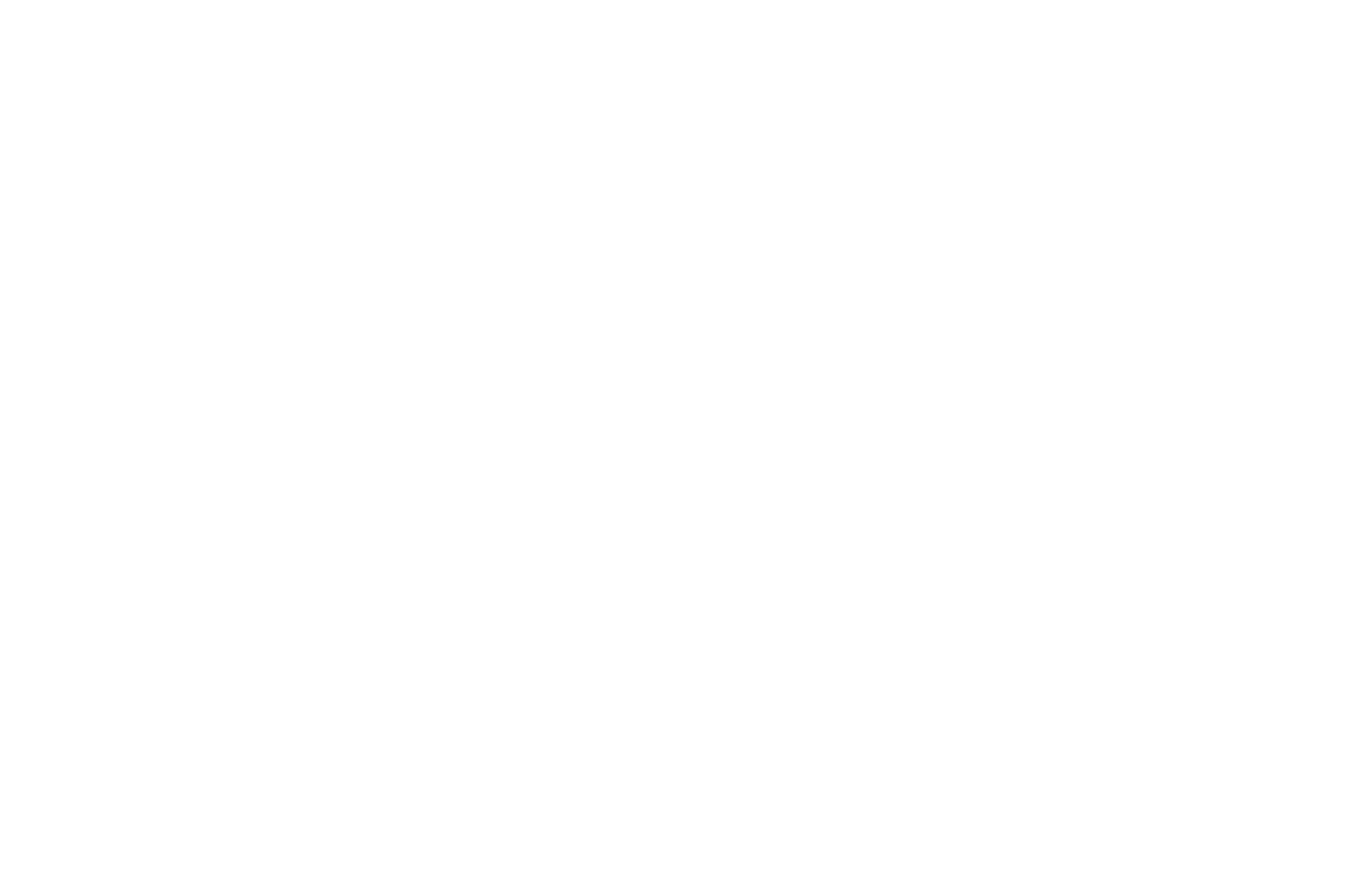
type textarea "Wendy! I wanted to reach out to you personally regarding an invitation to explo…"
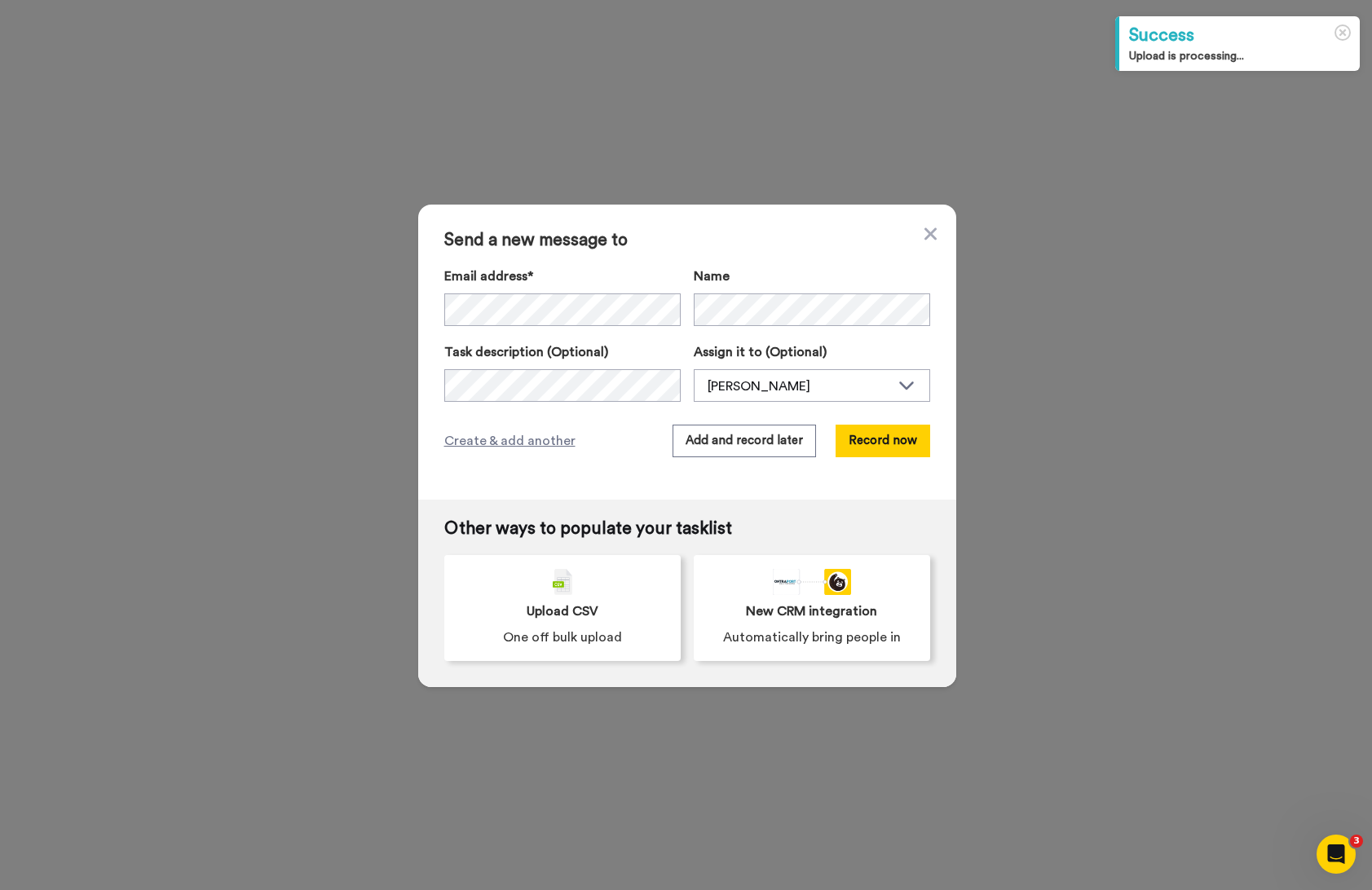
click at [811, 281] on label "Name" at bounding box center [812, 276] width 236 height 20
click at [876, 442] on button "Record now" at bounding box center [882, 441] width 94 height 33
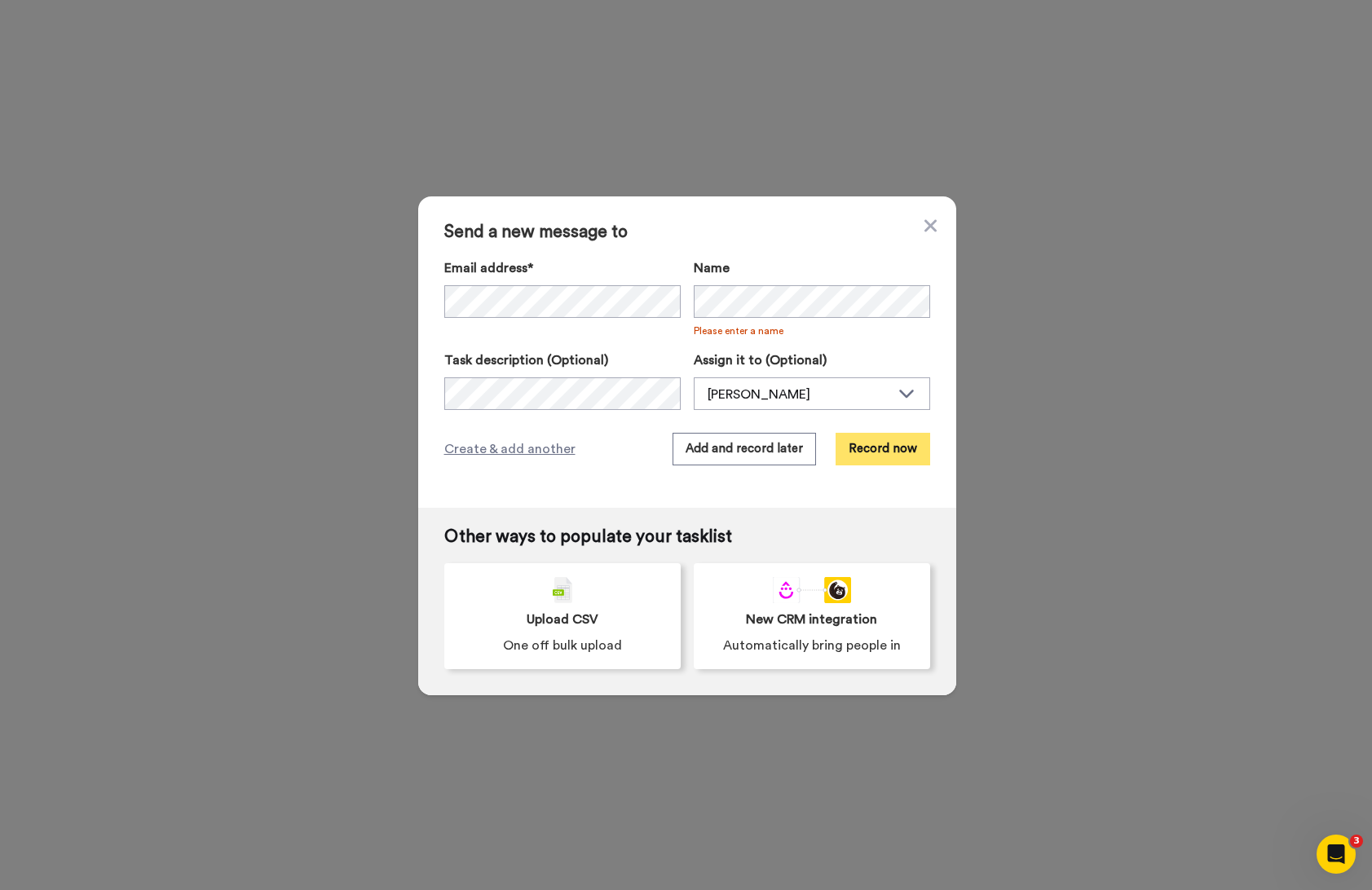
click at [887, 455] on button "Record now" at bounding box center [882, 449] width 94 height 33
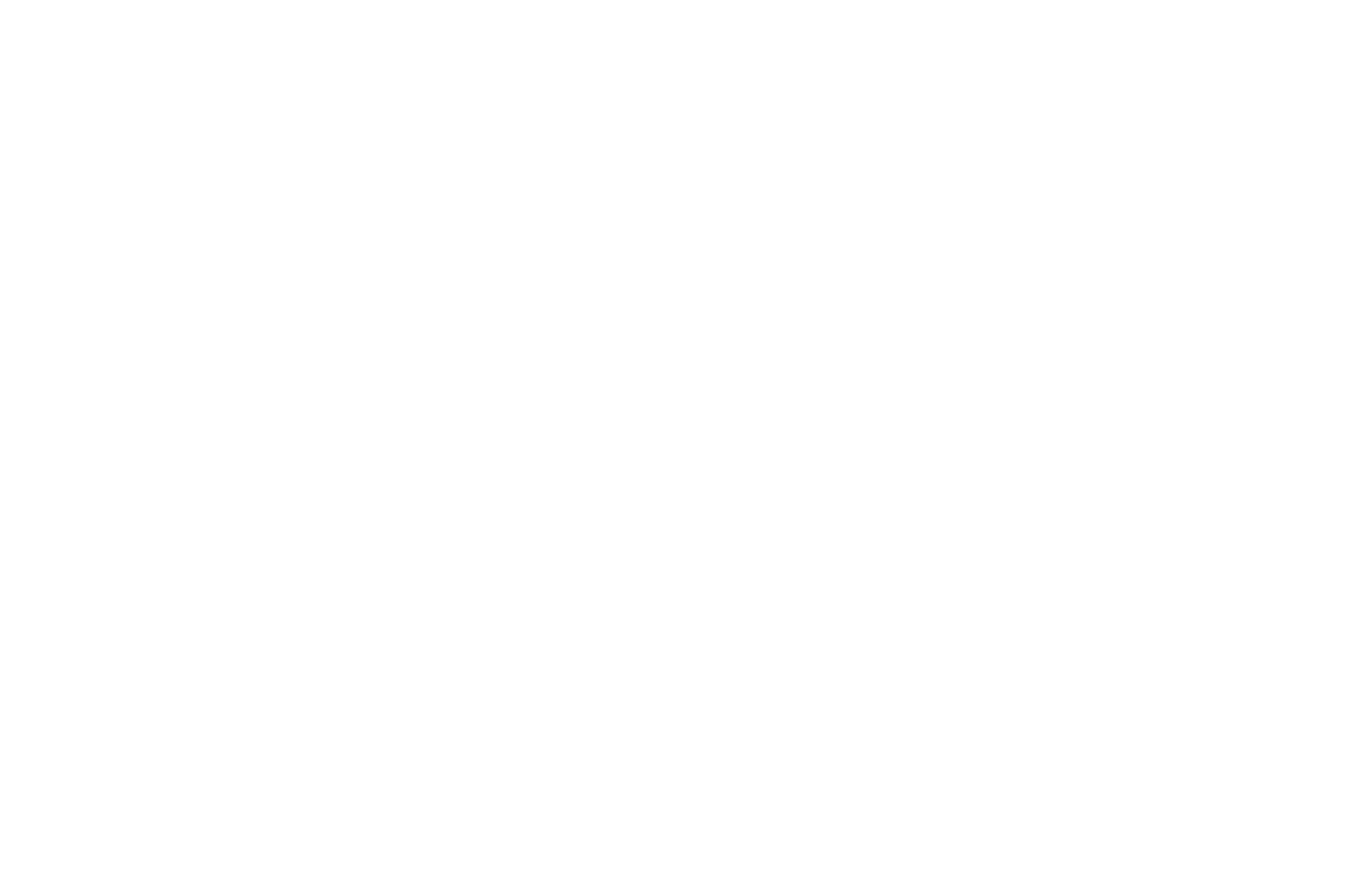
type textarea ";"
paste textarea "Hey I wanted to reach out to you personally regarding an invitation to explore …"
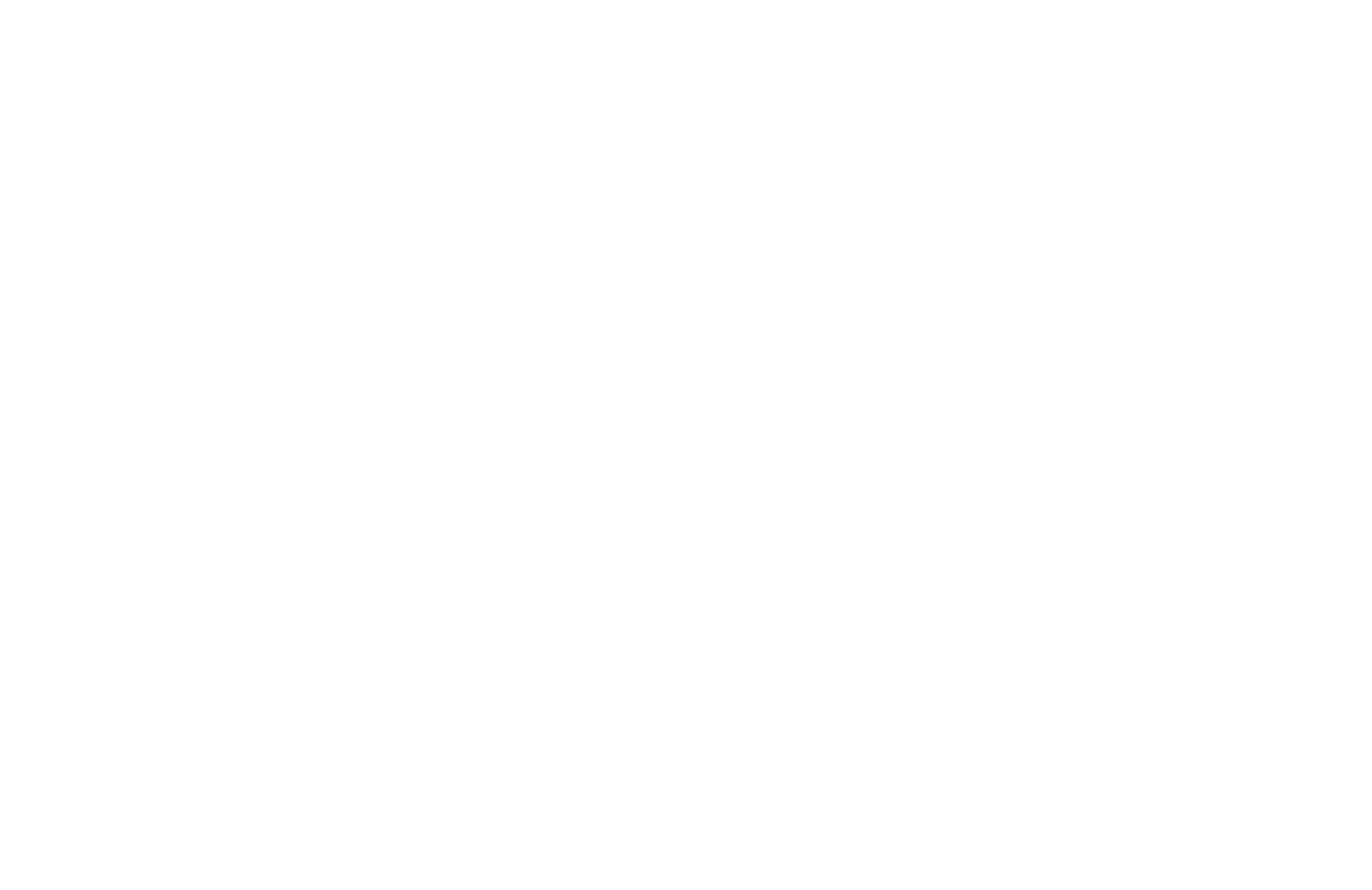
type textarea "Shelby! I wanted to reach out to you personally regarding an invitation to expl…"
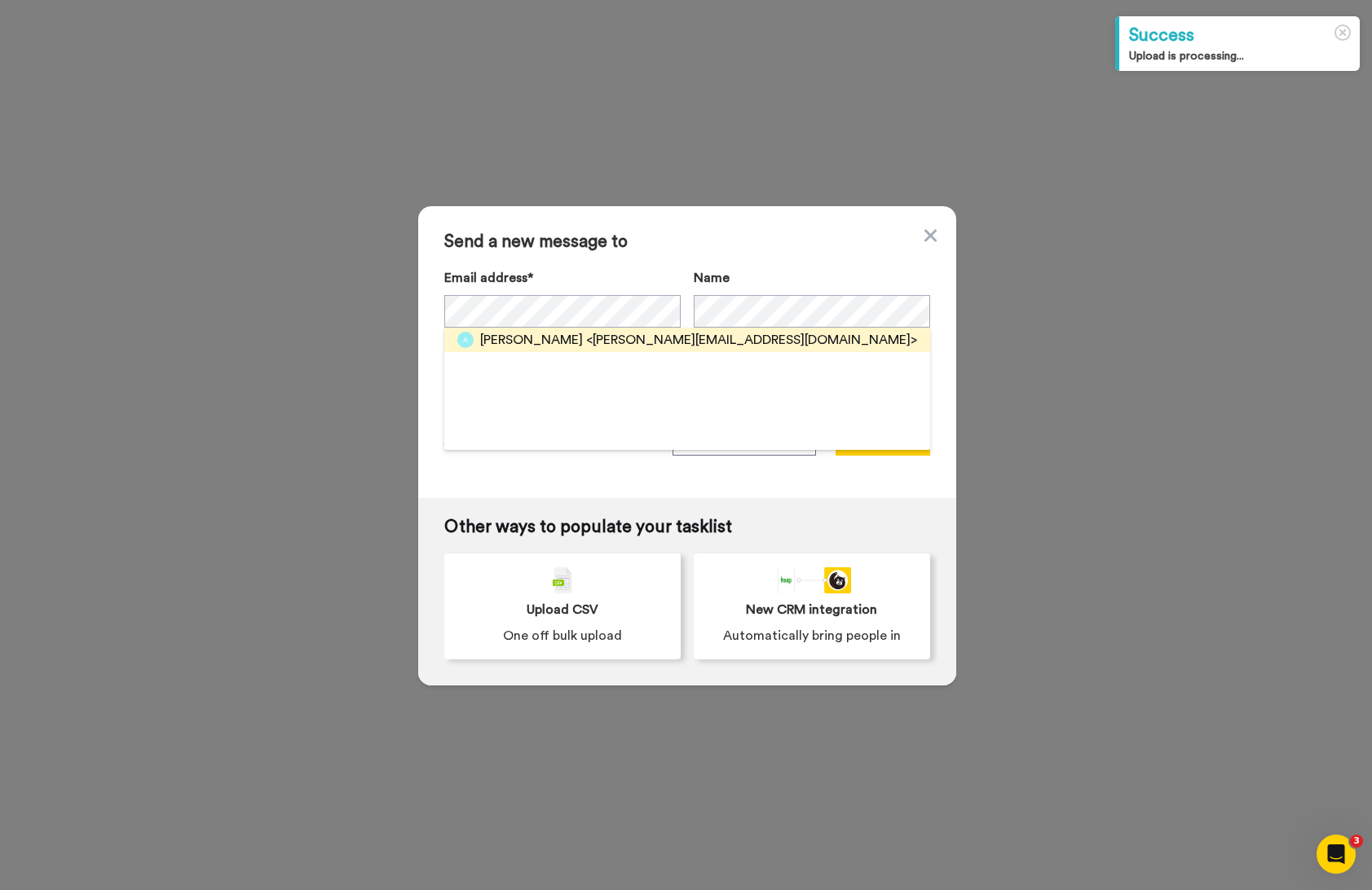
click at [605, 336] on span "<[PERSON_NAME][EMAIL_ADDRESS][DOMAIN_NAME]>" at bounding box center [751, 340] width 331 height 20
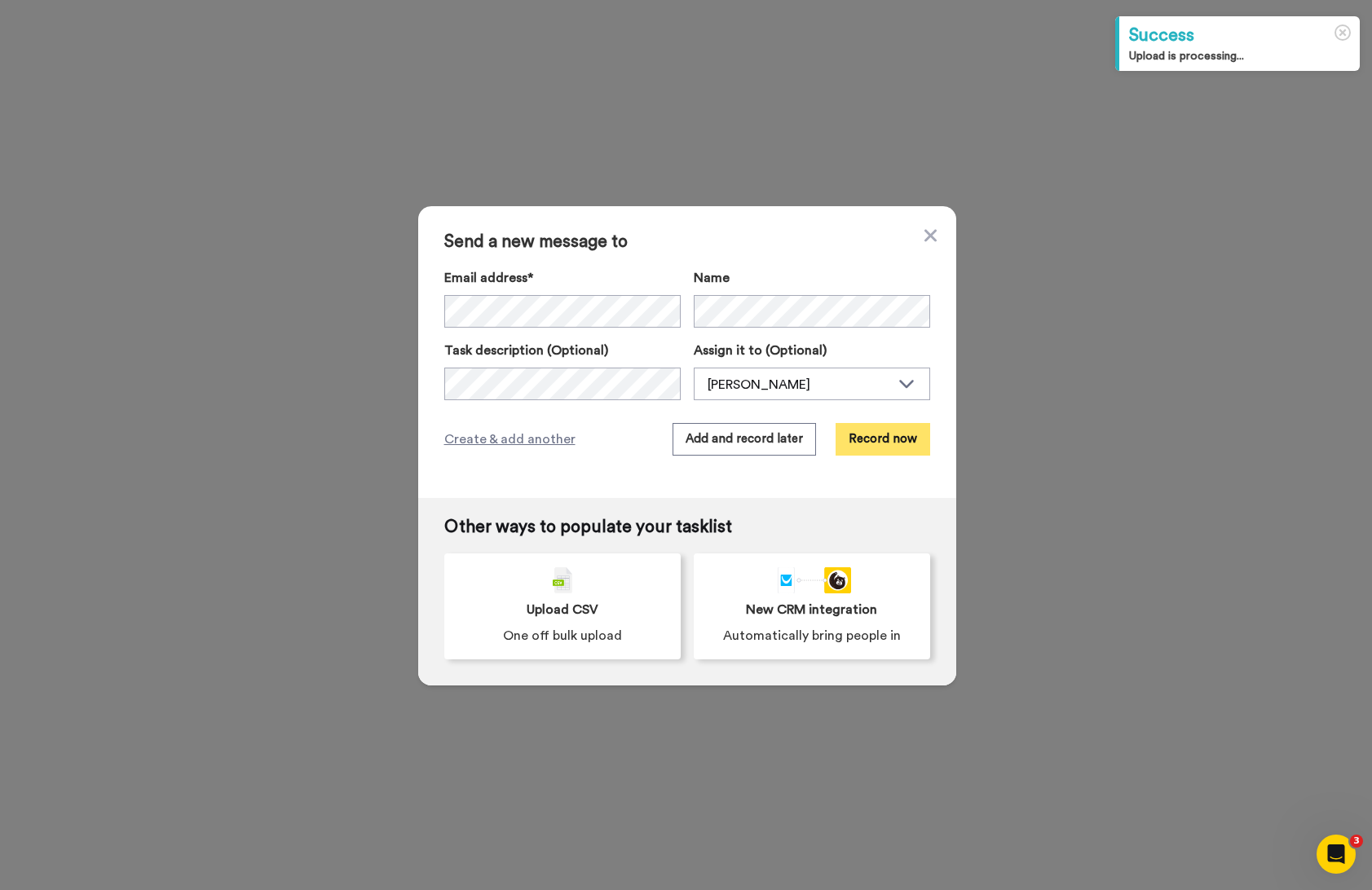
click at [860, 434] on button "Record now" at bounding box center [882, 439] width 94 height 33
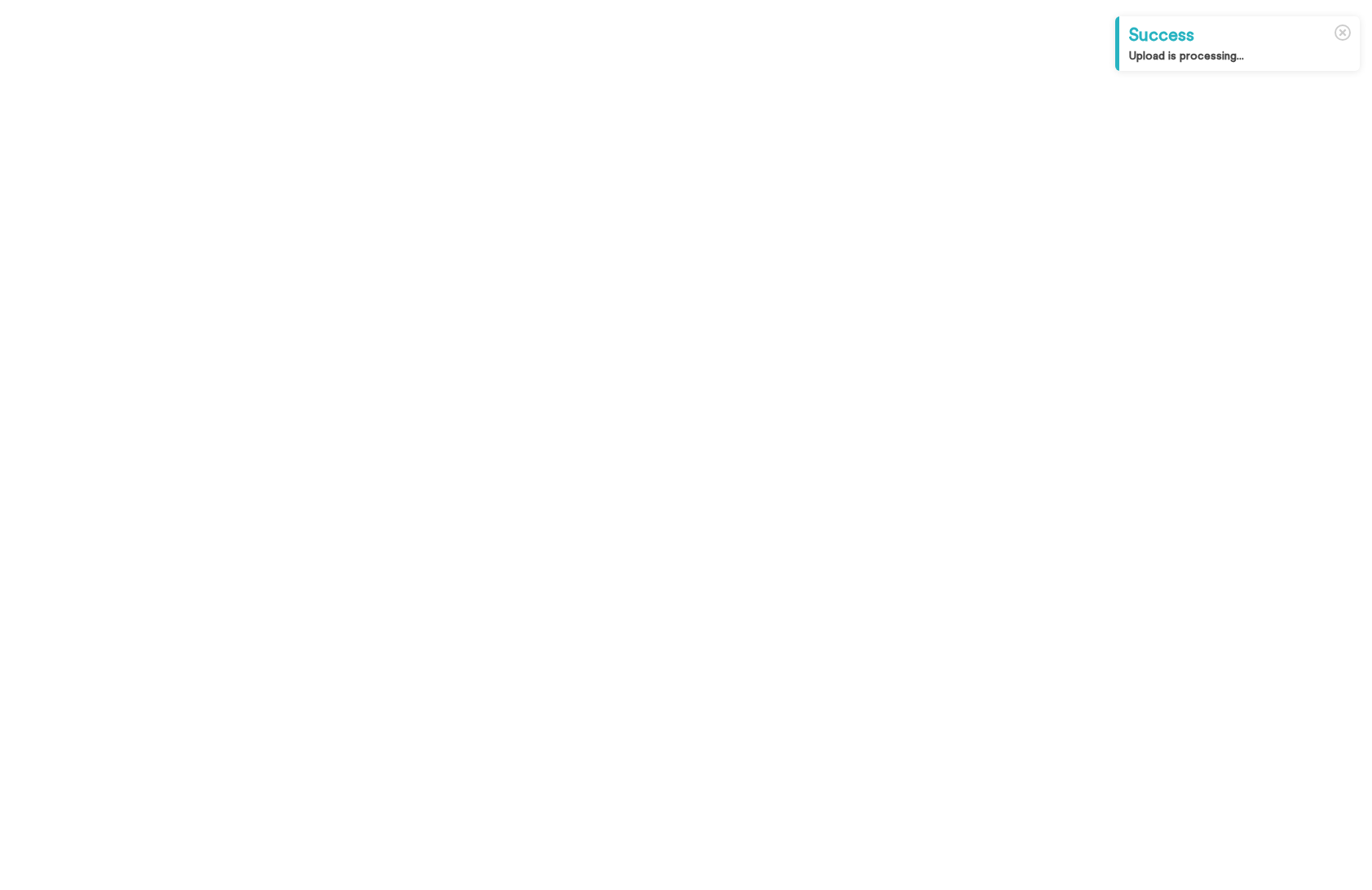
type textarea ";"
paste textarea "Hey I wanted to reach out to you personally regarding an invitation to explore …"
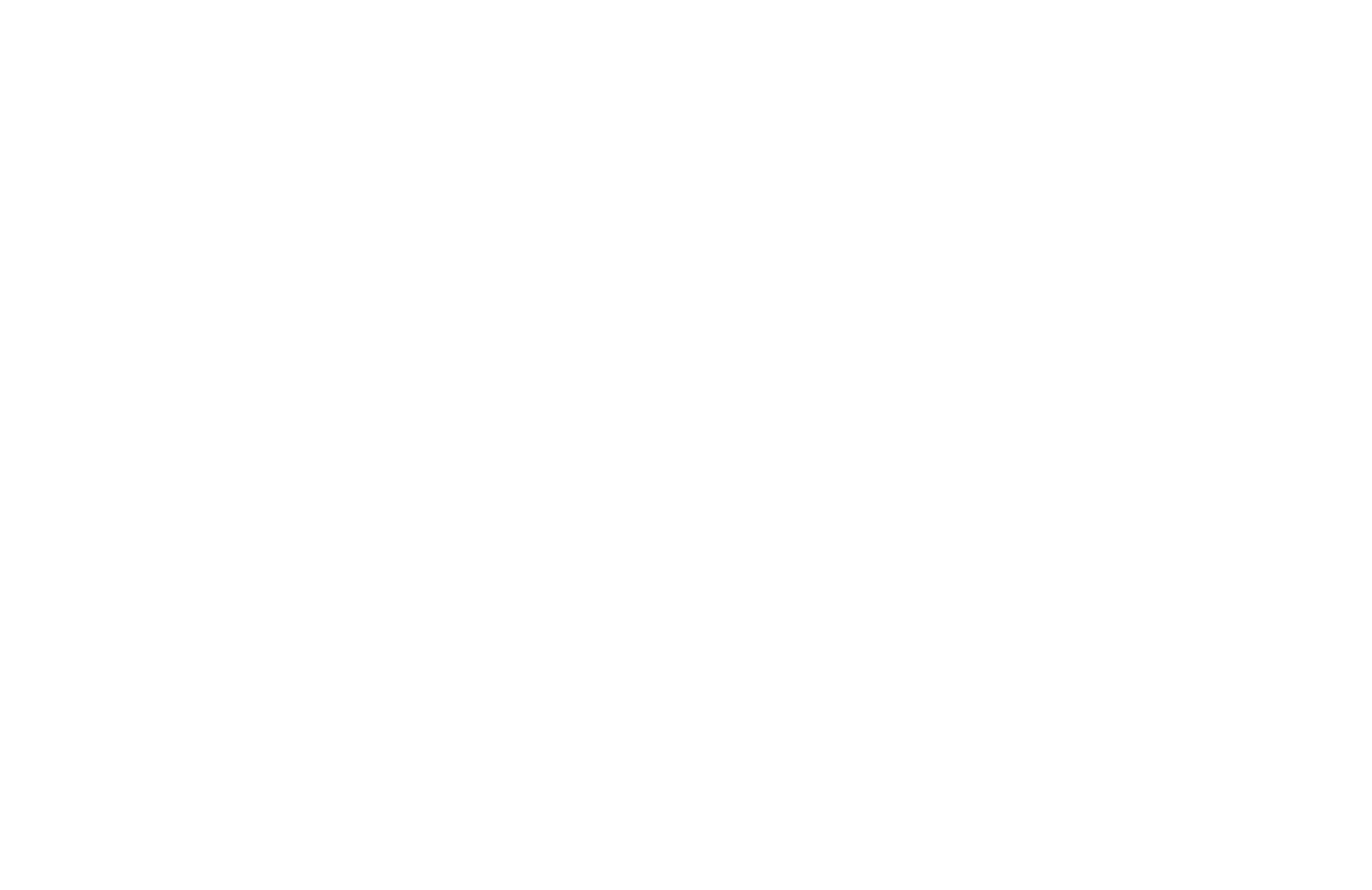
drag, startPoint x: 1027, startPoint y: 347, endPoint x: 949, endPoint y: 347, distance: 78.0
type textarea "Andrea! I wanted to reach out to you personally regarding an invitation to expl…"
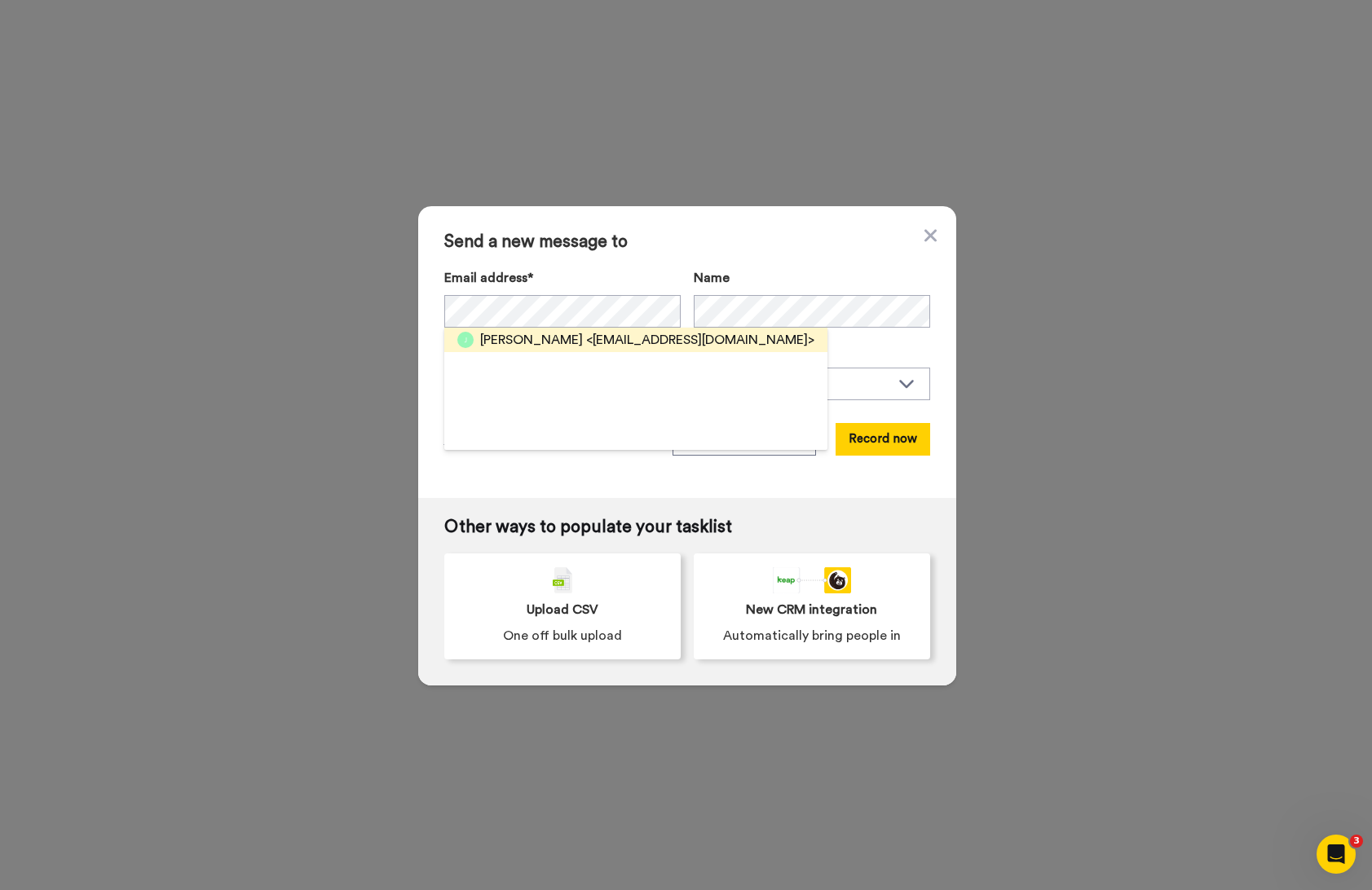
click at [626, 340] on span "<jfaghm@gmail.com>" at bounding box center [700, 340] width 229 height 20
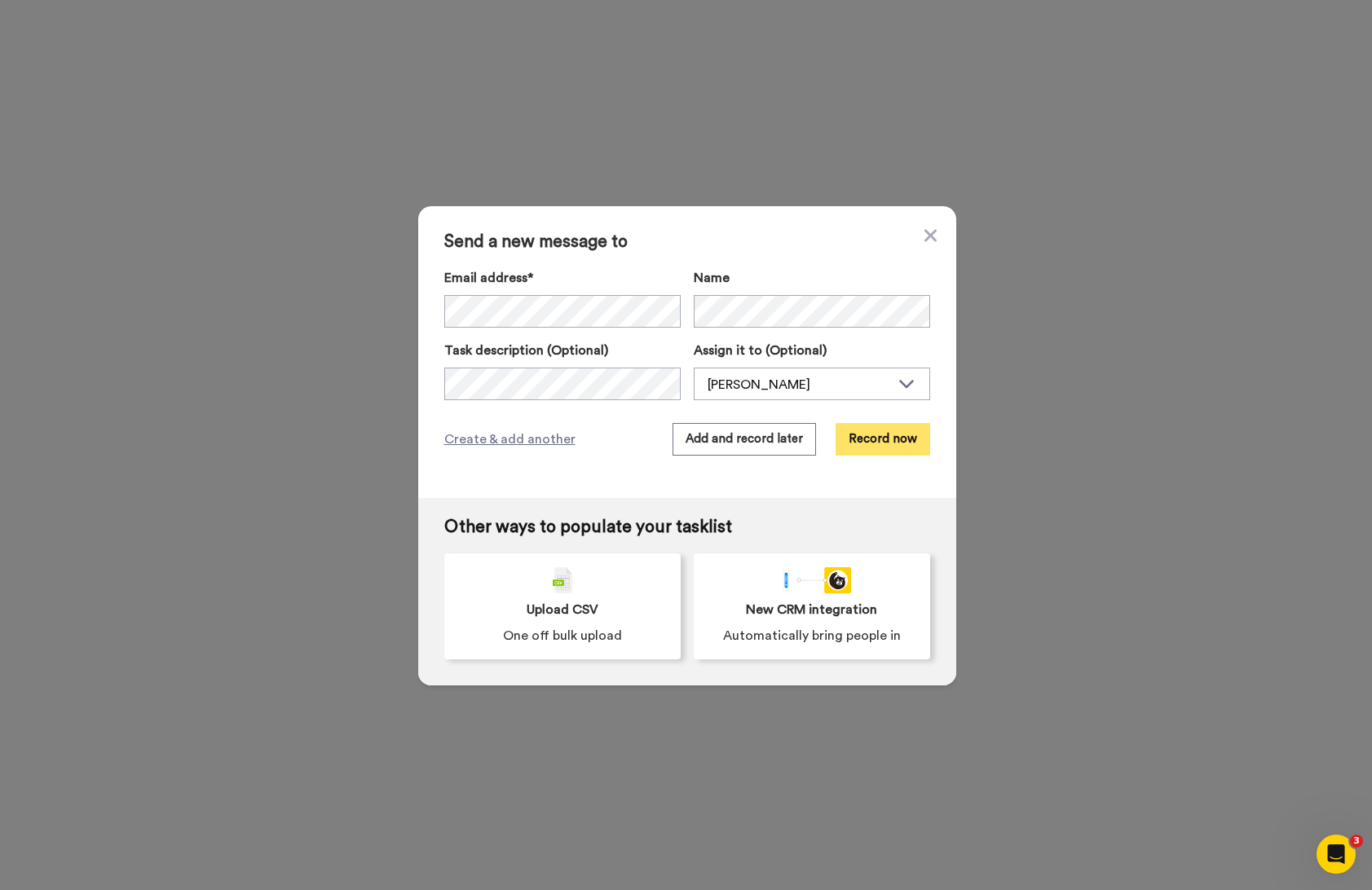
click at [872, 448] on button "Record now" at bounding box center [882, 439] width 94 height 33
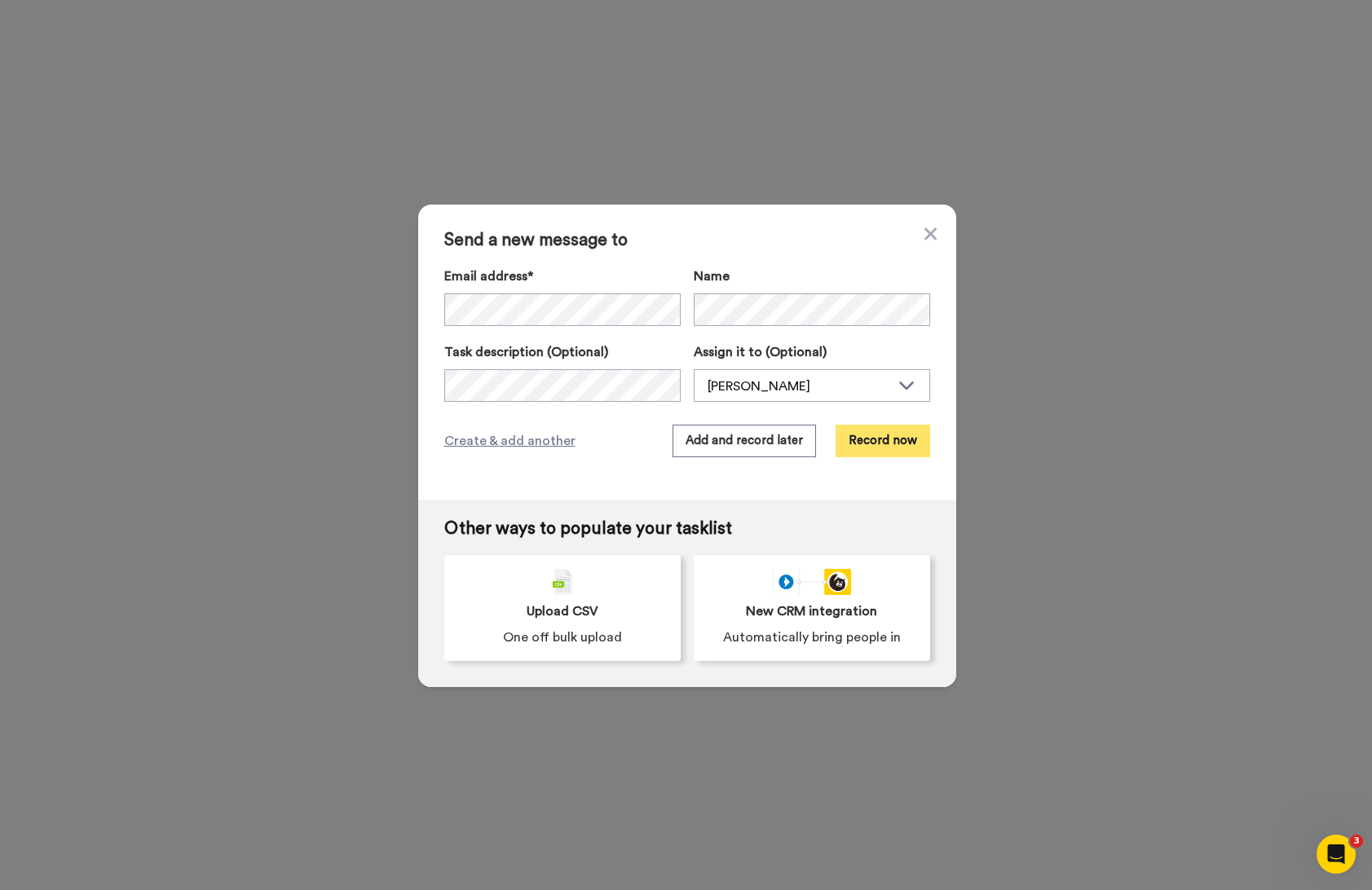
click at [884, 437] on button "Record now" at bounding box center [882, 441] width 94 height 33
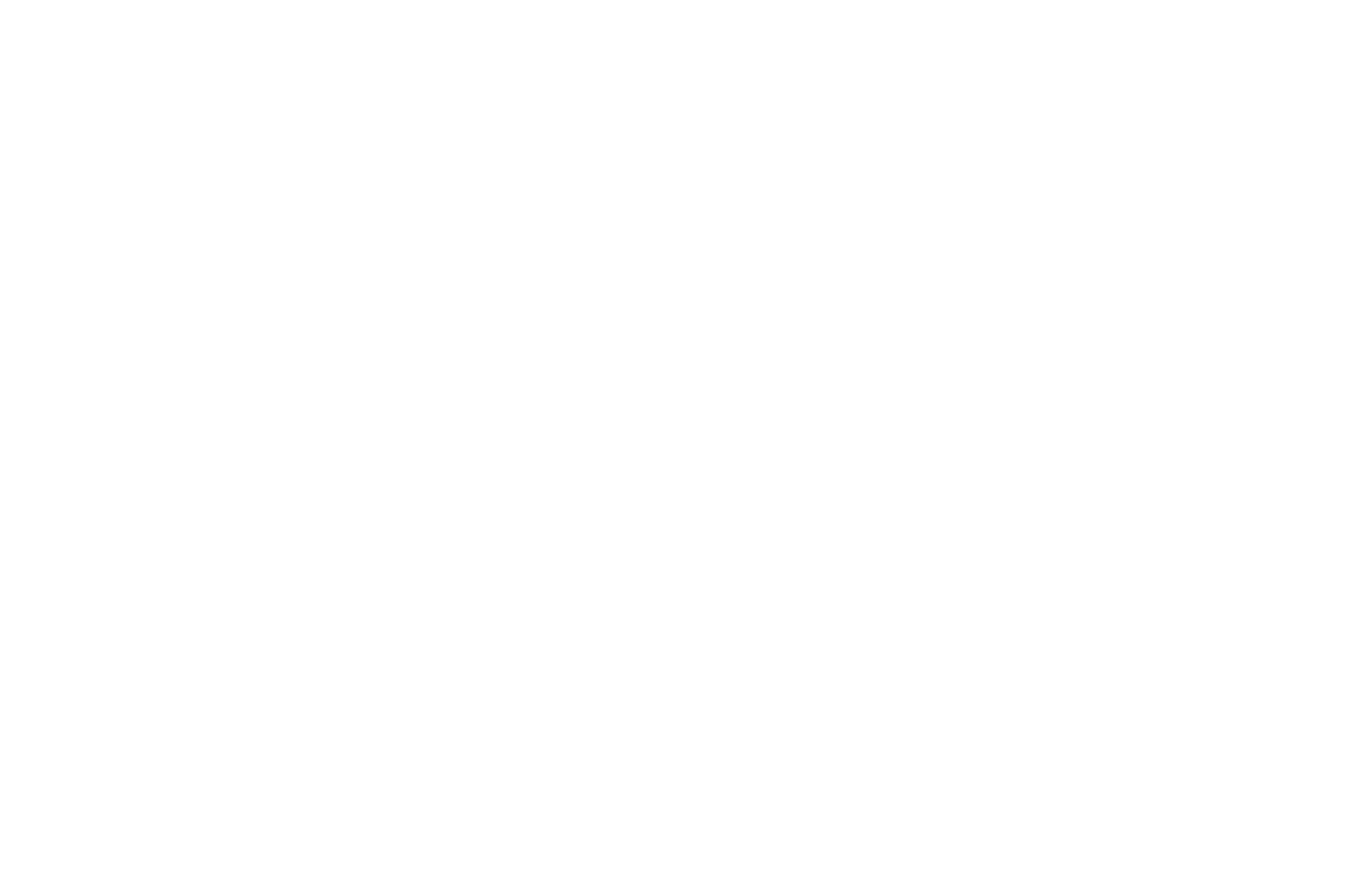
type textarea ";"
paste textarea "Hey I wanted to reach out to you personally regarding an invitation to explore …"
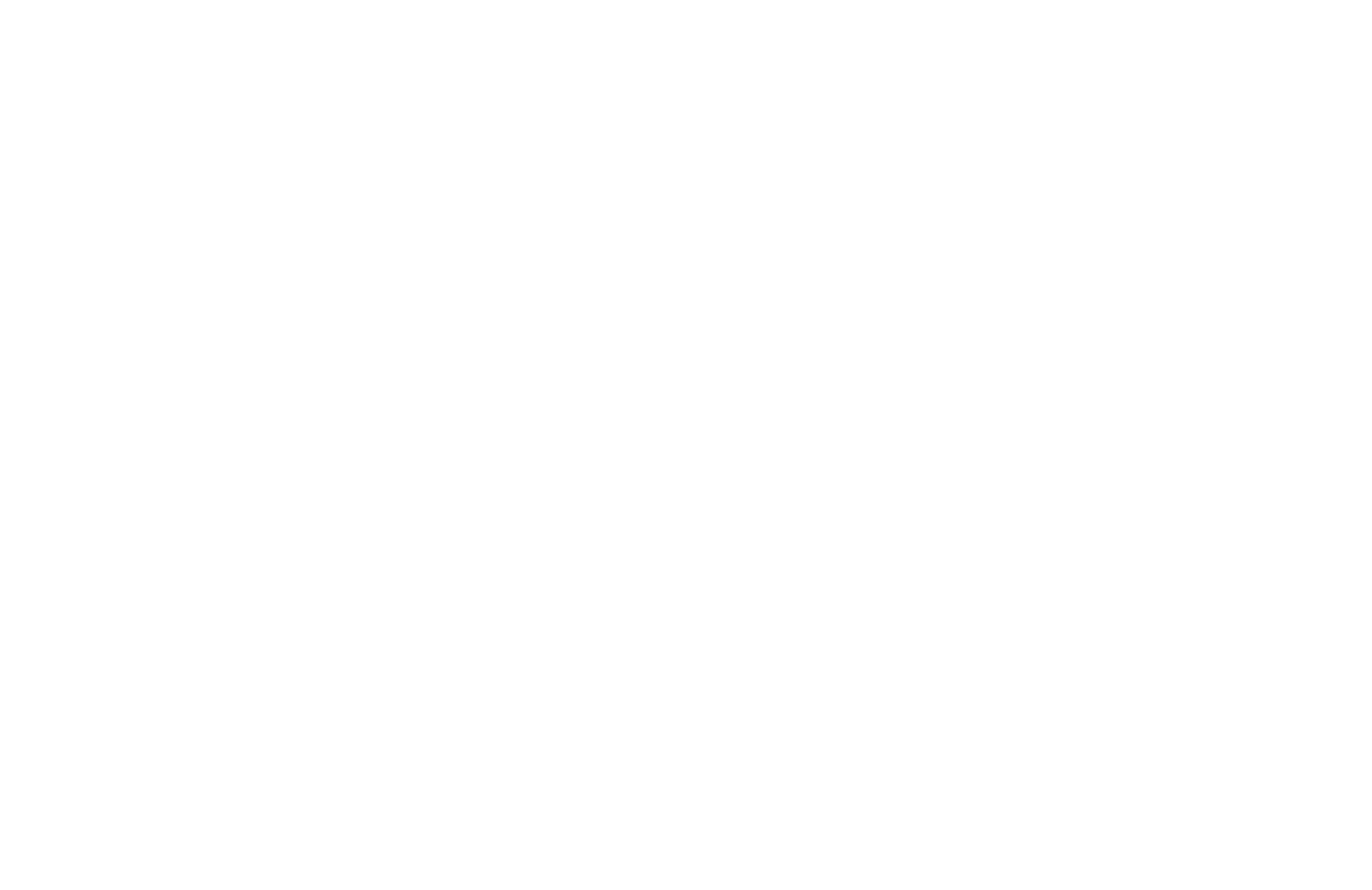
type textarea "Amy & Keith! I wanted to reach out to you personally regarding an invitation to…"
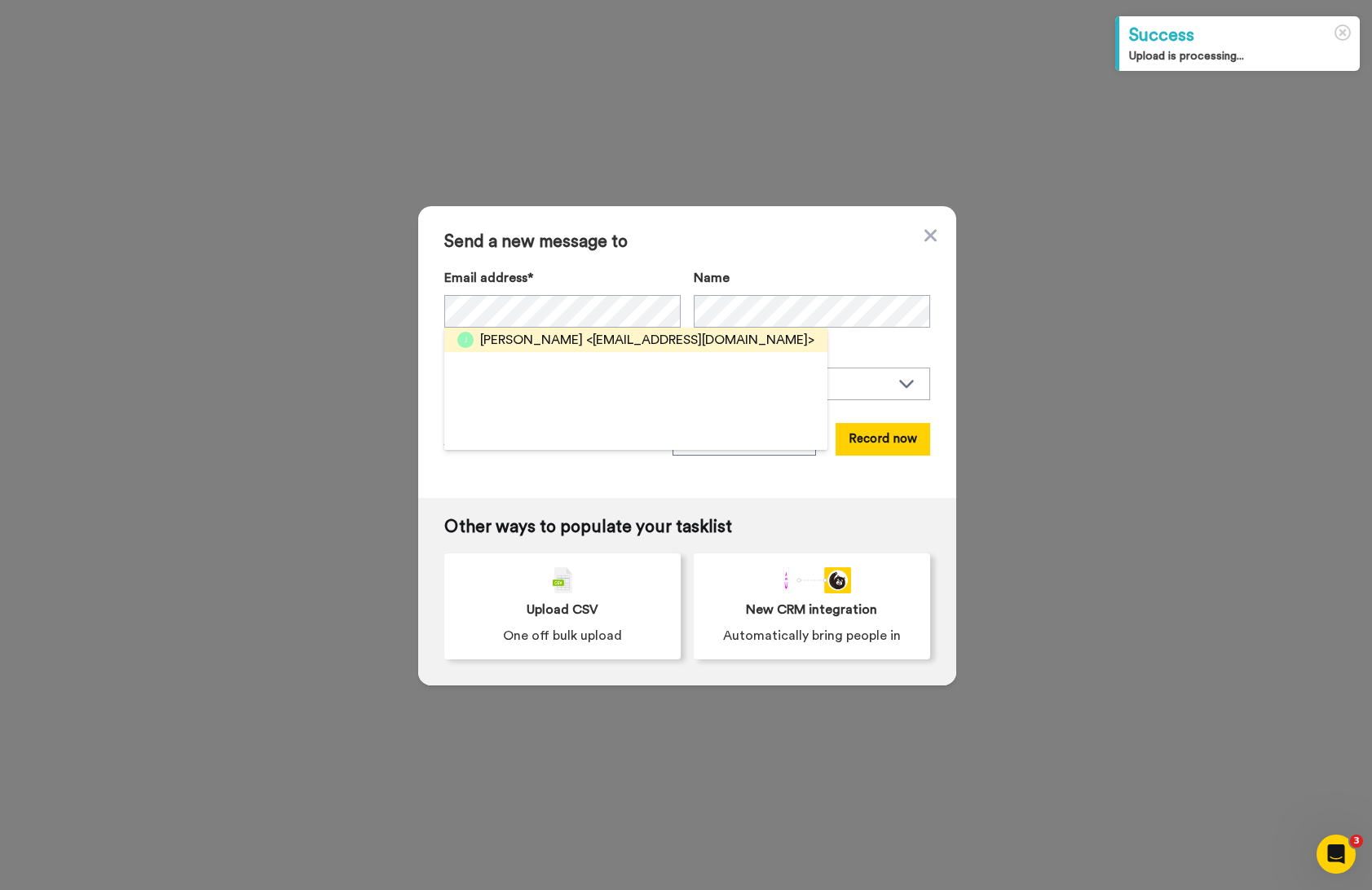
click at [645, 348] on span "<jfcenters@gmail.com>" at bounding box center [700, 340] width 229 height 20
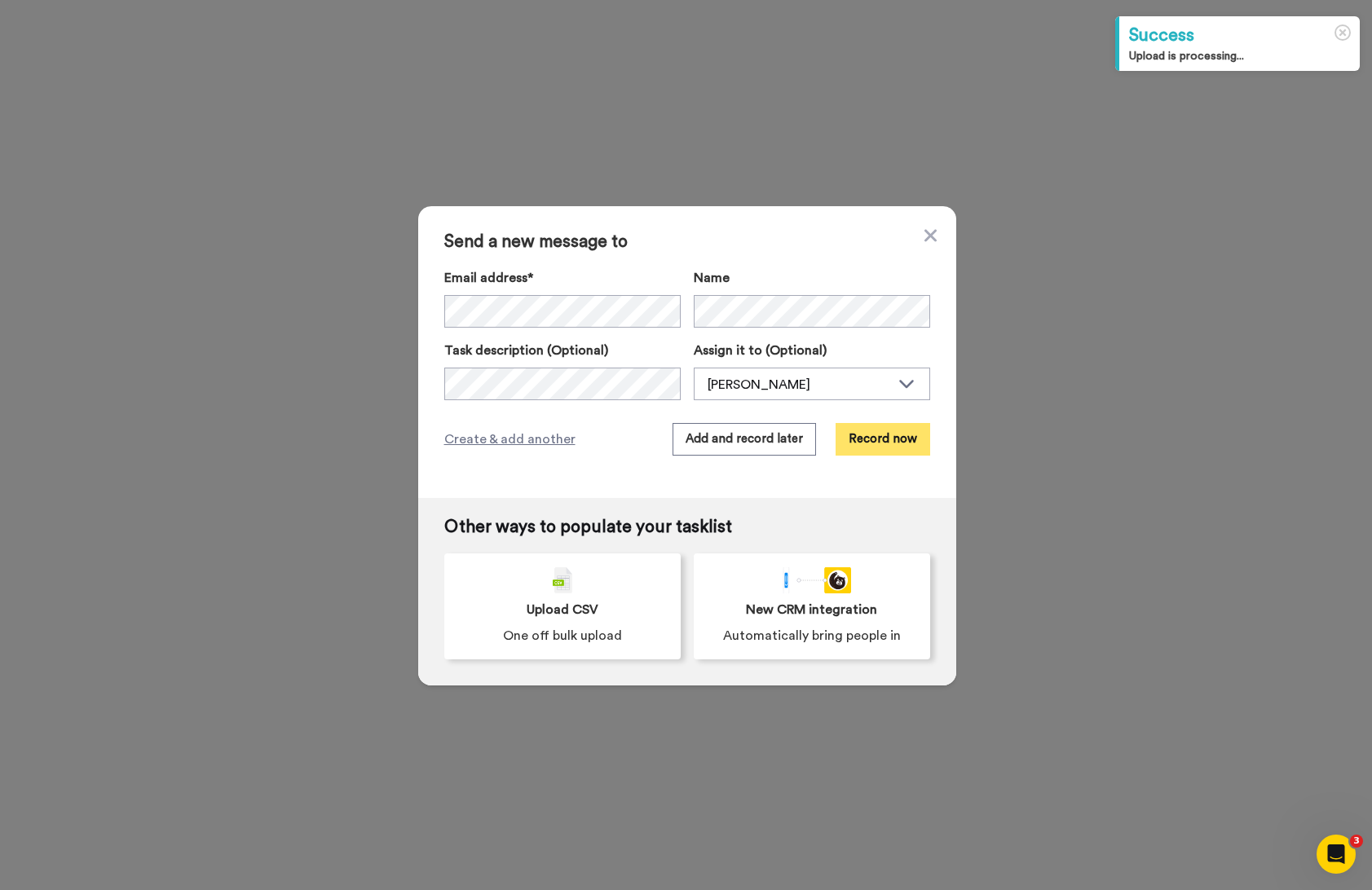
click at [871, 433] on button "Record now" at bounding box center [882, 439] width 94 height 33
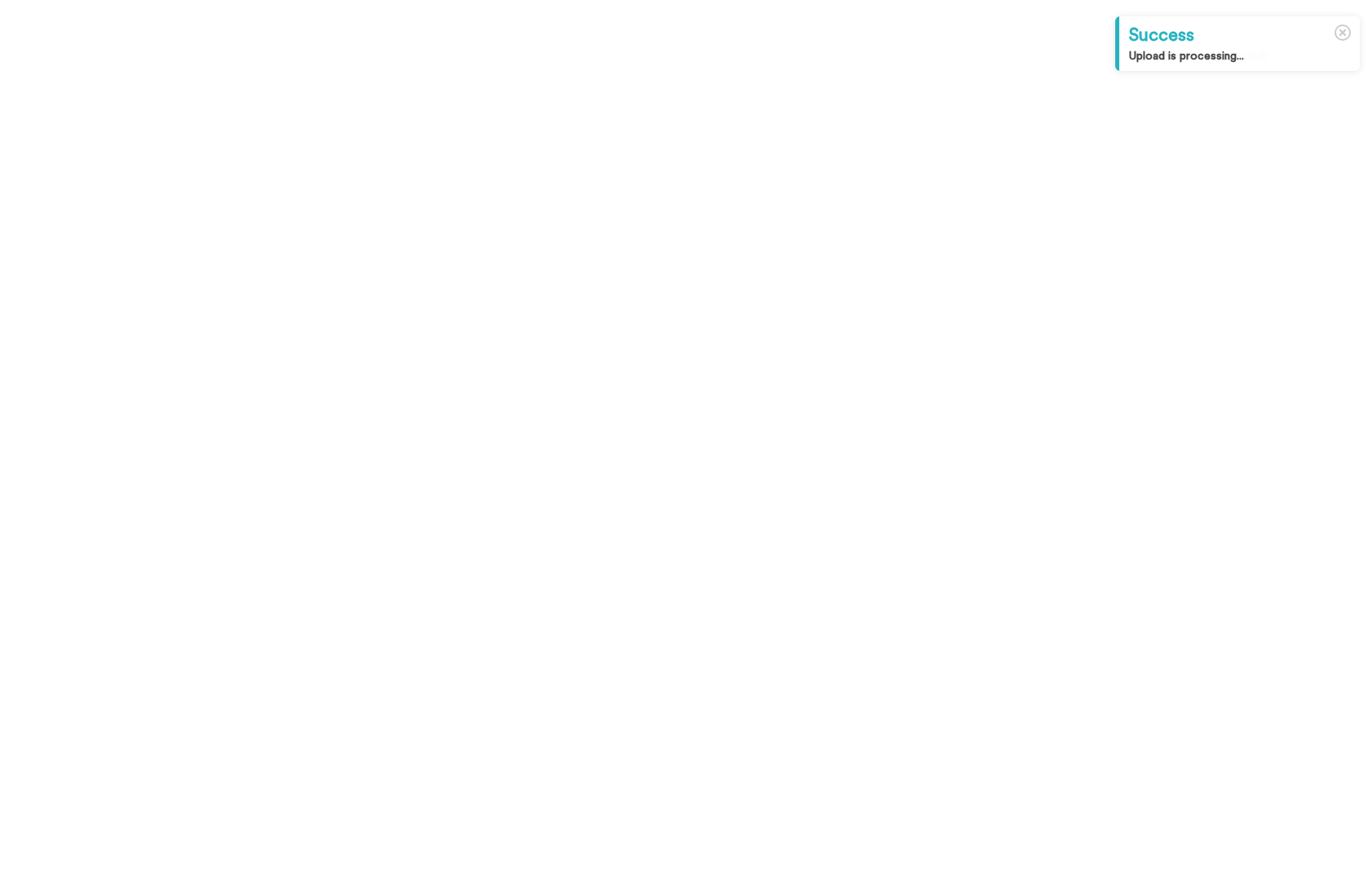
type textarea ";"
paste textarea "Hey I wanted to reach out to you personally regarding an invitation to explore …"
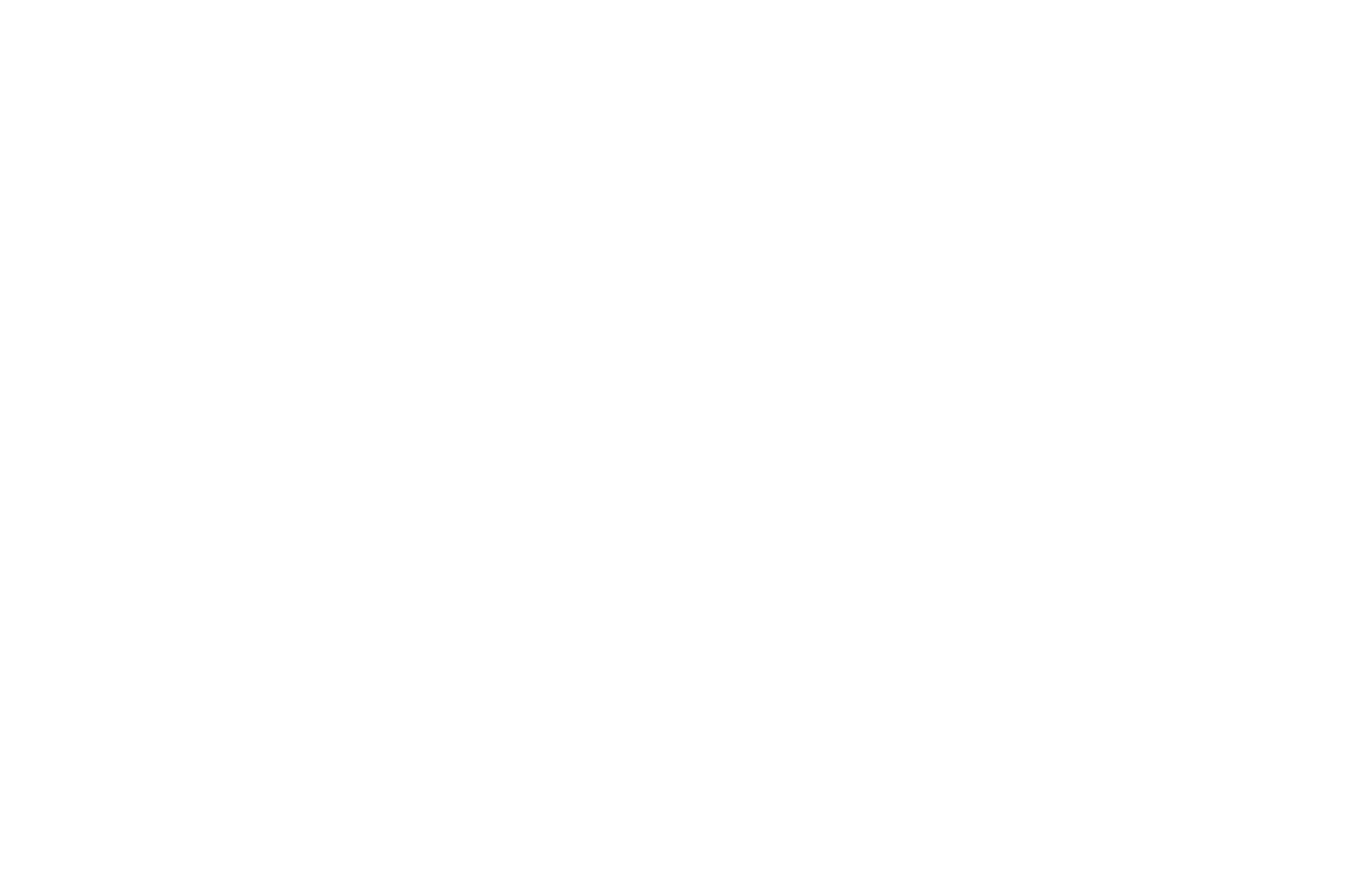
type textarea "Joshua! I wanted to reach out to you personally regarding an invitation to expl…"
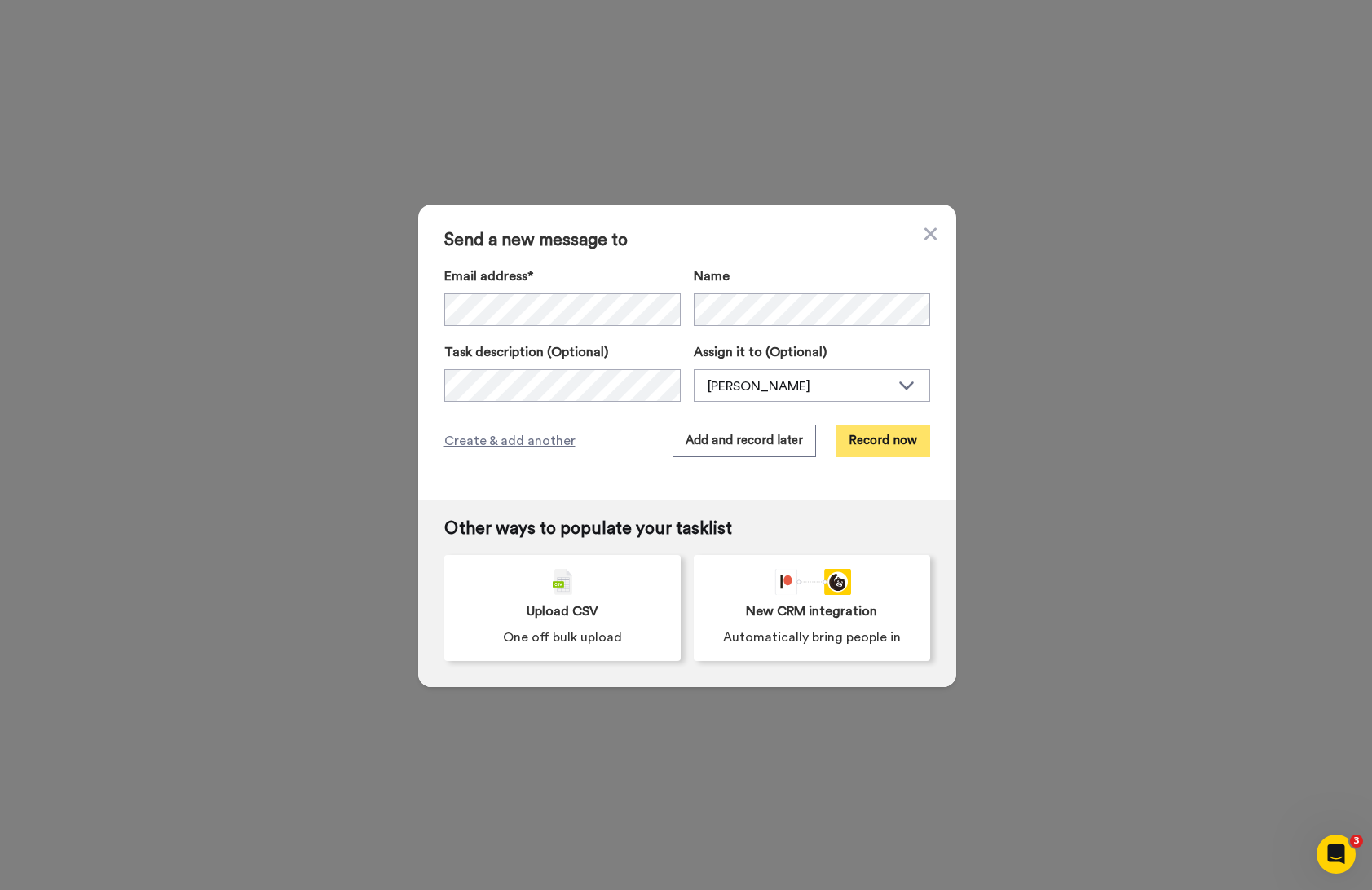
click at [884, 432] on button "Record now" at bounding box center [882, 441] width 94 height 33
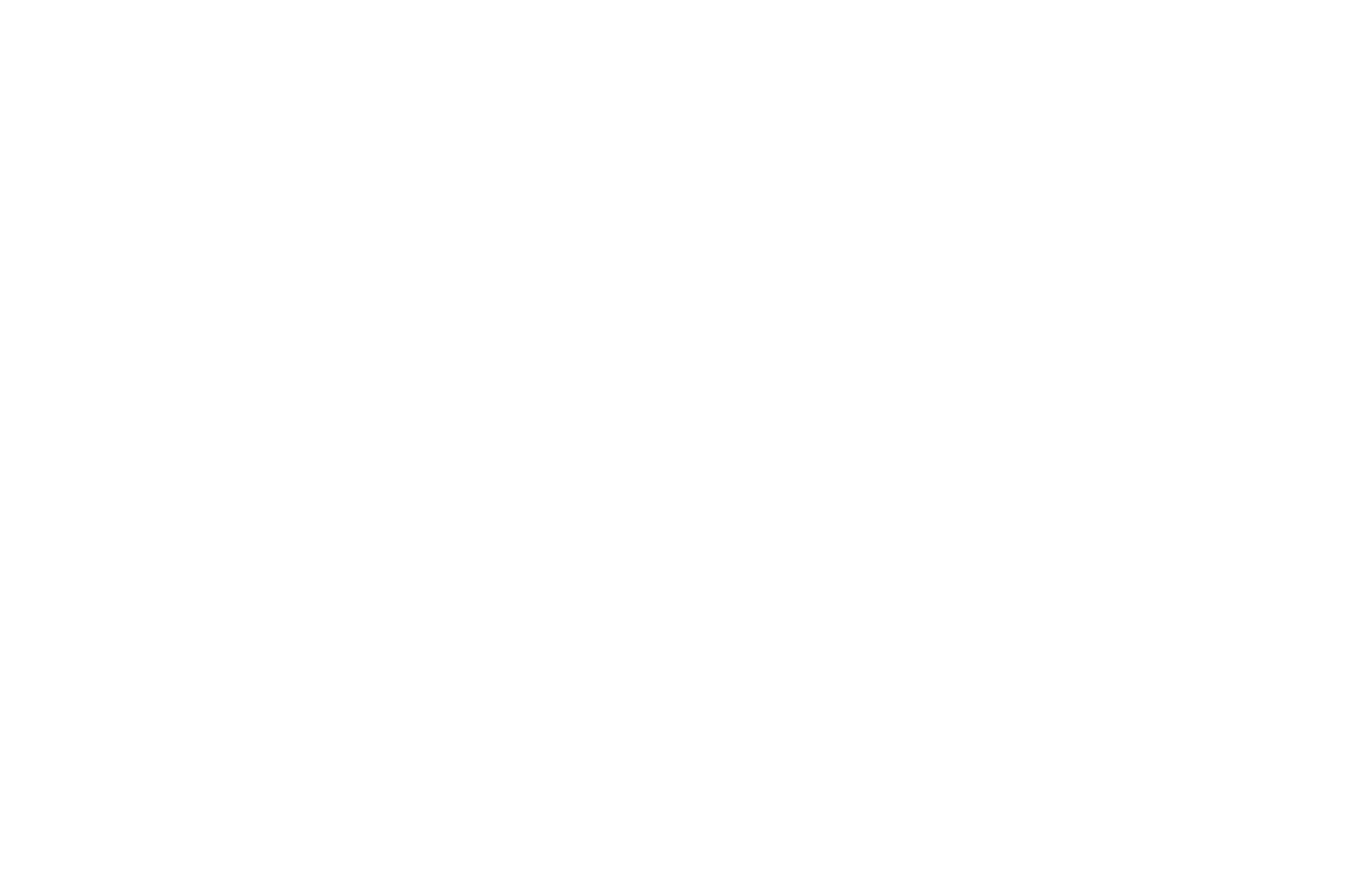
type textarea ";"
paste textarea "Hey I wanted to reach out to you personally regarding an invitation to explore …"
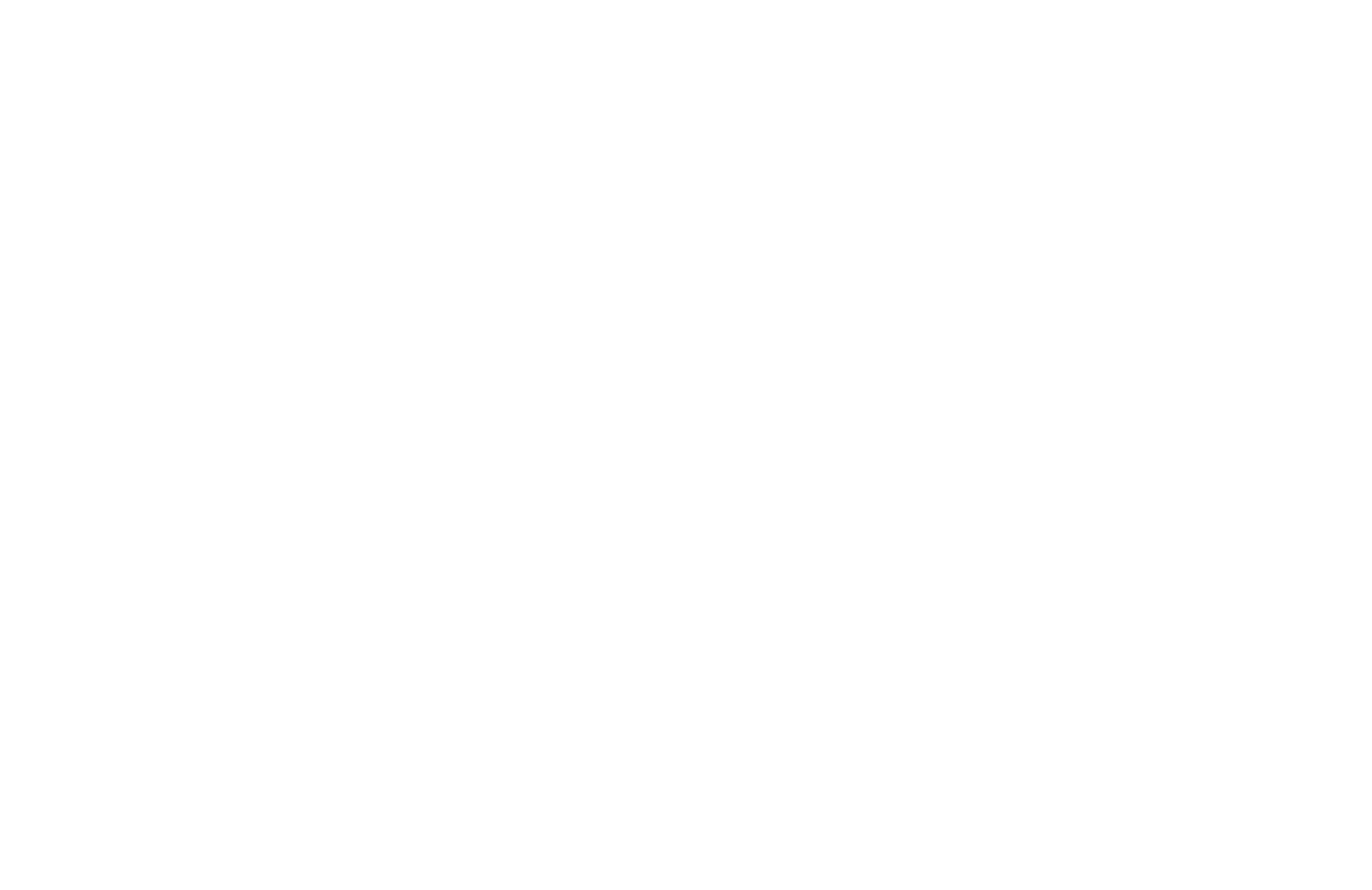
drag, startPoint x: 1093, startPoint y: 310, endPoint x: 910, endPoint y: 310, distance: 183.0
paste textarea "[PERSON_NAME]"
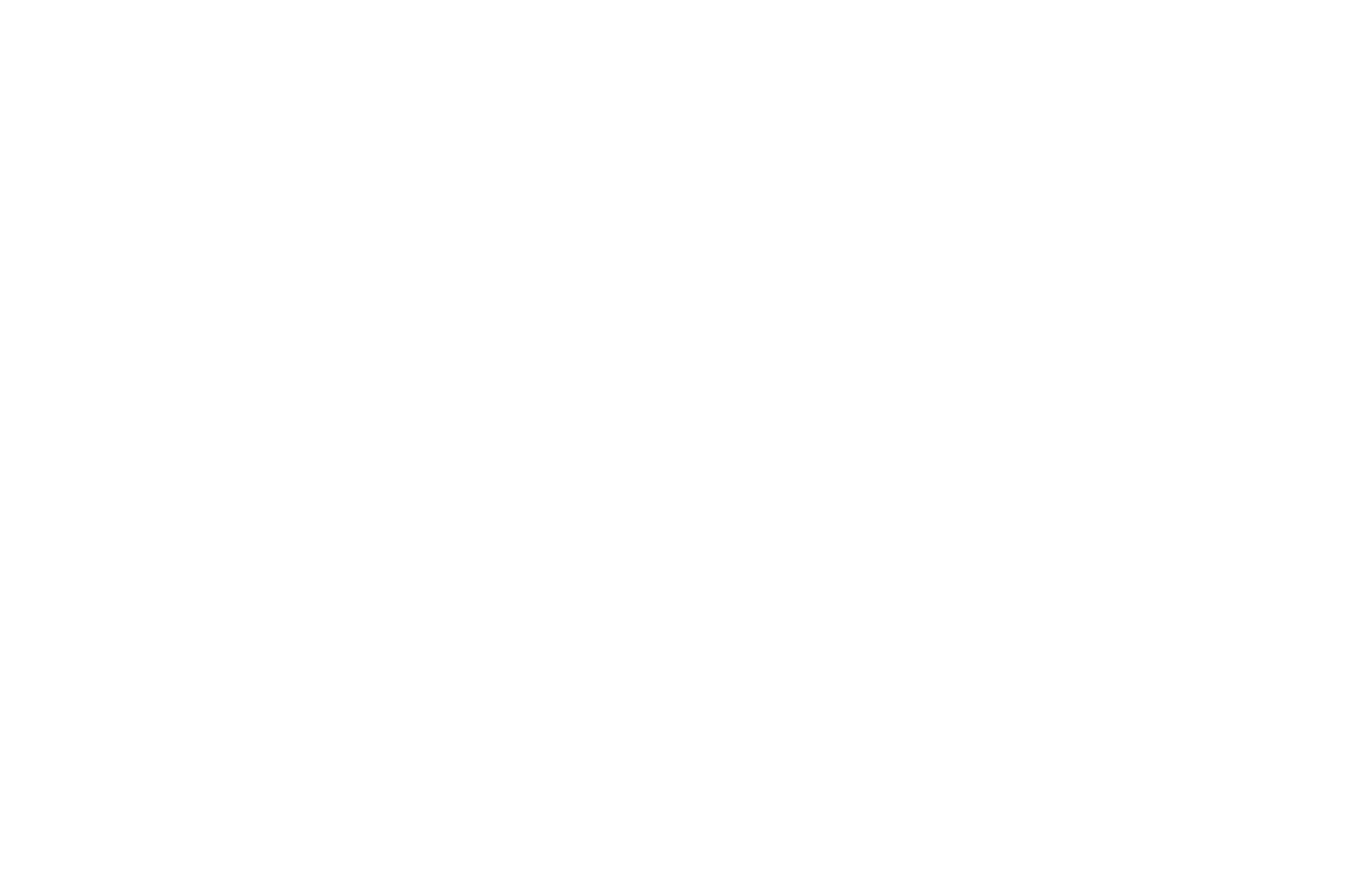
drag, startPoint x: 1093, startPoint y: 312, endPoint x: 976, endPoint y: 312, distance: 117.0
paste textarea "ir"
type textarea "Manuela-Victoire! I wanted to reach out to you personally regarding an invitati…"
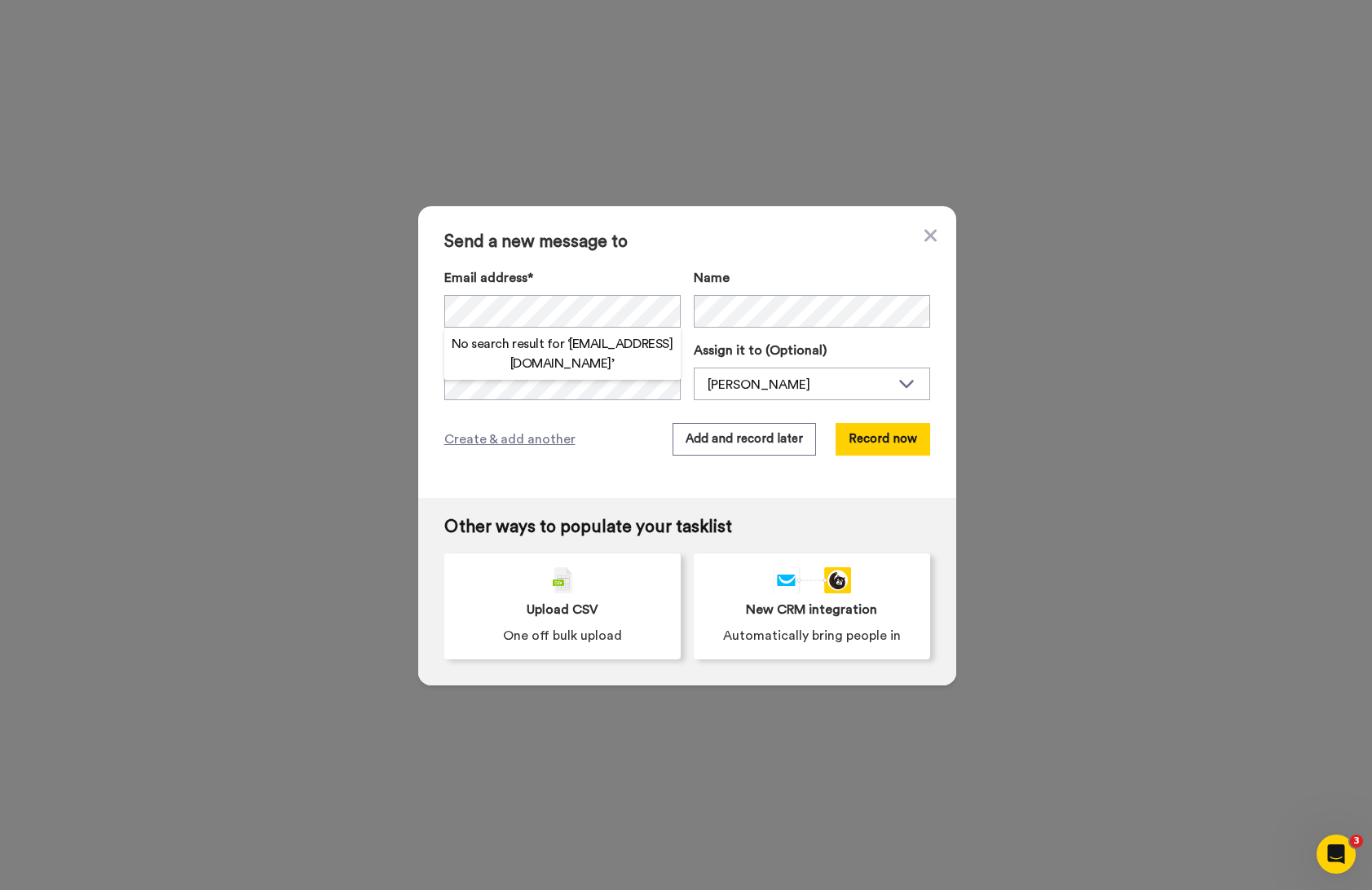
click at [541, 362] on h2 "No search result for ‘ [EMAIL_ADDRESS][DOMAIN_NAME] ’" at bounding box center [562, 353] width 236 height 39
click at [548, 371] on h2 "No search result for ‘ [EMAIL_ADDRESS][DOMAIN_NAME] ’" at bounding box center [562, 353] width 236 height 39
click at [573, 364] on h2 "No search result for ‘ philippa@philippacraddock.com ’" at bounding box center [562, 353] width 236 height 39
click at [716, 317] on div "Email address* No search result for ‘ philippa@philippacraddock.com ’ Name" at bounding box center [686, 298] width 486 height 60
click at [884, 437] on button "Record now" at bounding box center [882, 439] width 94 height 33
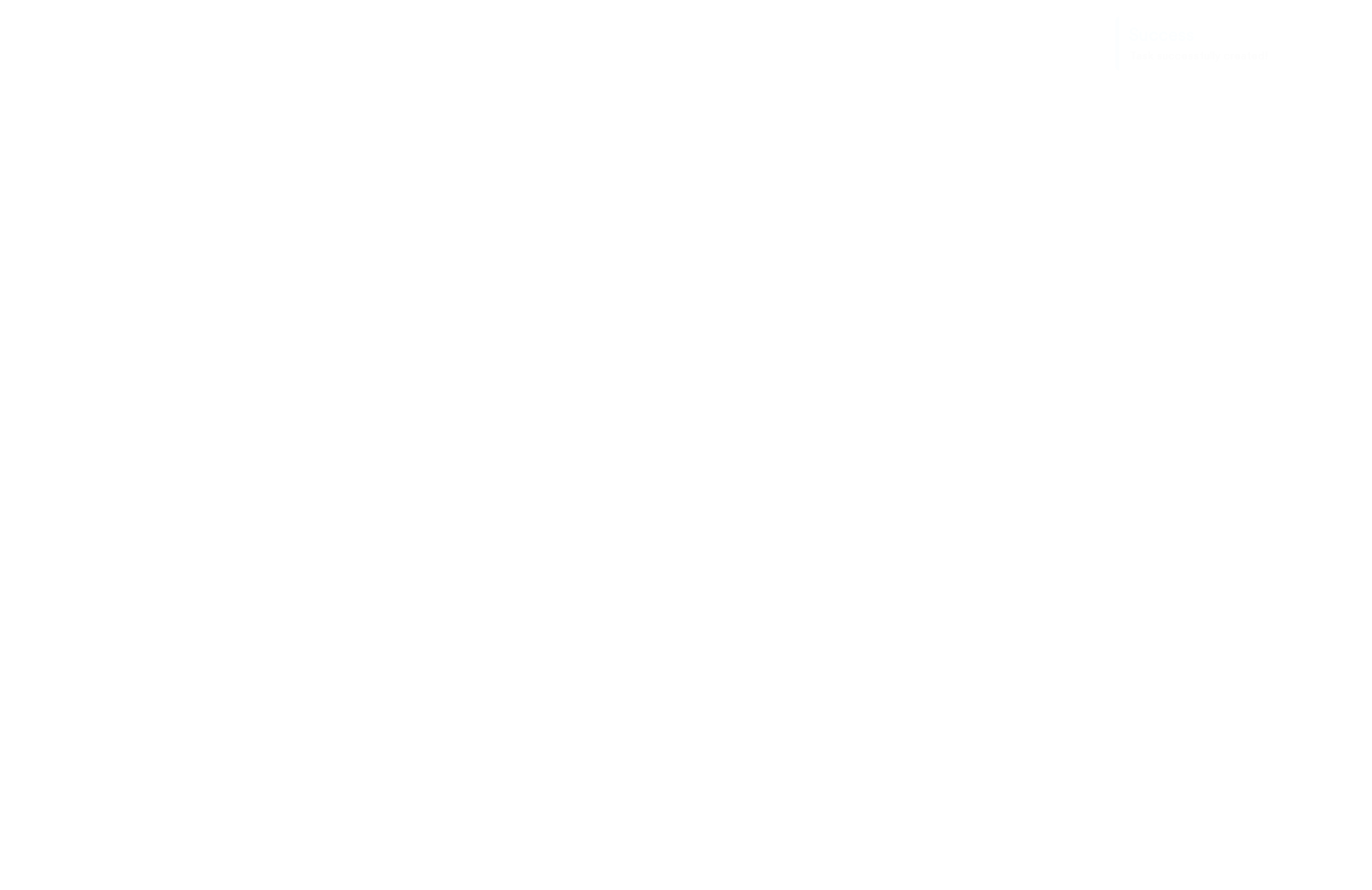
type textarea ";"
paste textarea "Hey I wanted to reach out to you personally regarding an invitation to explore …"
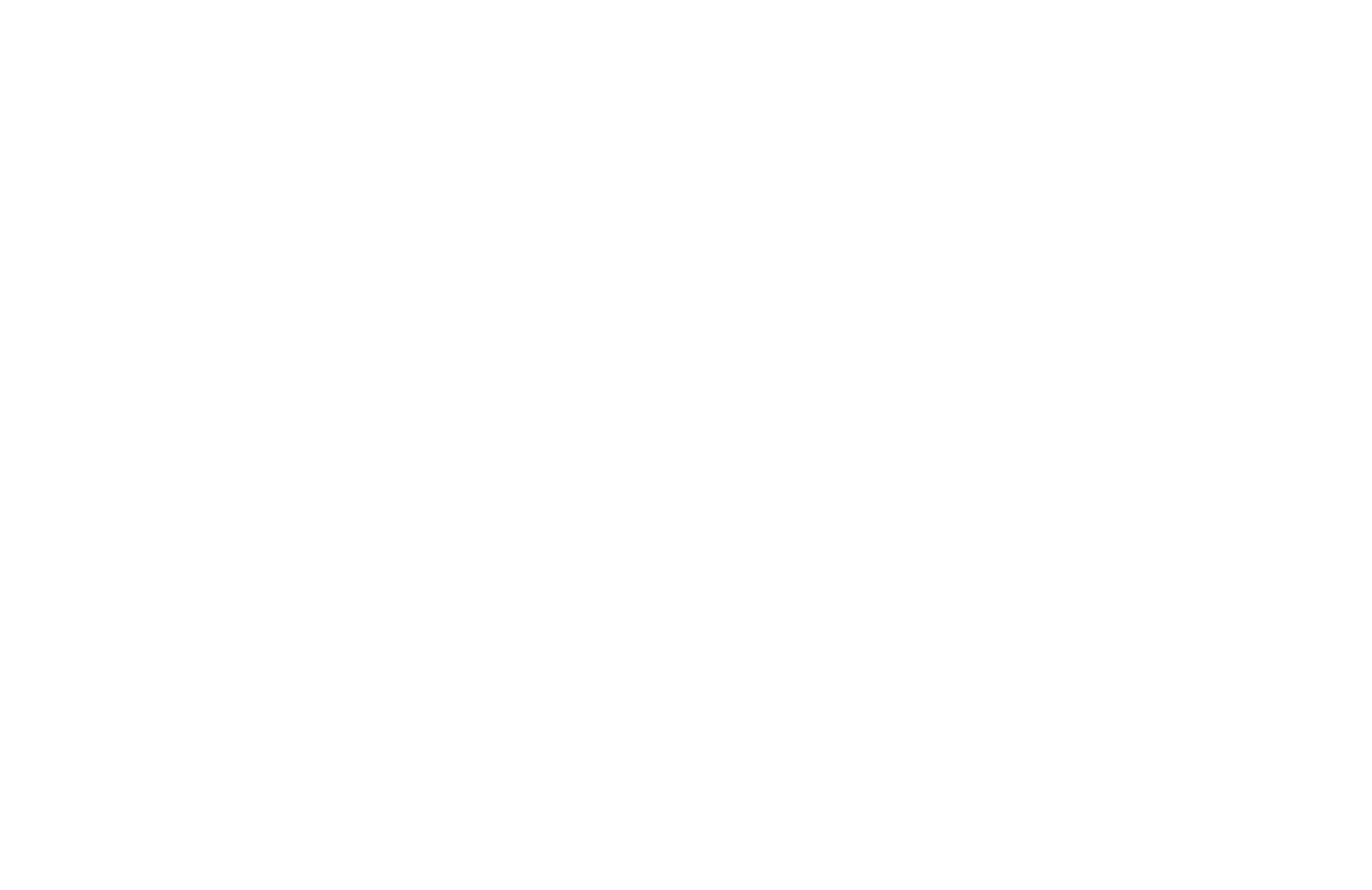
drag, startPoint x: 1015, startPoint y: 338, endPoint x: 978, endPoint y: 338, distance: 37.0
type textarea "Philippa! I wanted to reach out to you personally regarding an invitation to ex…"
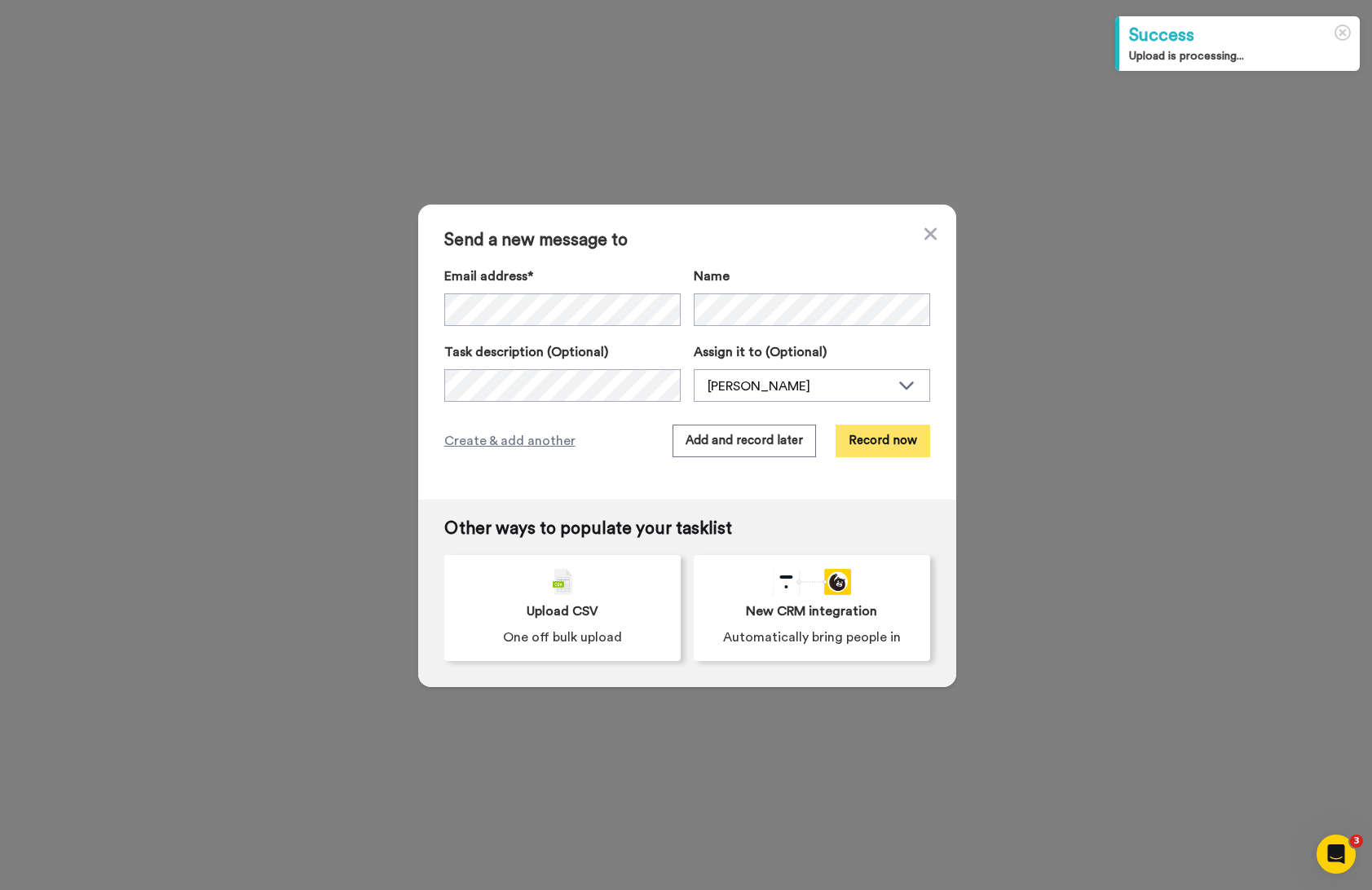
click at [898, 445] on button "Record now" at bounding box center [882, 441] width 94 height 33
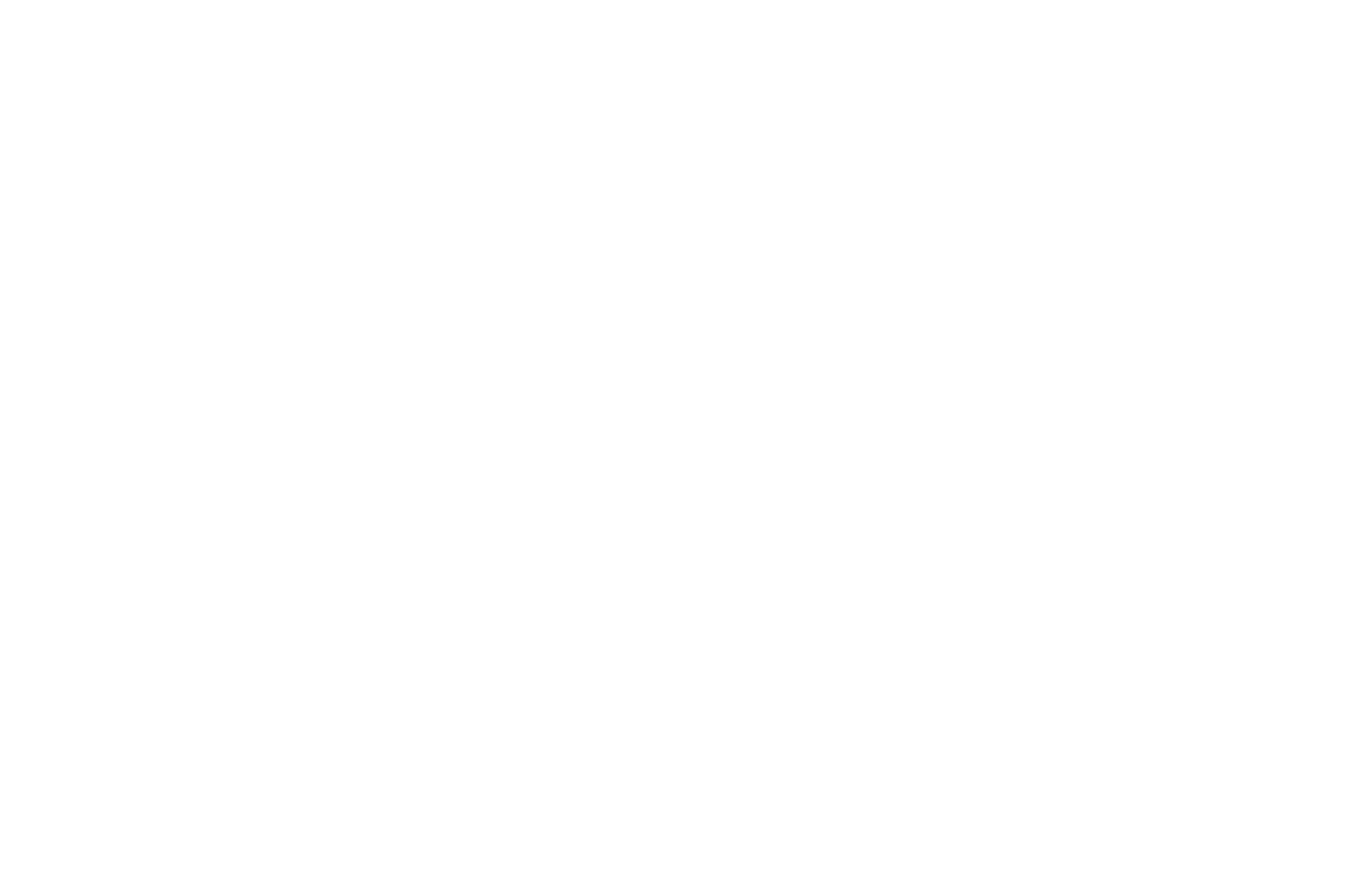
type textarea ";"
paste textarea "Hey I wanted to reach out to you personally regarding an invitation to explore …"
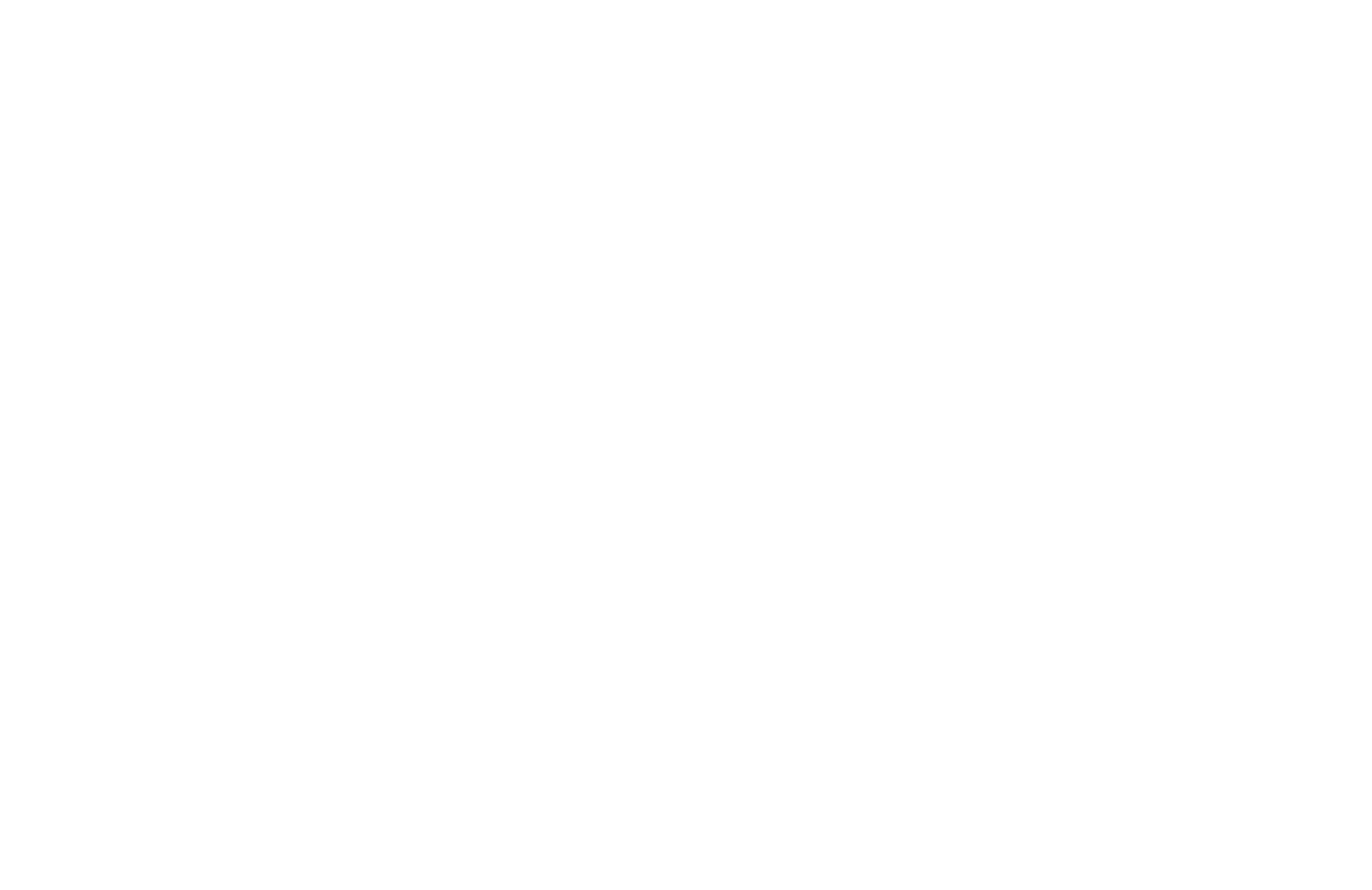
type textarea "[PERSON_NAME]! I wanted to reach out to you personally regarding an invitation …"
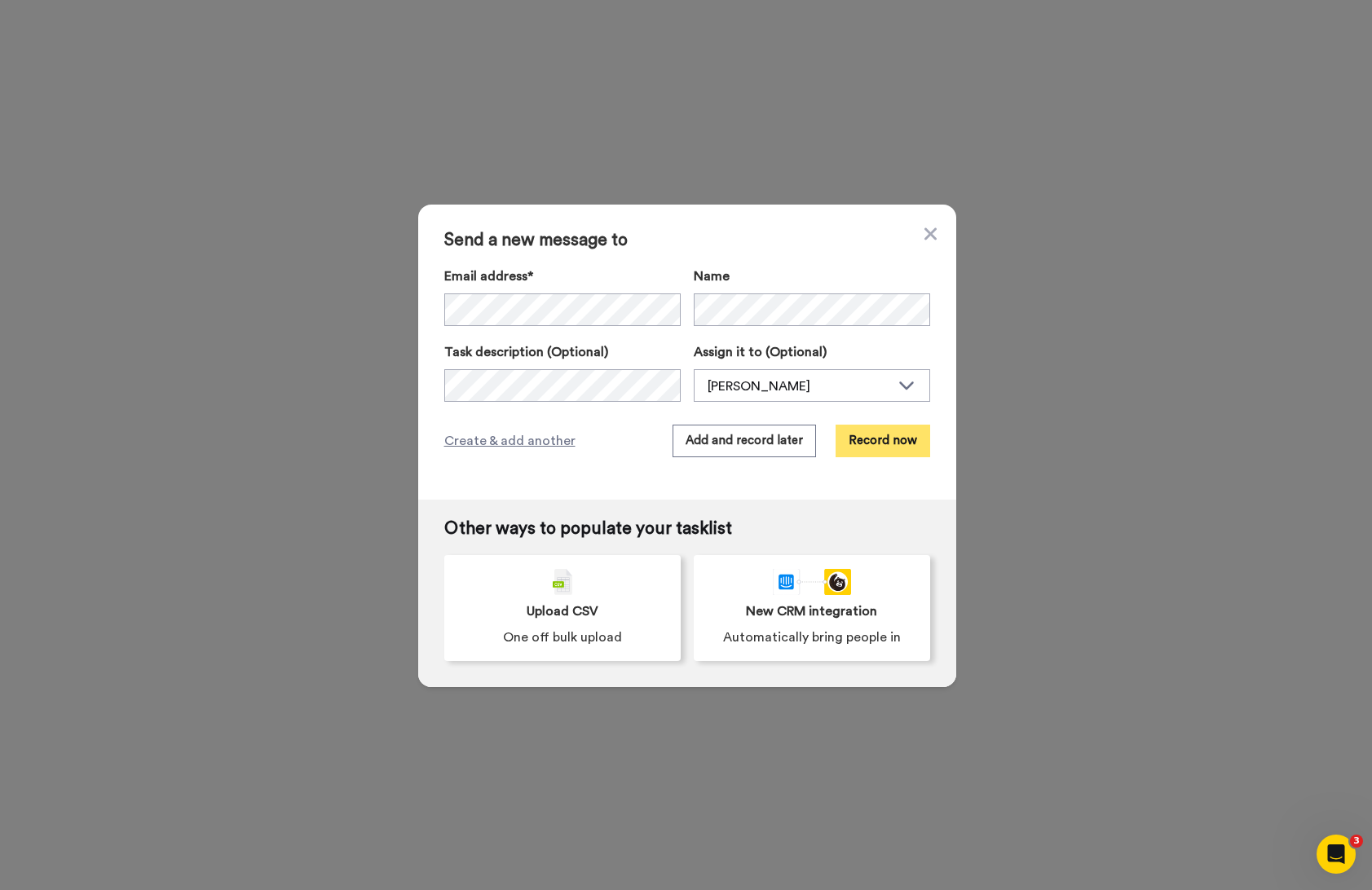
click at [874, 447] on button "Record now" at bounding box center [882, 441] width 94 height 33
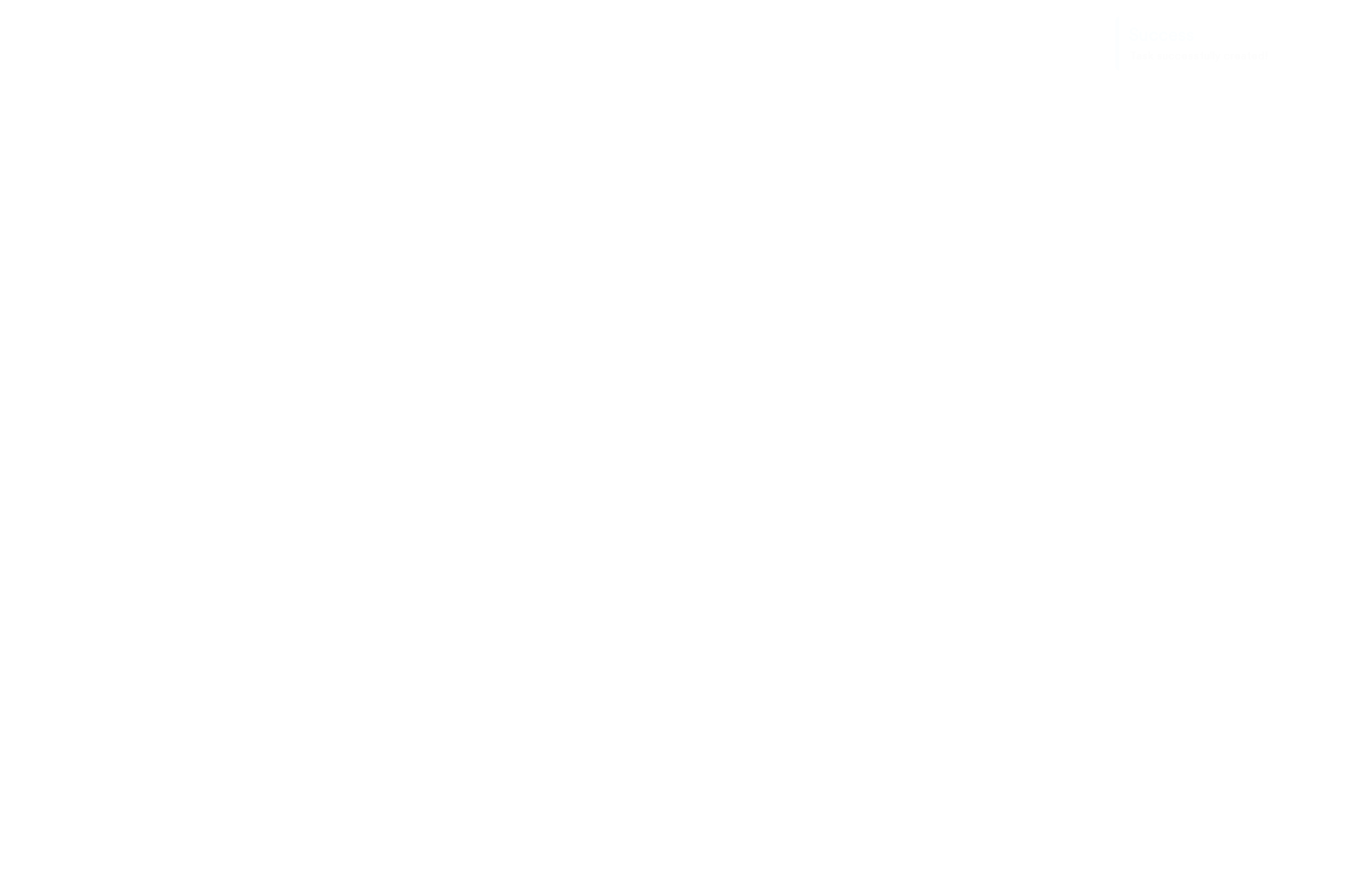
type textarea ";"
paste textarea "Hey I wanted to reach out to you personally regarding an invitation to explore …"
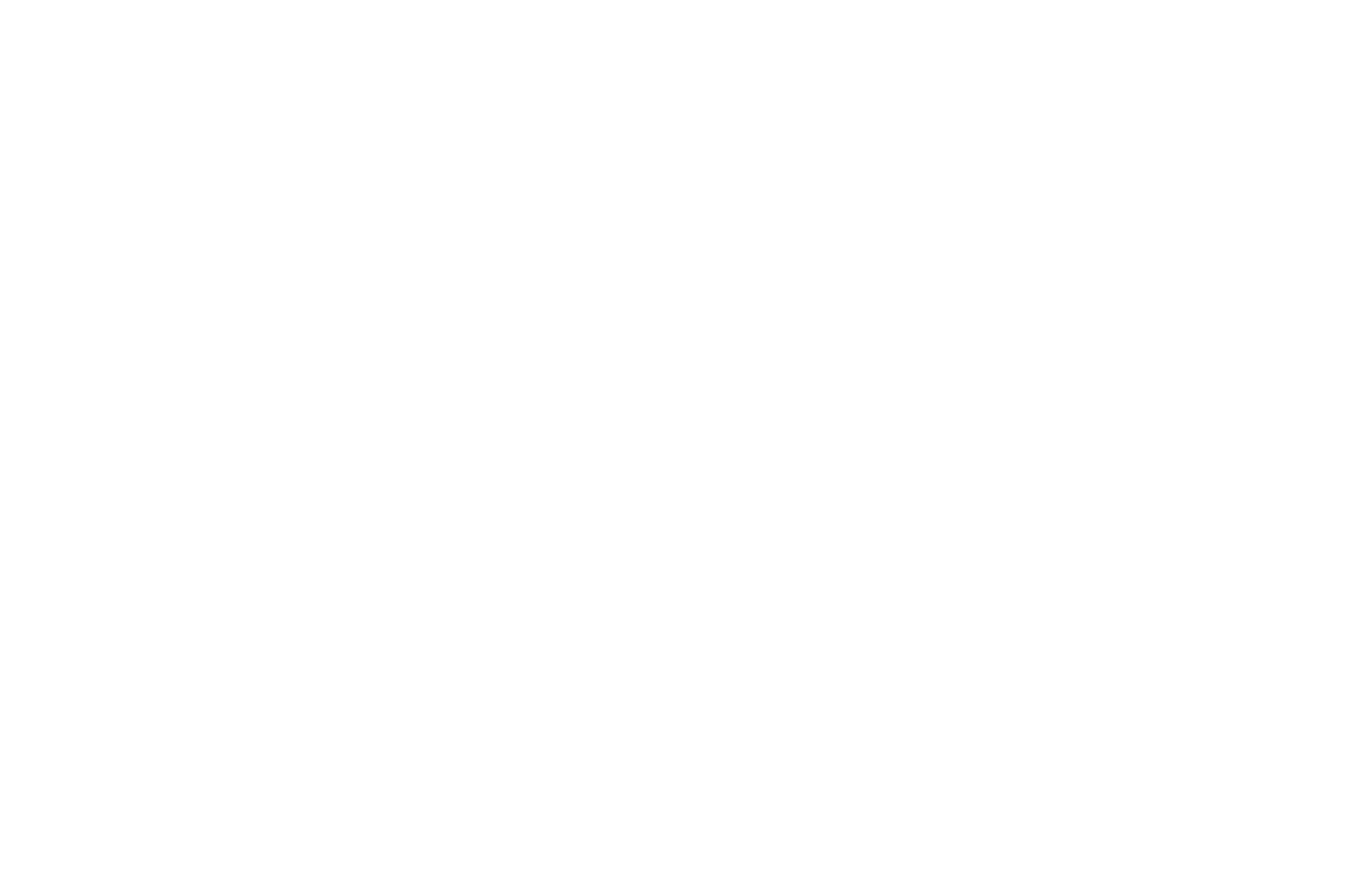
type textarea "Matthew! I wanted to reach out to you personally regarding an invitation to exp…"
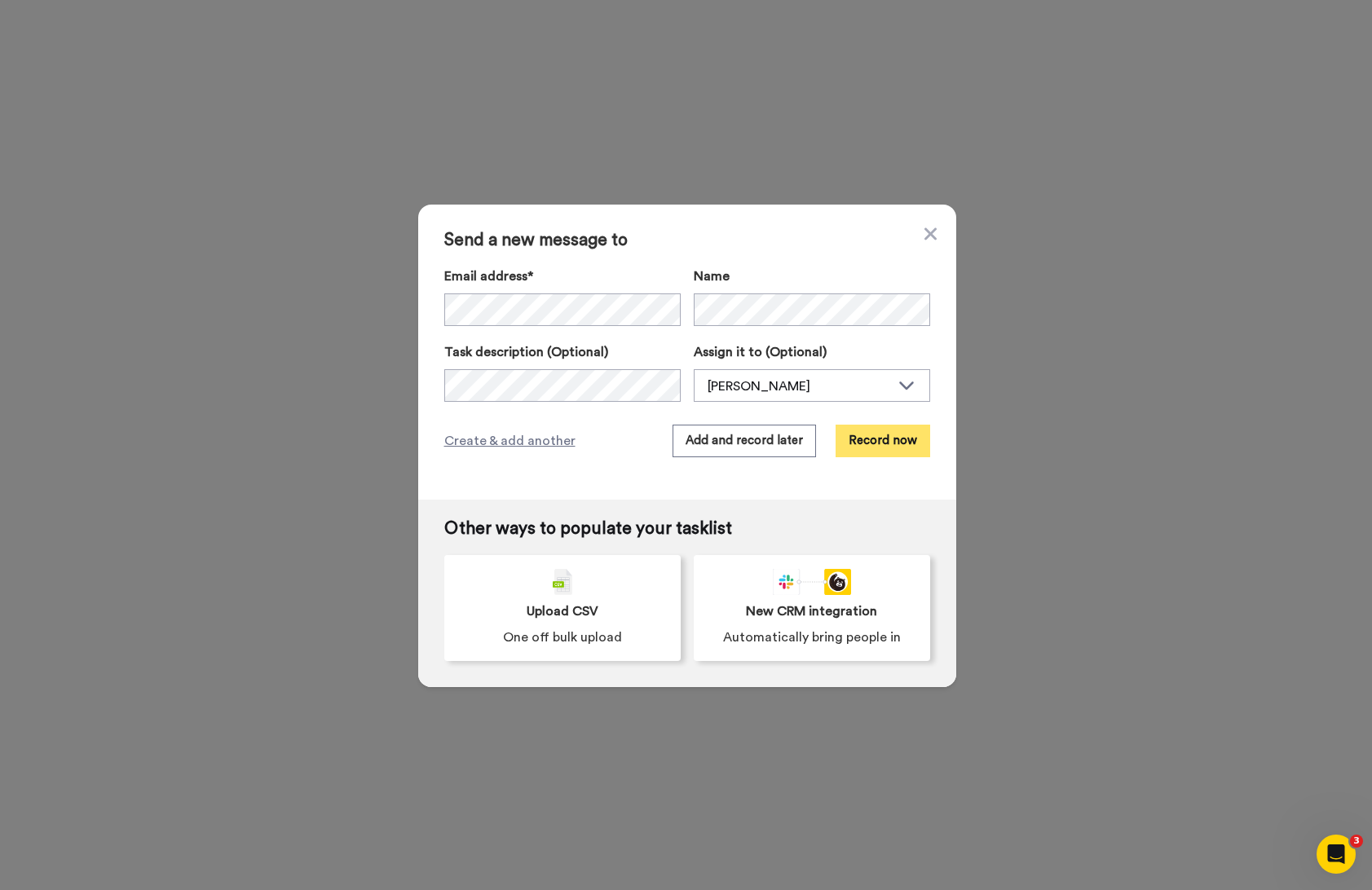
click at [890, 442] on button "Record now" at bounding box center [882, 441] width 94 height 33
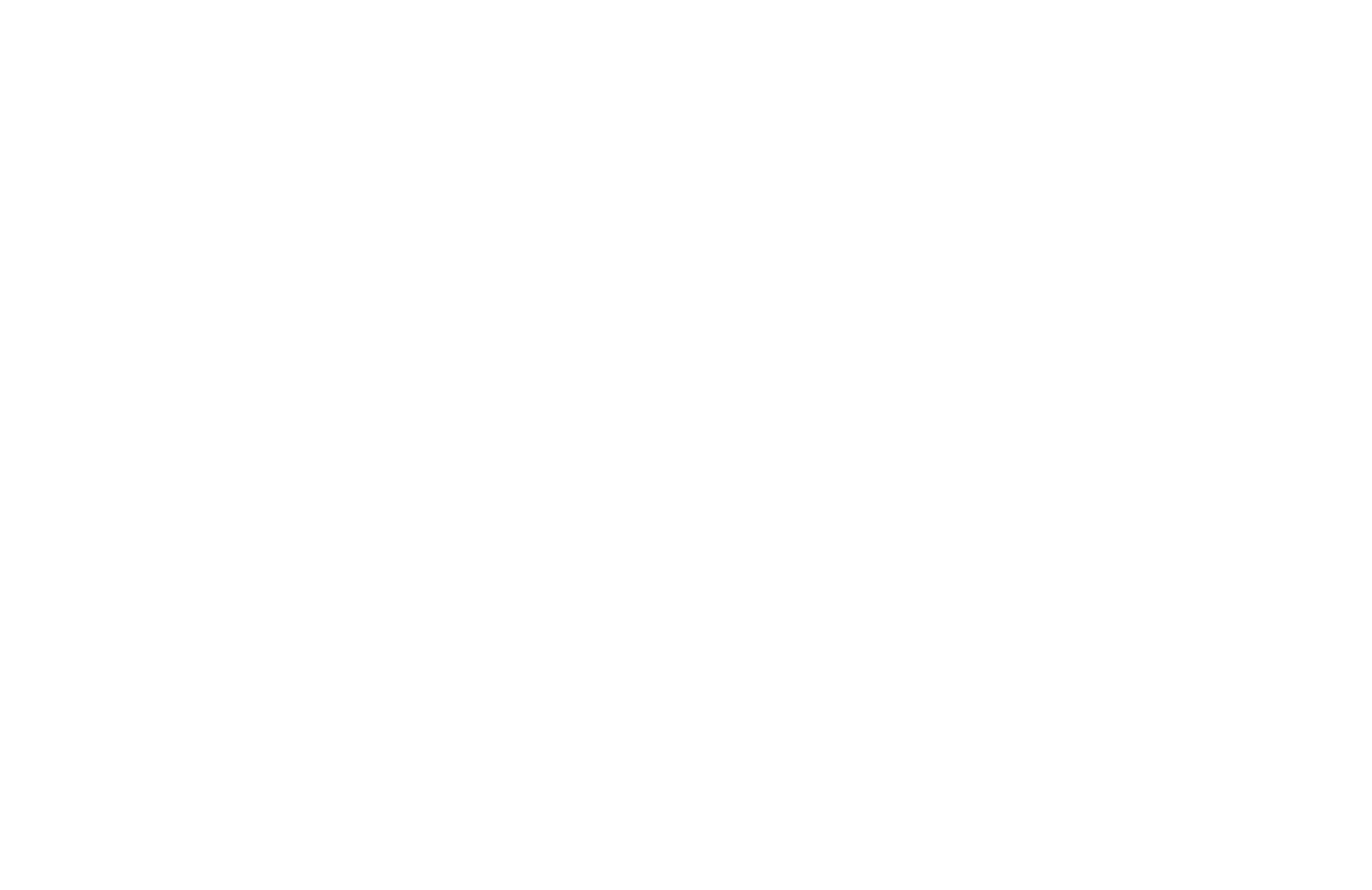
type textarea ";"
paste textarea "Hey I wanted to reach out to you personally regarding an invitation to explore …"
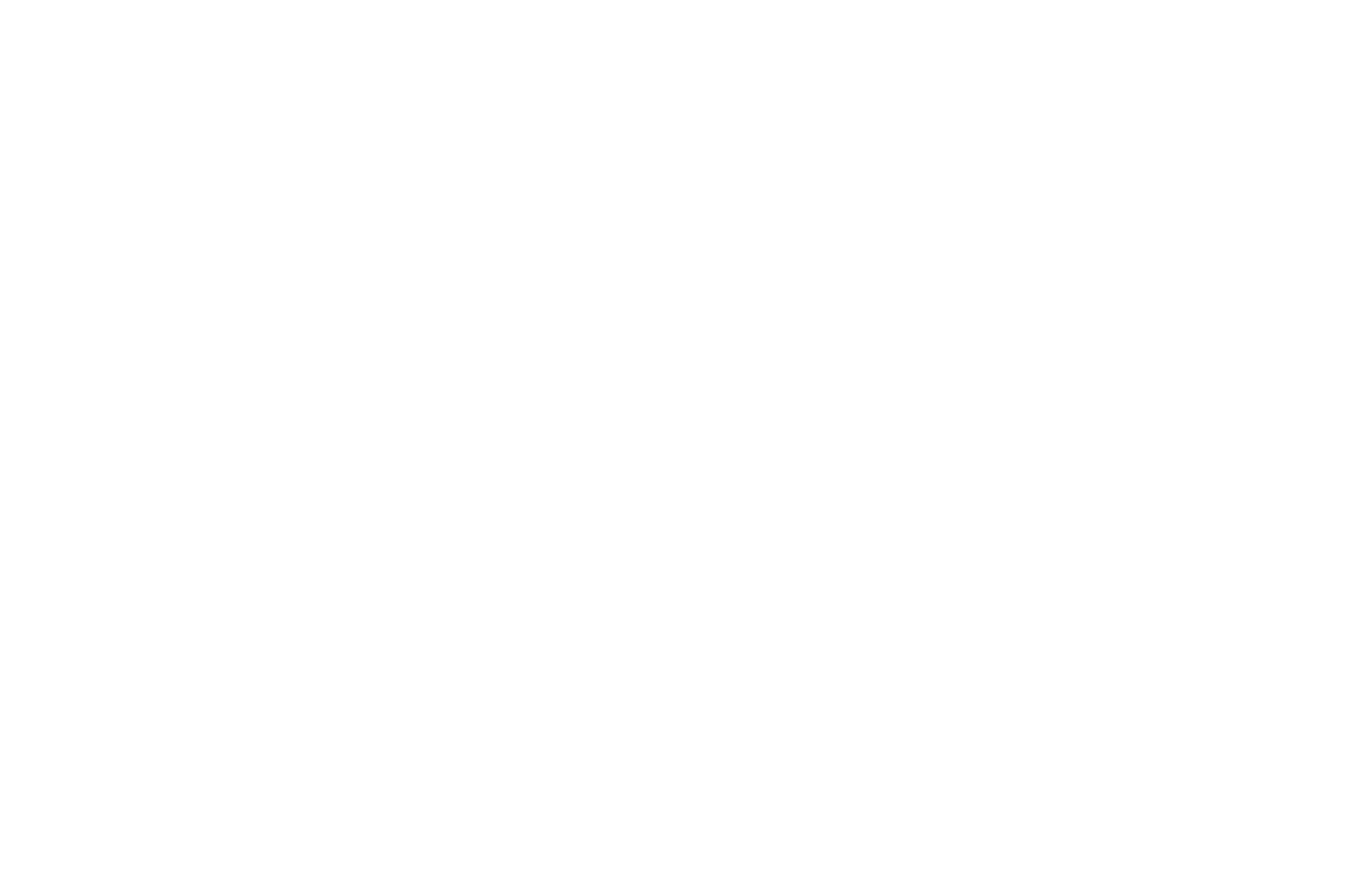
type textarea "Megan! I wanted to reach out to you personally regarding an invitation to explo…"
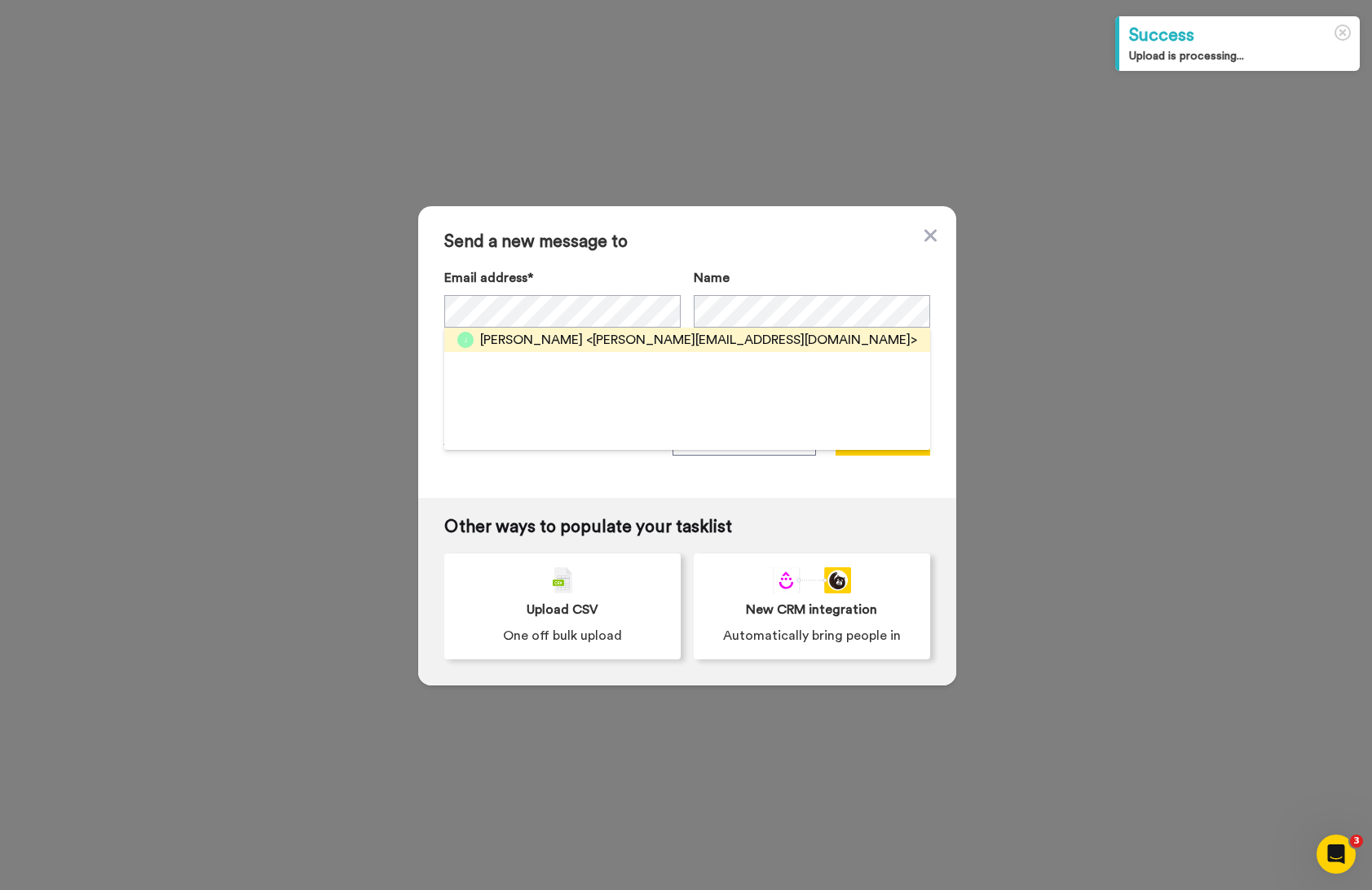
click at [628, 342] on span "<[PERSON_NAME][EMAIL_ADDRESS][DOMAIN_NAME]>" at bounding box center [751, 340] width 331 height 20
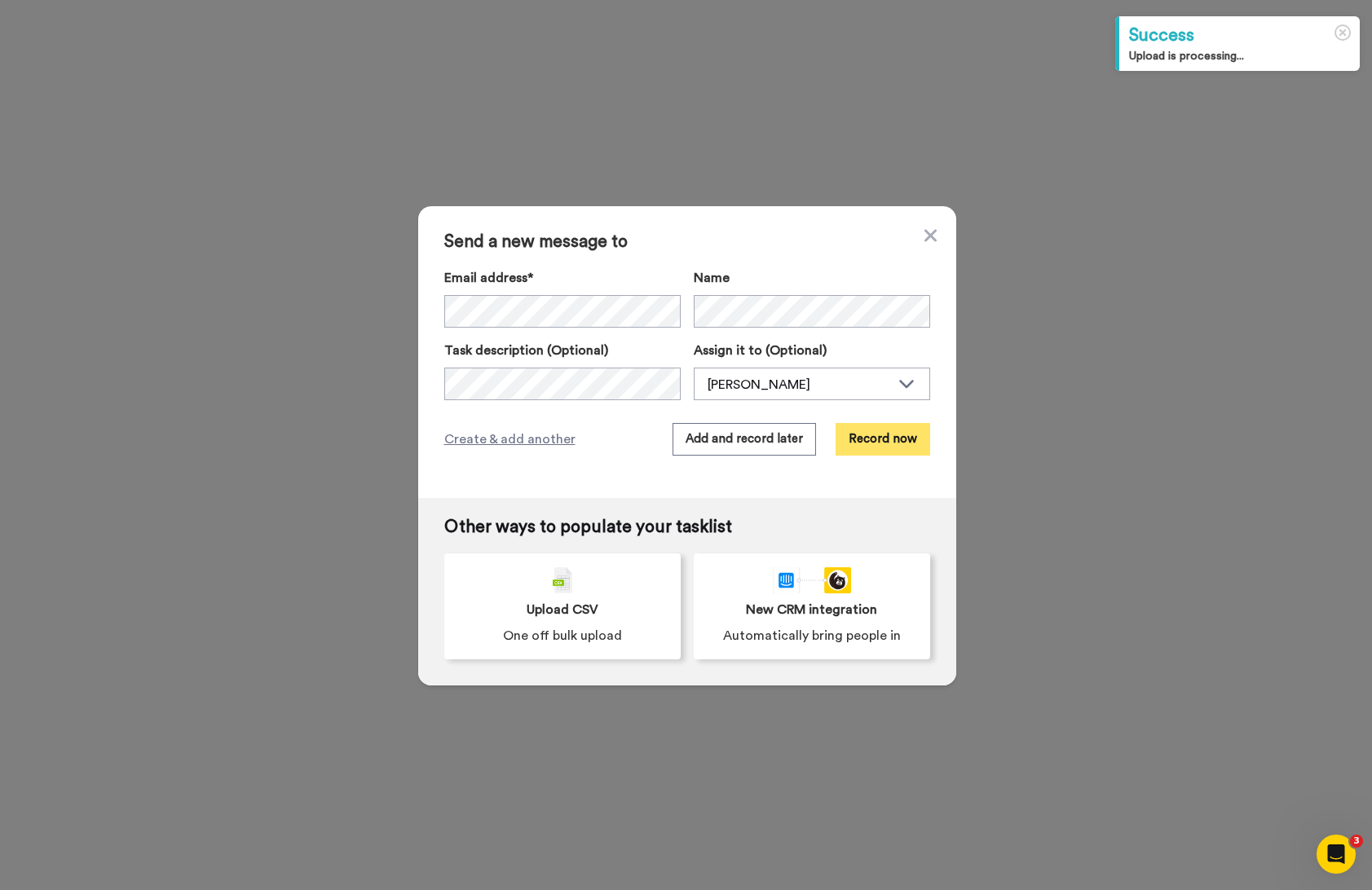
click at [884, 438] on button "Record now" at bounding box center [882, 439] width 94 height 33
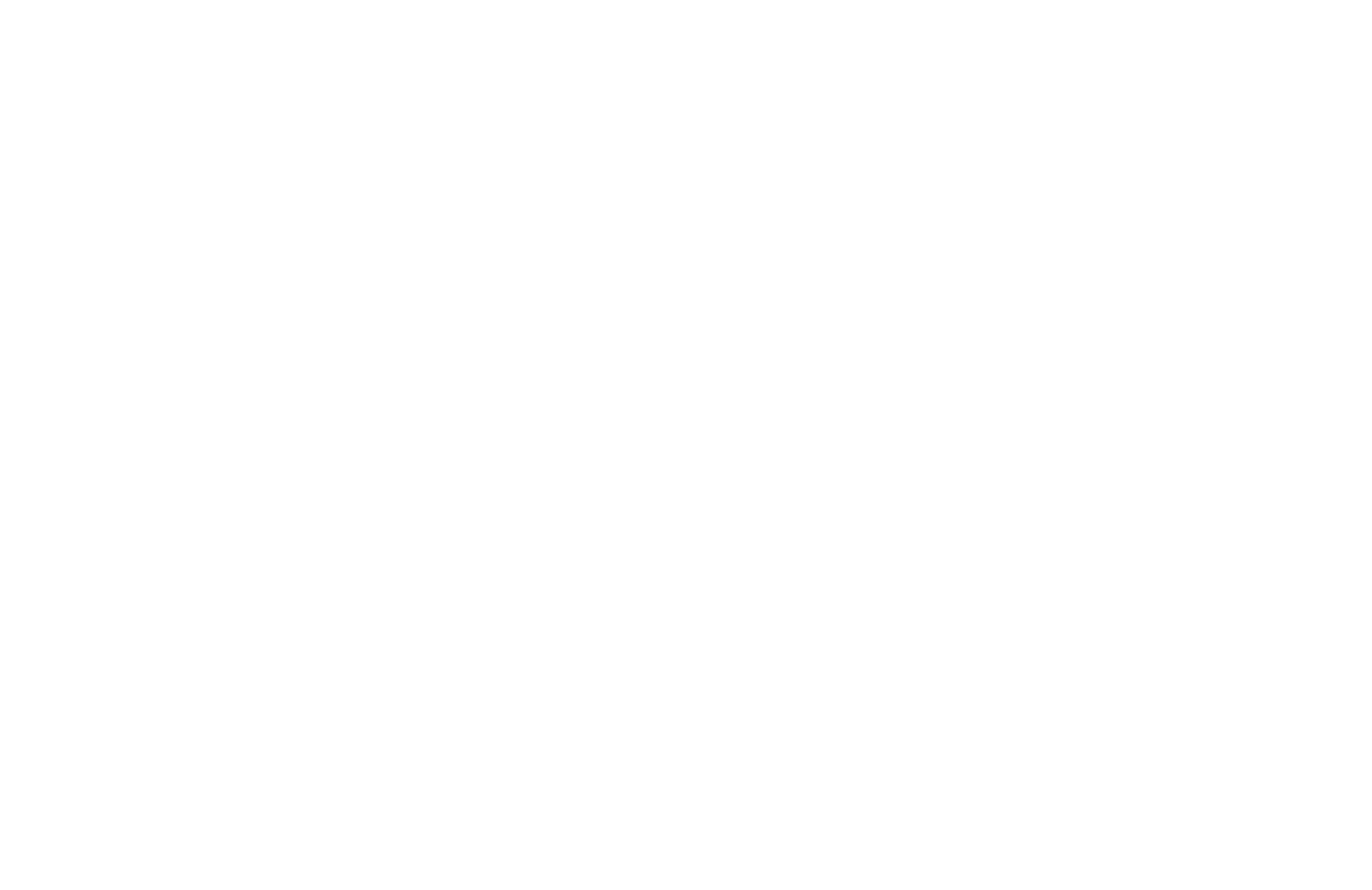
type textarea ";"
paste textarea "Hey I wanted to reach out to you personally regarding an invitation to explore …"
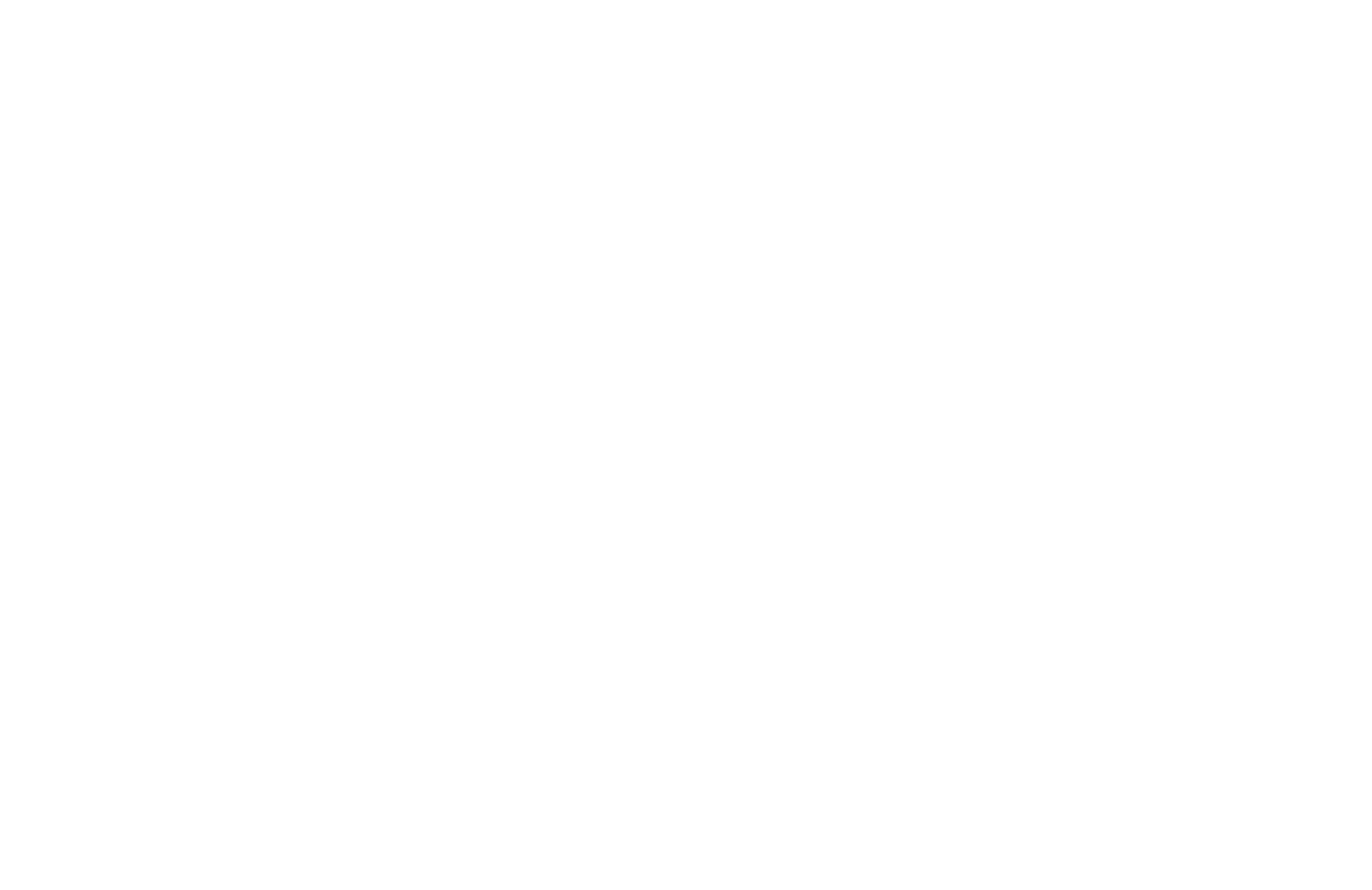
type textarea "Julia! I wanted to reach out to you personally regarding an invitation to explo…"
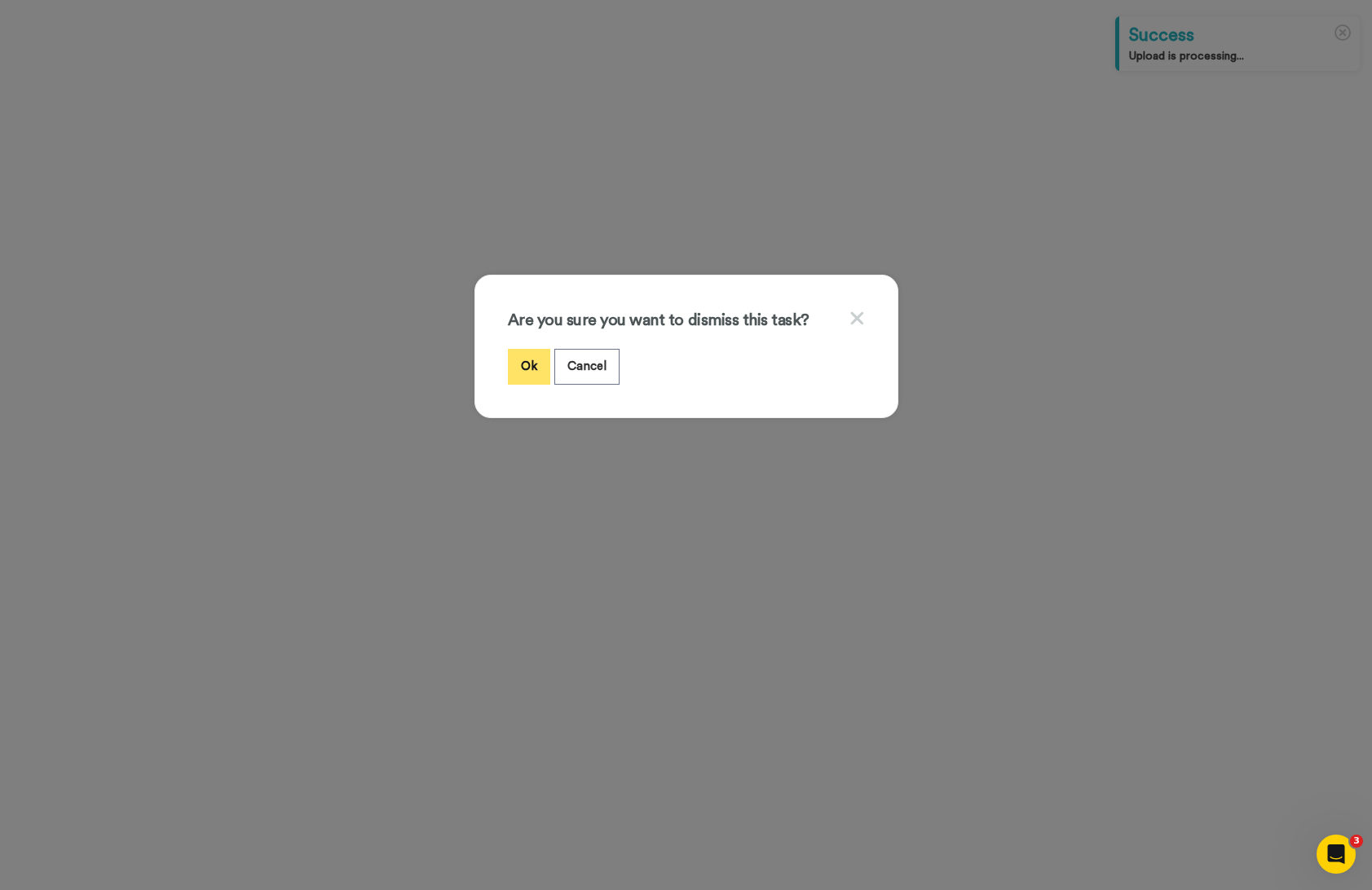
click at [530, 364] on button "Ok" at bounding box center [529, 366] width 43 height 35
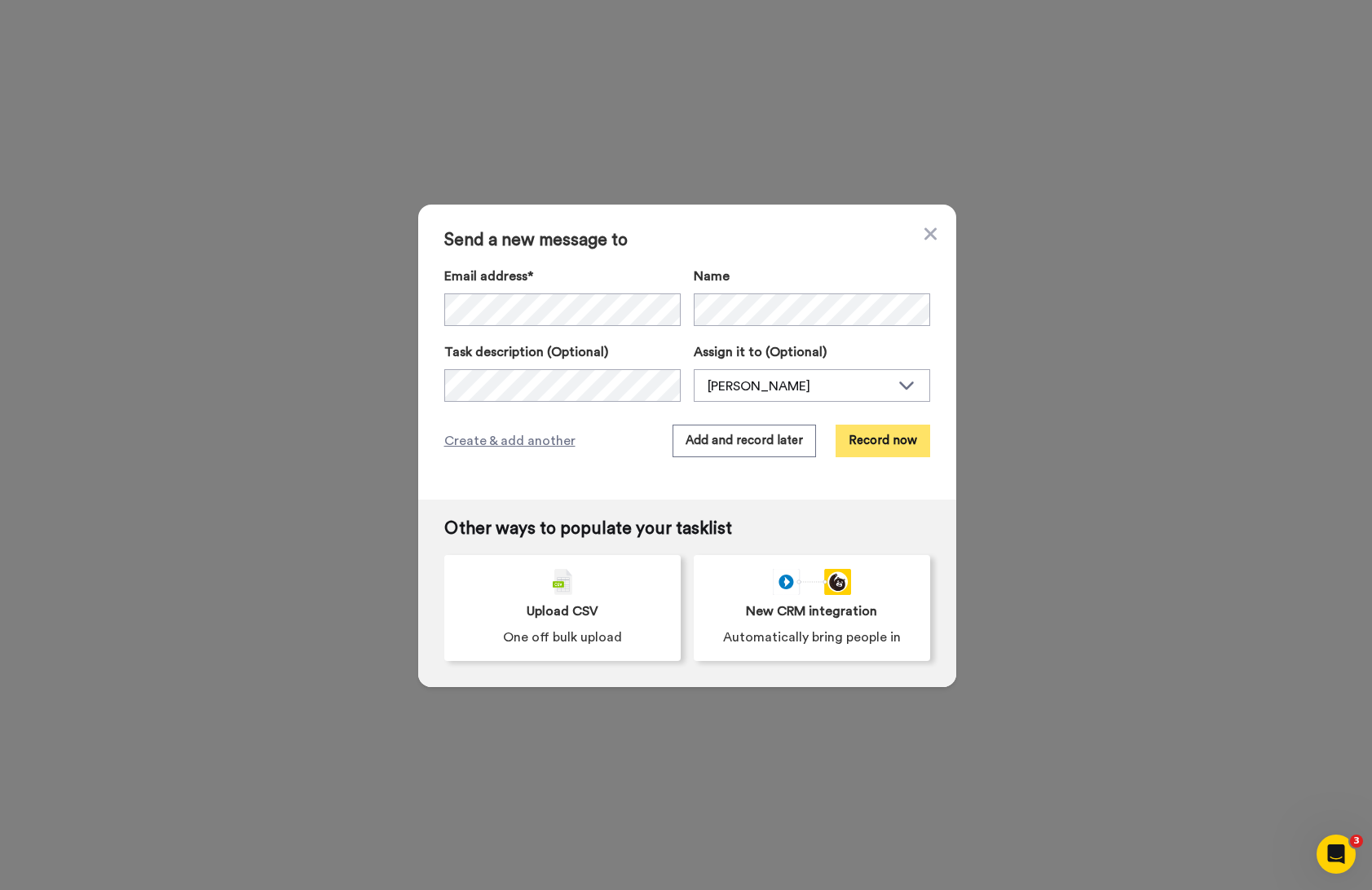
click at [907, 442] on button "Record now" at bounding box center [882, 441] width 94 height 33
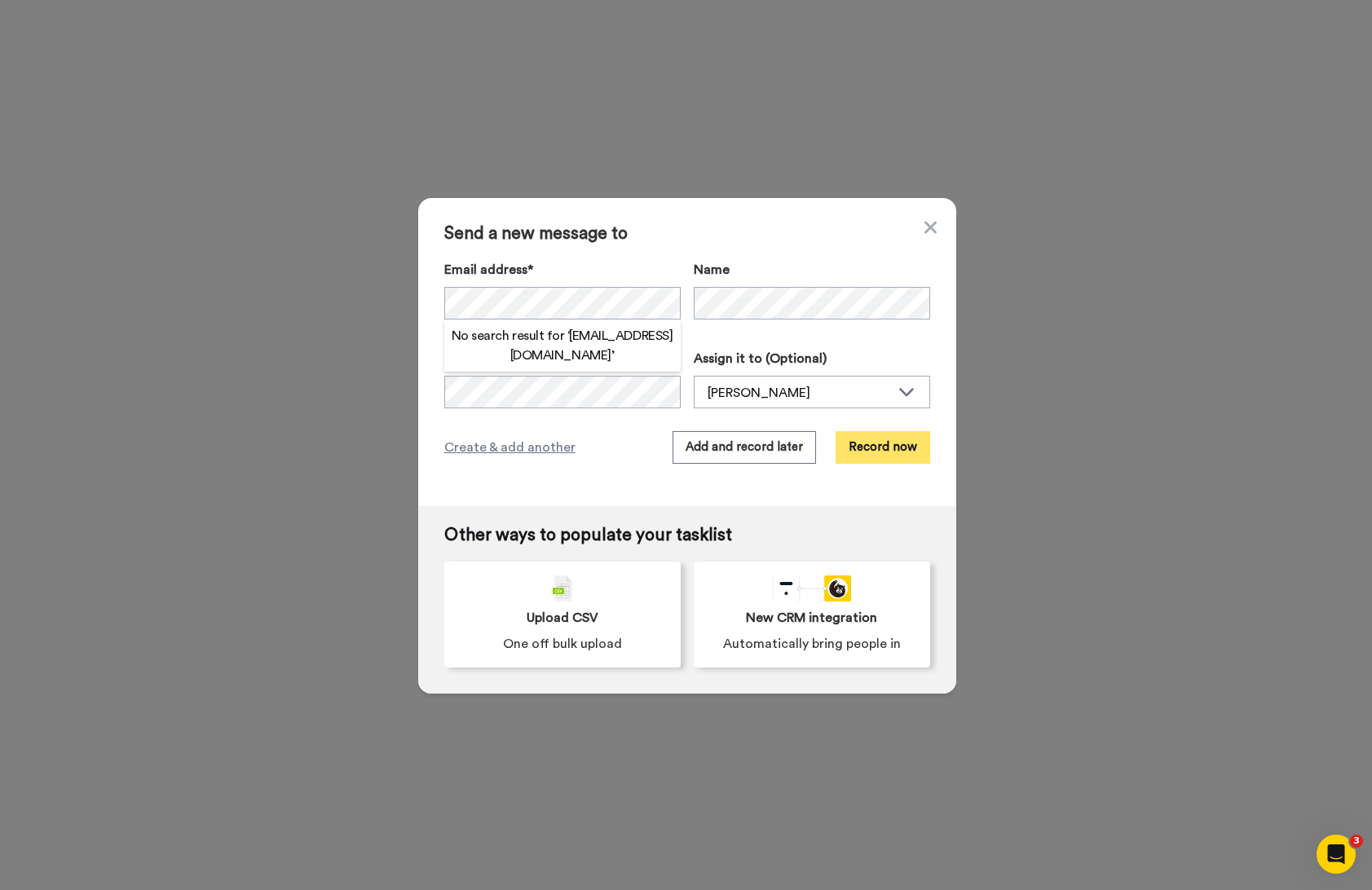
click at [885, 451] on button "Record now" at bounding box center [882, 447] width 94 height 33
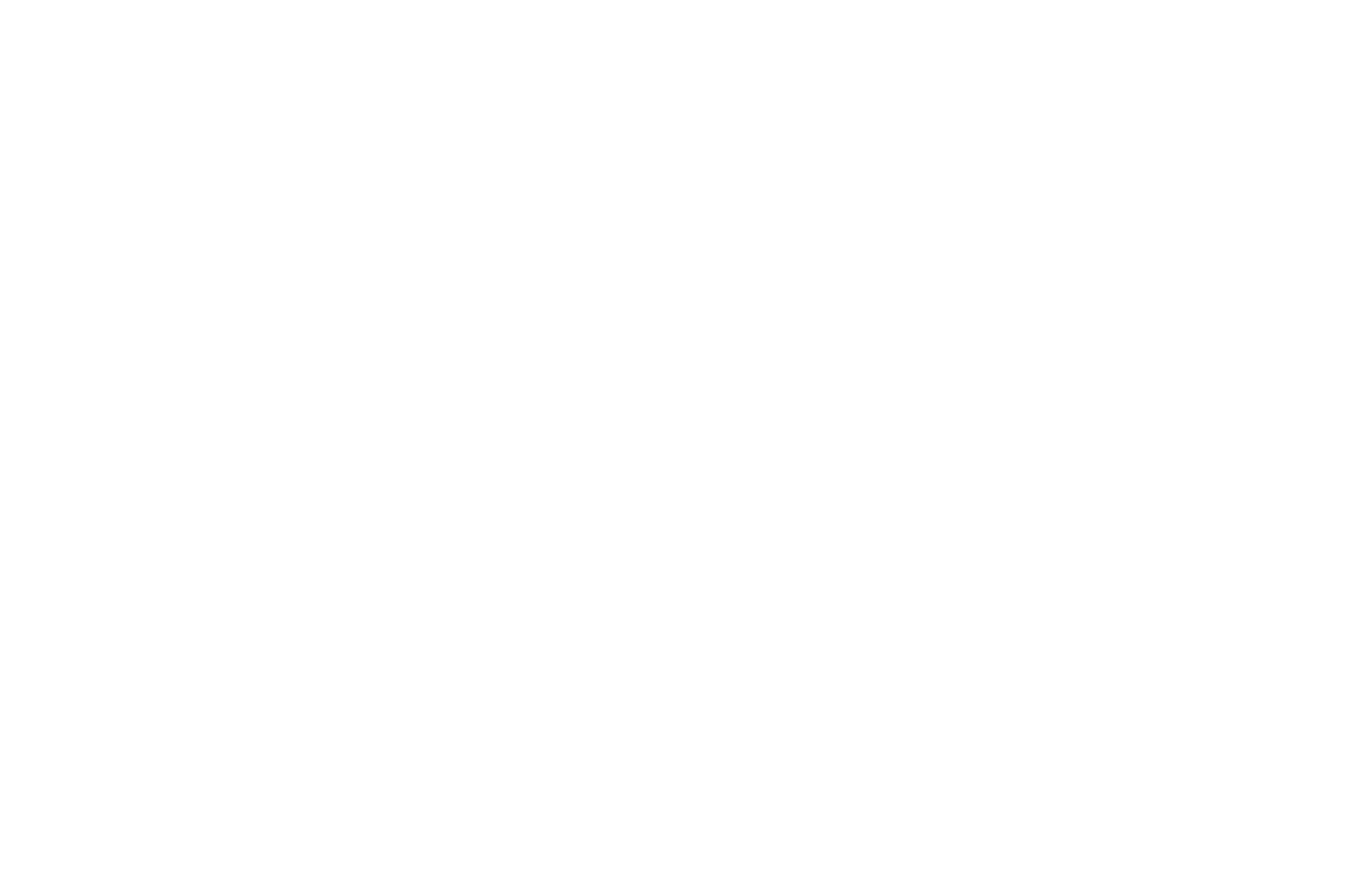
type textarea ";"
paste textarea "Hey I wanted to reach out to you personally regarding an invitation to explore …"
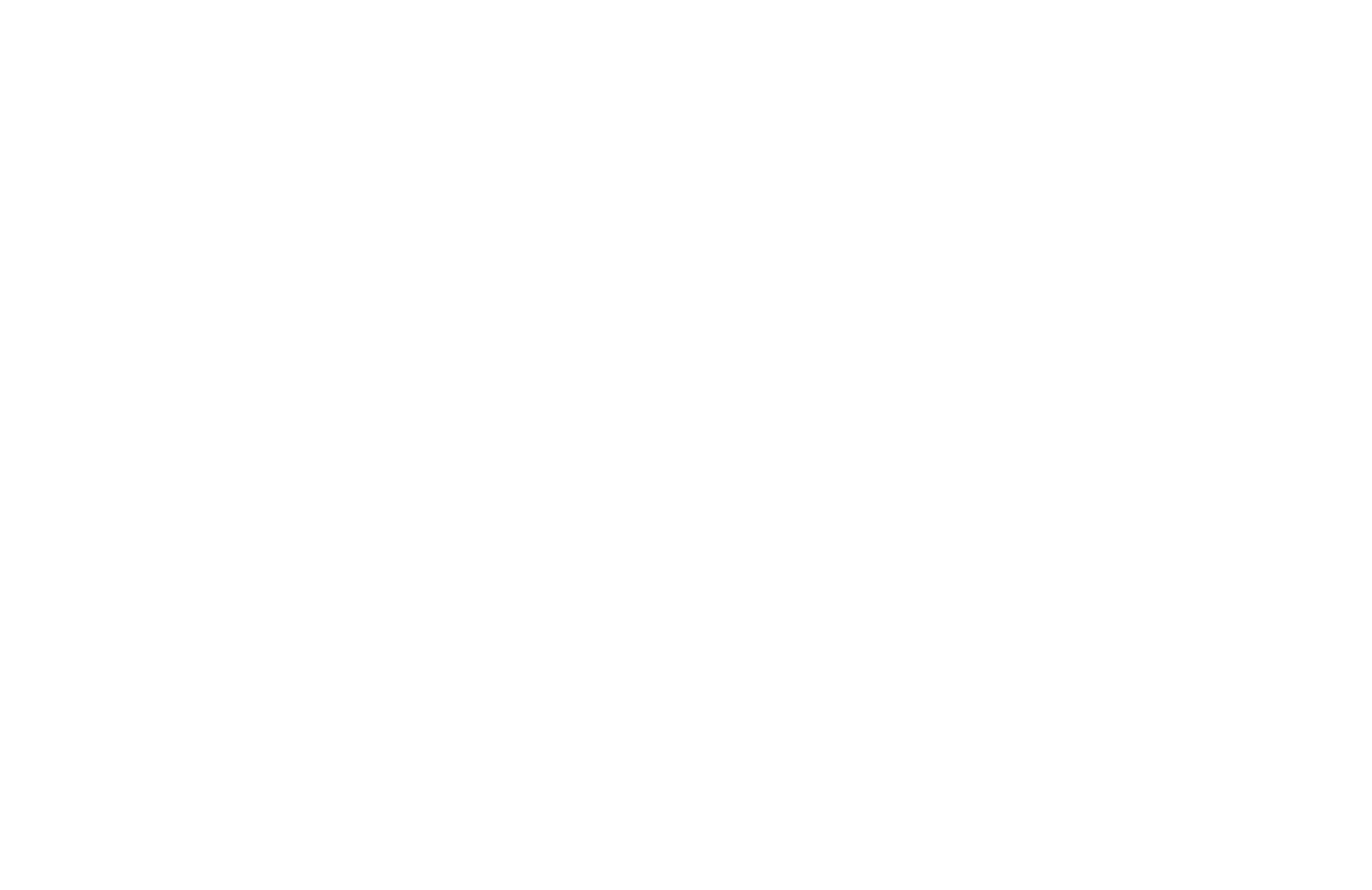
type textarea "Janine! I wanted to reach out to you personally regarding an invitation to expl…"
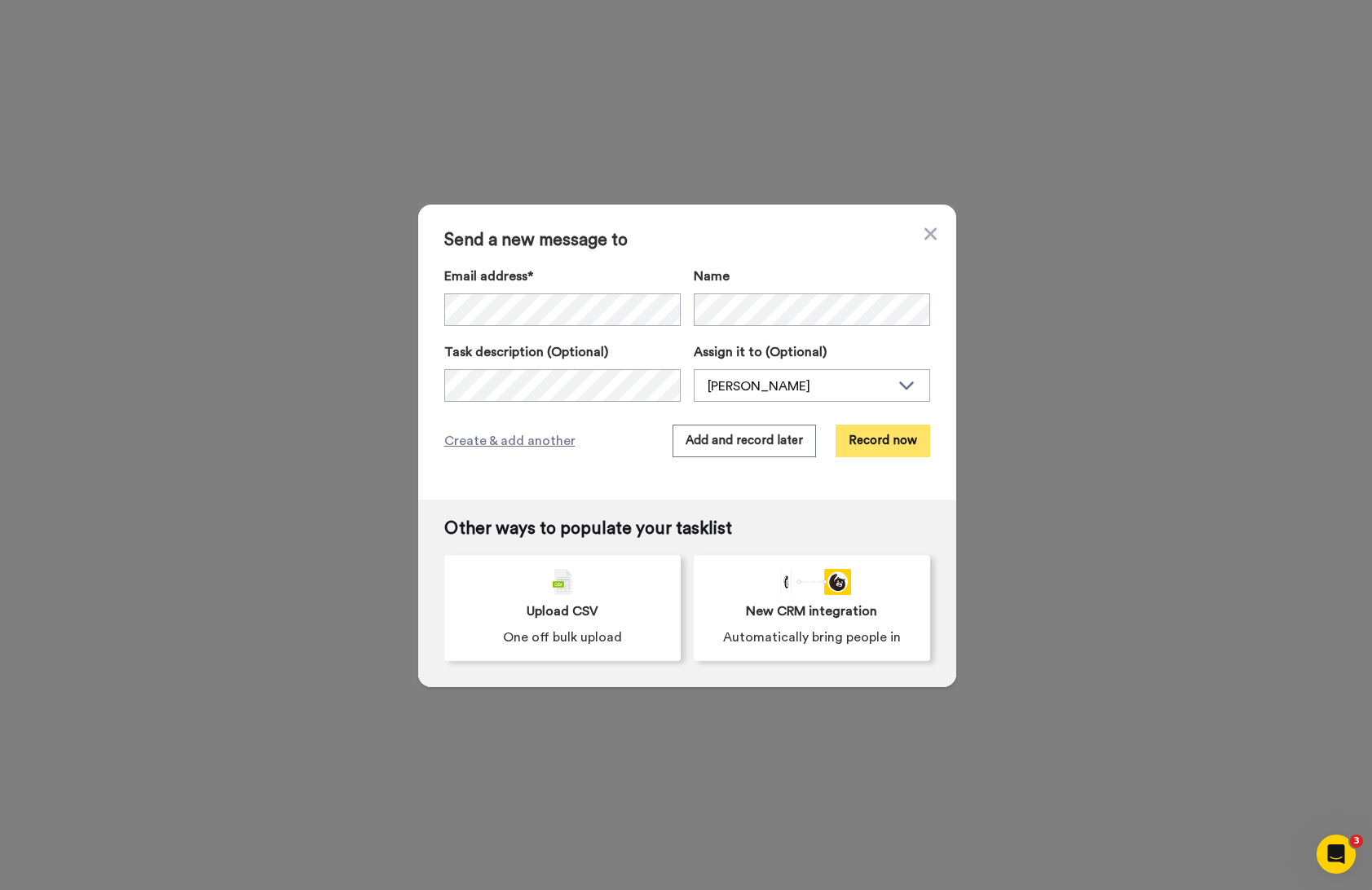
click at [866, 444] on button "Record now" at bounding box center [882, 441] width 94 height 33
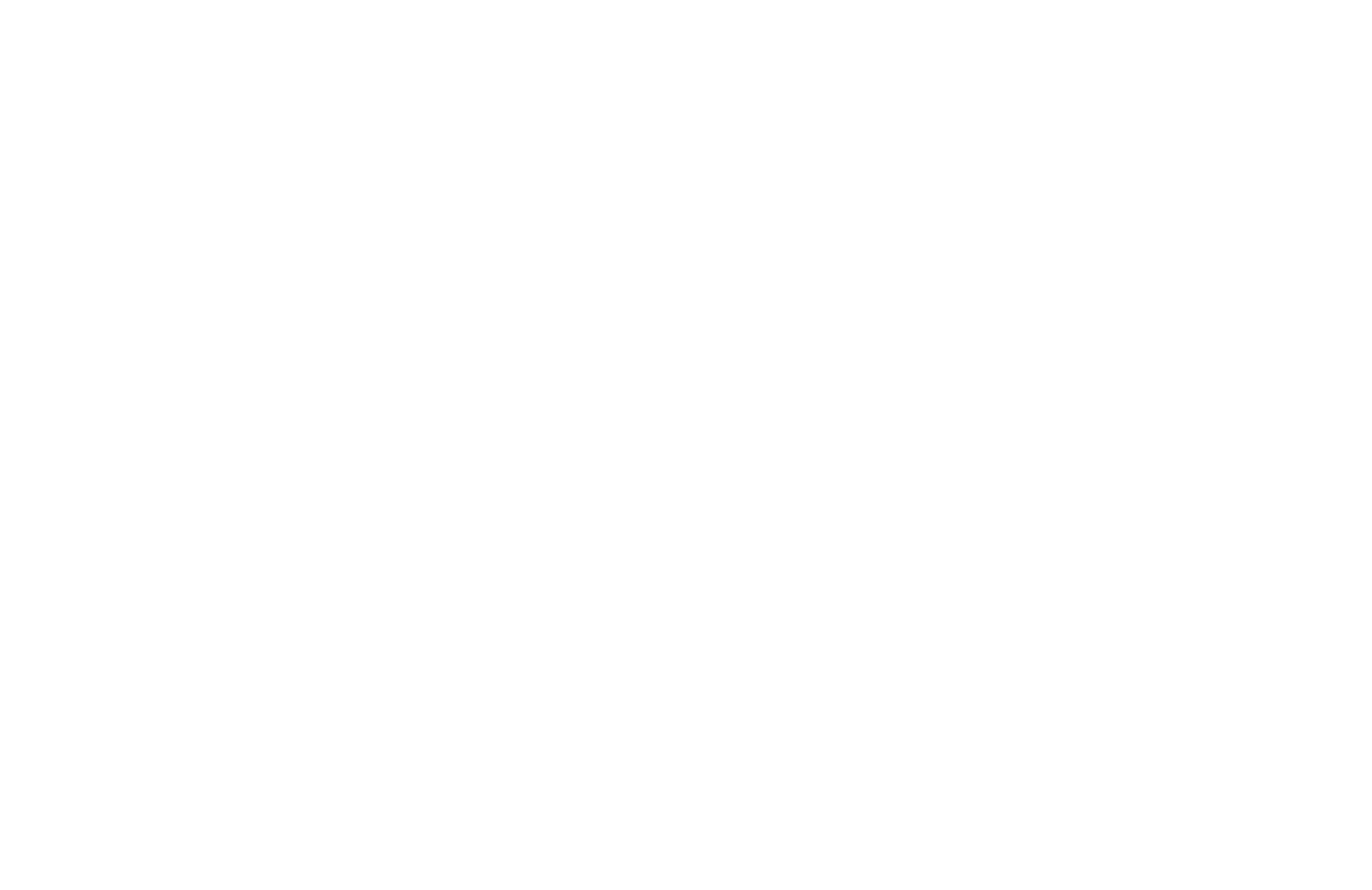
type textarea ";"
paste textarea "Hey I wanted to reach out to you personally regarding an invitation to explore …"
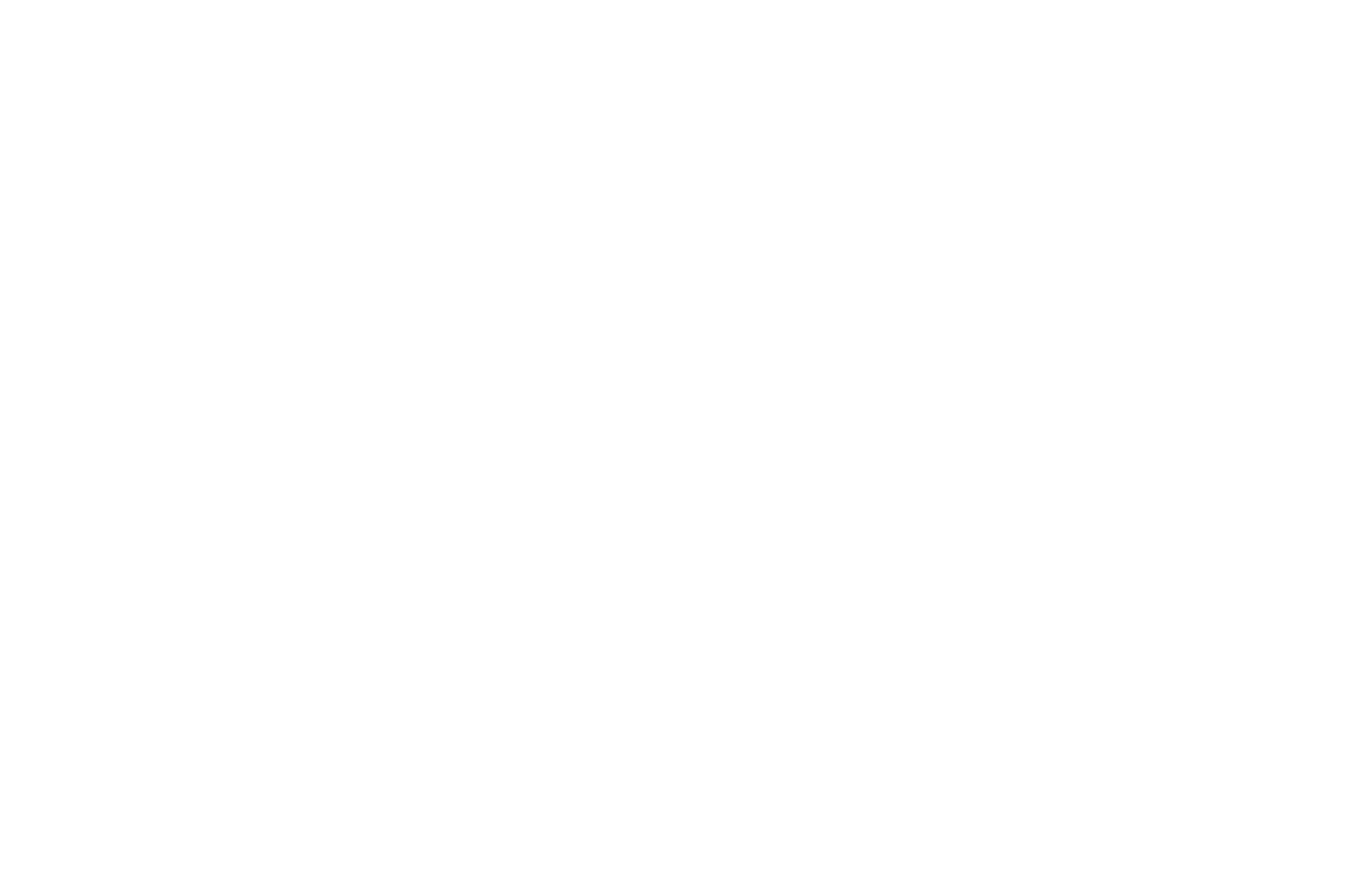
type textarea "[PERSON_NAME]! I wanted to reach out to you personally regarding an invitation …"
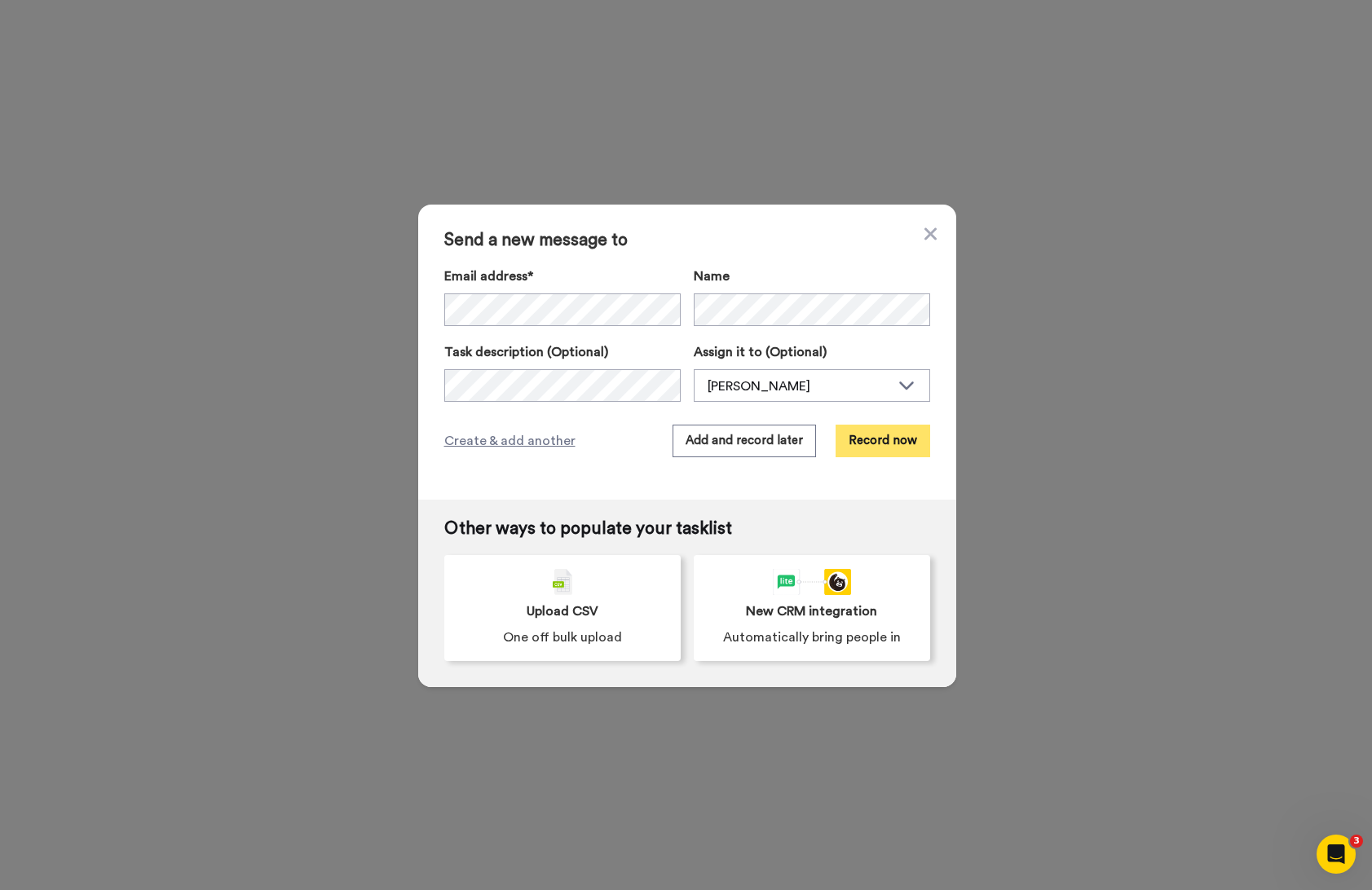
click at [894, 442] on button "Record now" at bounding box center [882, 441] width 94 height 33
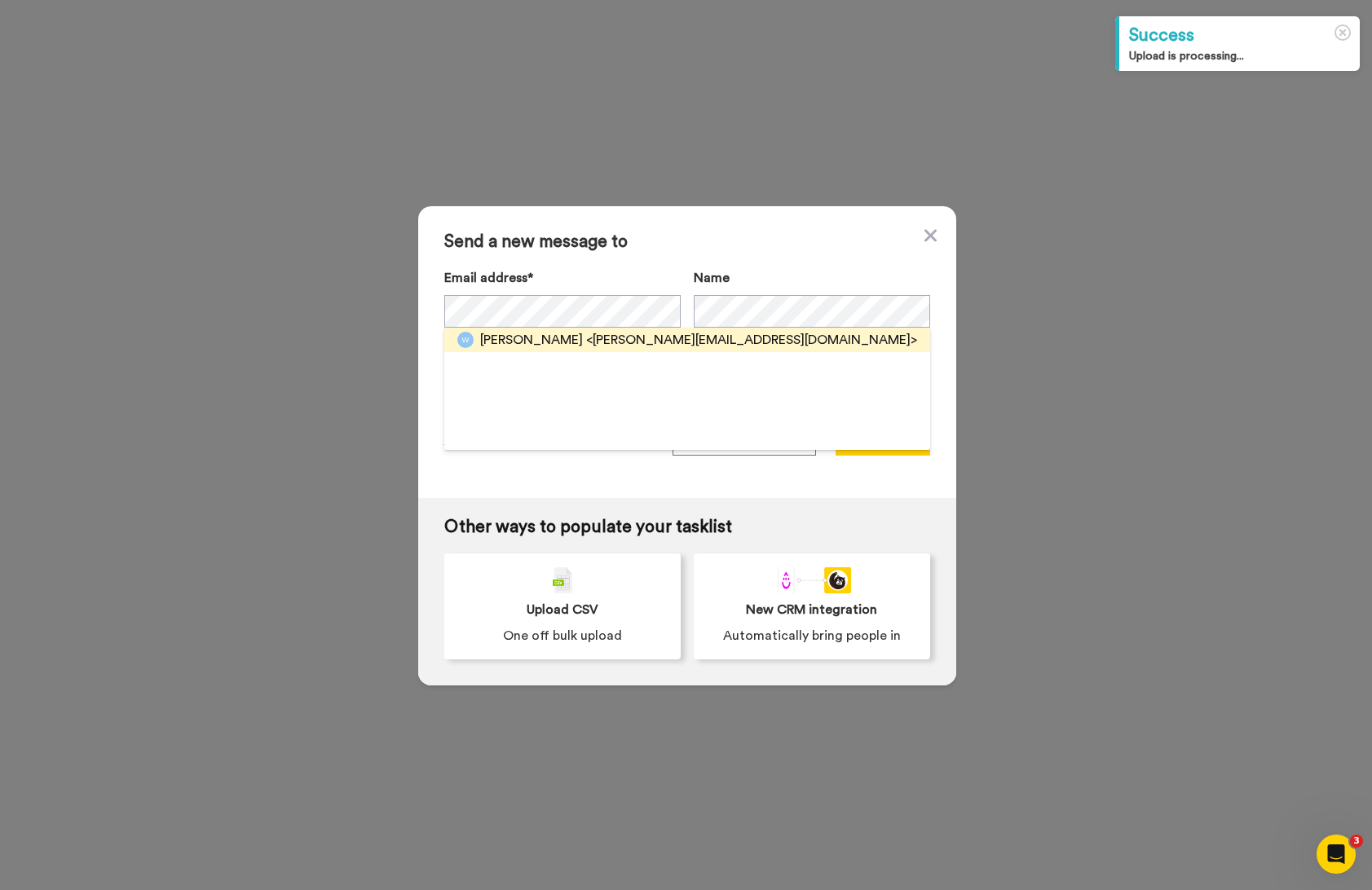
click at [644, 343] on span "<[PERSON_NAME][EMAIL_ADDRESS][DOMAIN_NAME]>" at bounding box center [751, 340] width 331 height 20
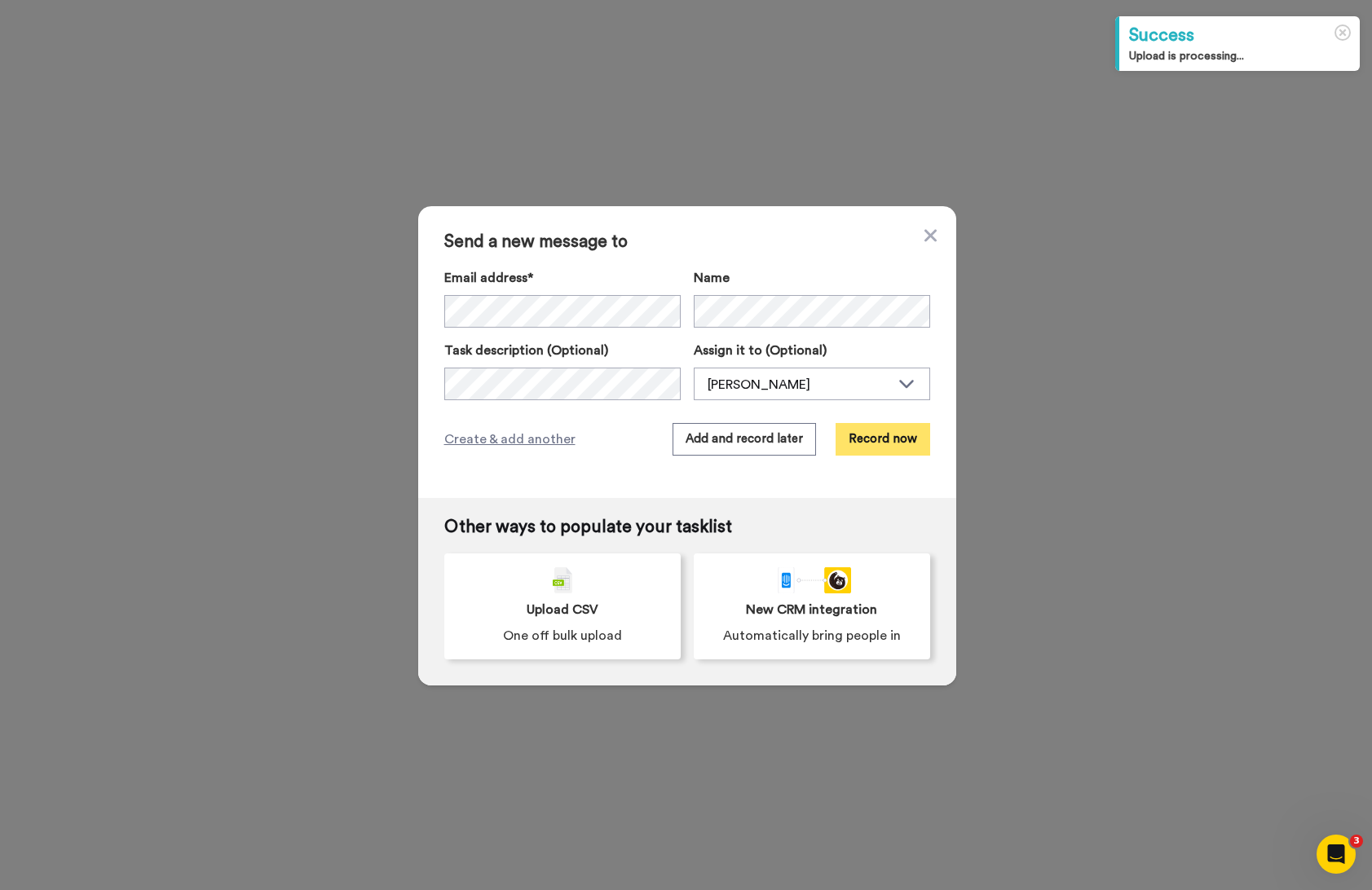
click at [867, 440] on button "Record now" at bounding box center [882, 439] width 94 height 33
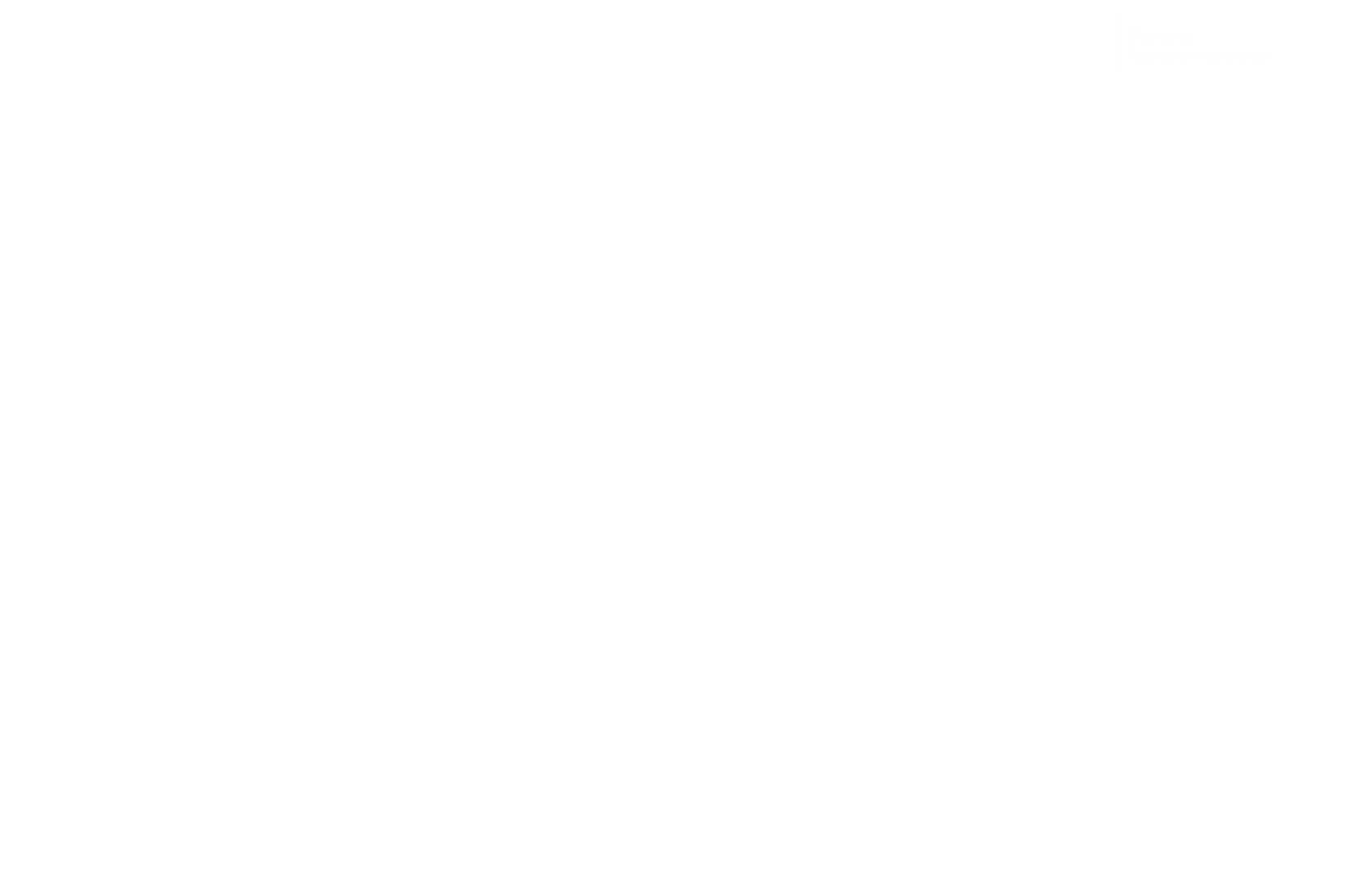
drag, startPoint x: 994, startPoint y: 342, endPoint x: 971, endPoint y: 341, distance: 23.0
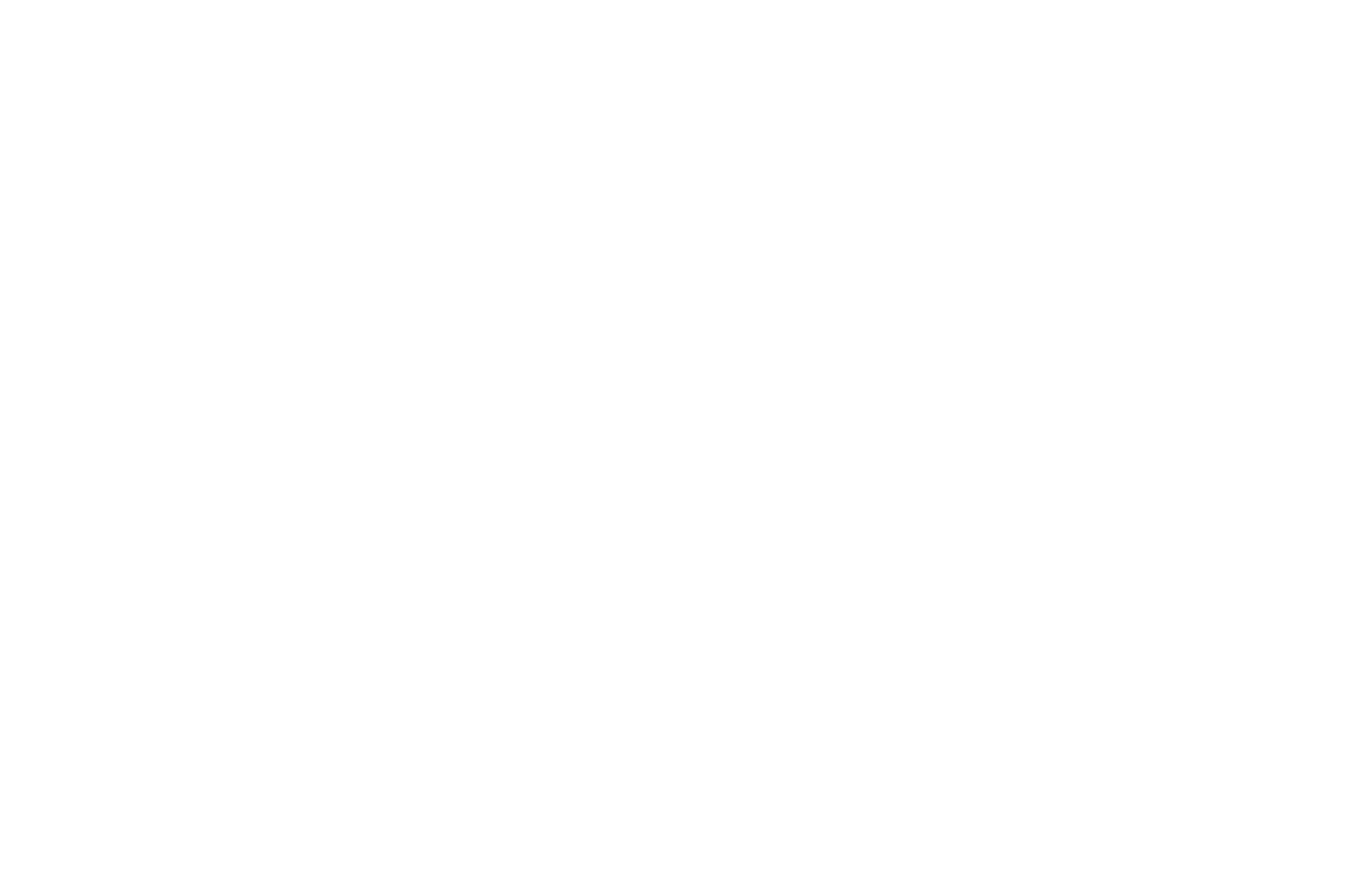
paste textarea "Link below: https://training.colinboyd.co/inner-circle-mastermind-application"
paste textarea "the"
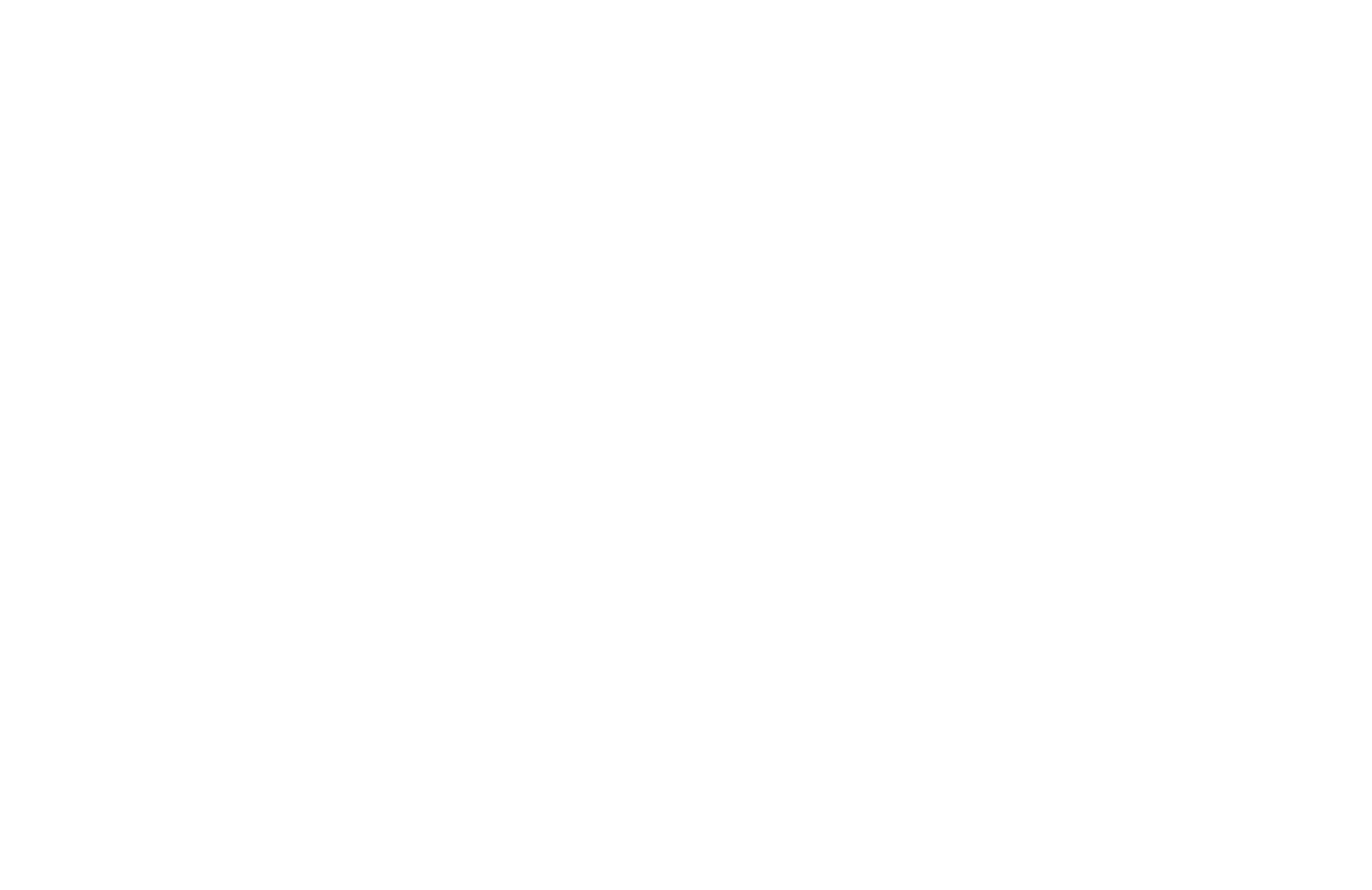
scroll to position [0, 0]
type textarea "Willa! Colin Boyd here from Sell From Stage ELITE™. I recorded this personal me…"
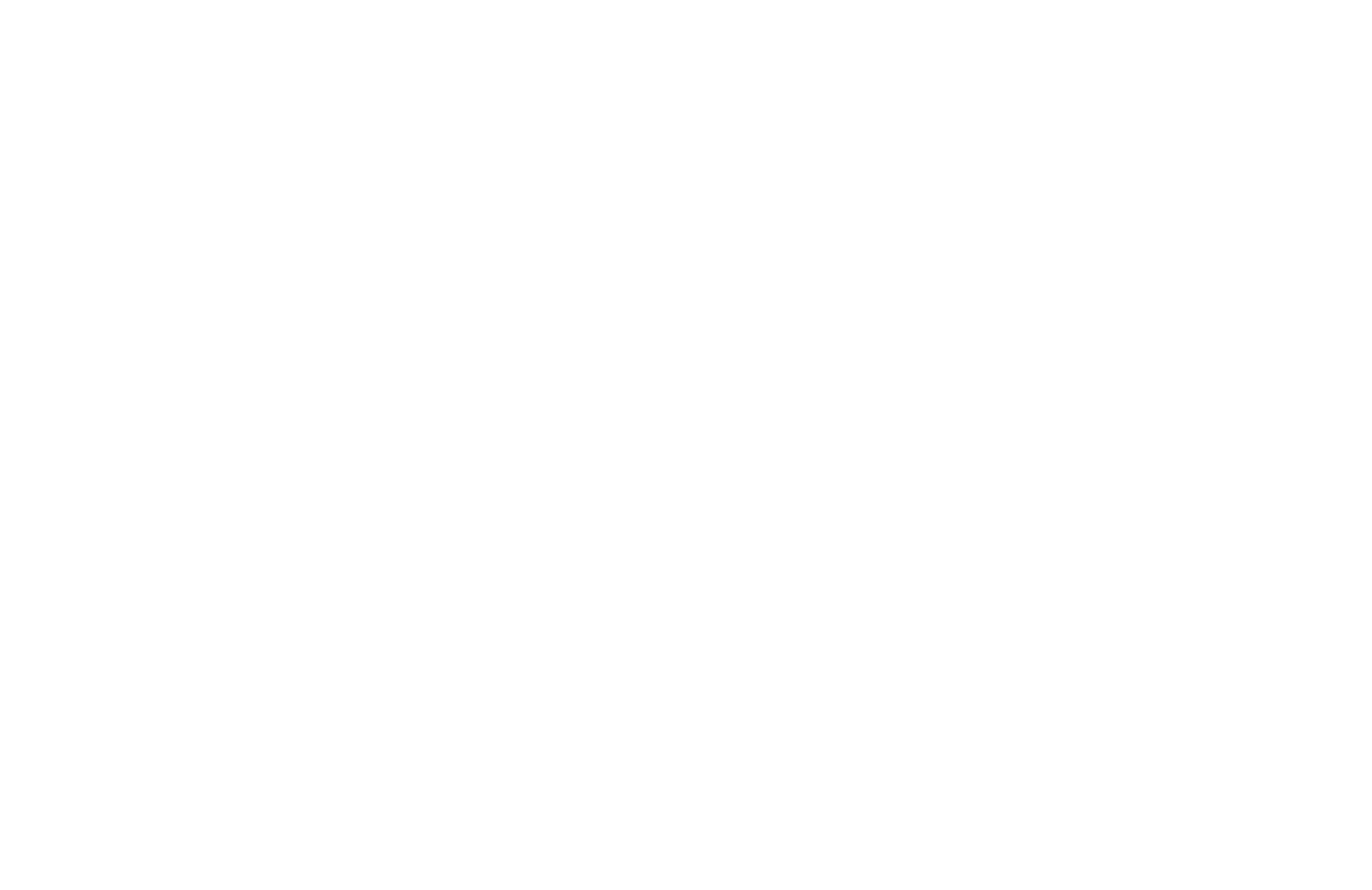
drag, startPoint x: 1144, startPoint y: 152, endPoint x: 1044, endPoint y: 153, distance: 100.0
copy span "firestarterix.com"
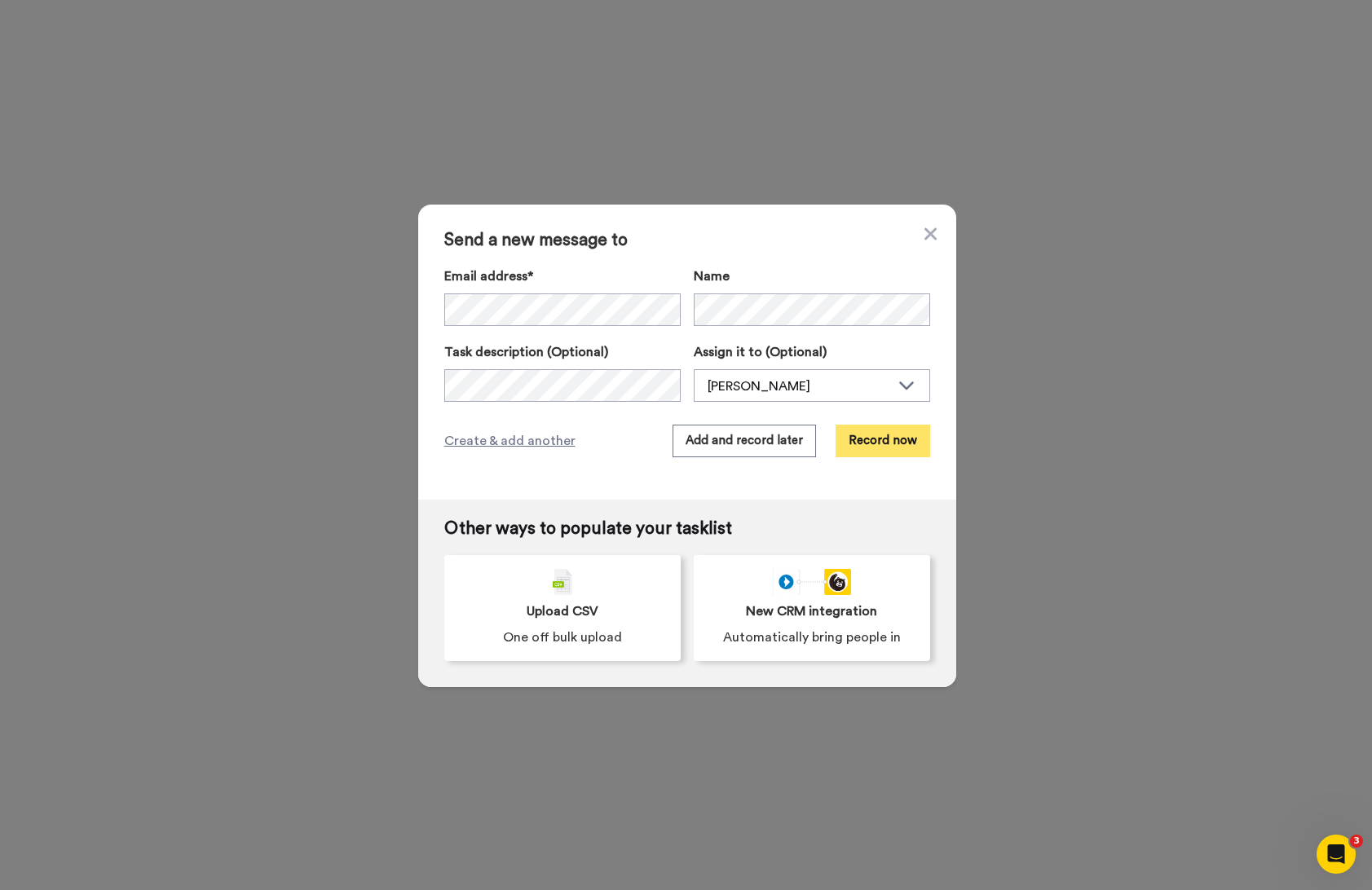
click at [876, 447] on button "Record now" at bounding box center [882, 441] width 94 height 33
